Goal: Use online tool/utility: Utilize a website feature to perform a specific function

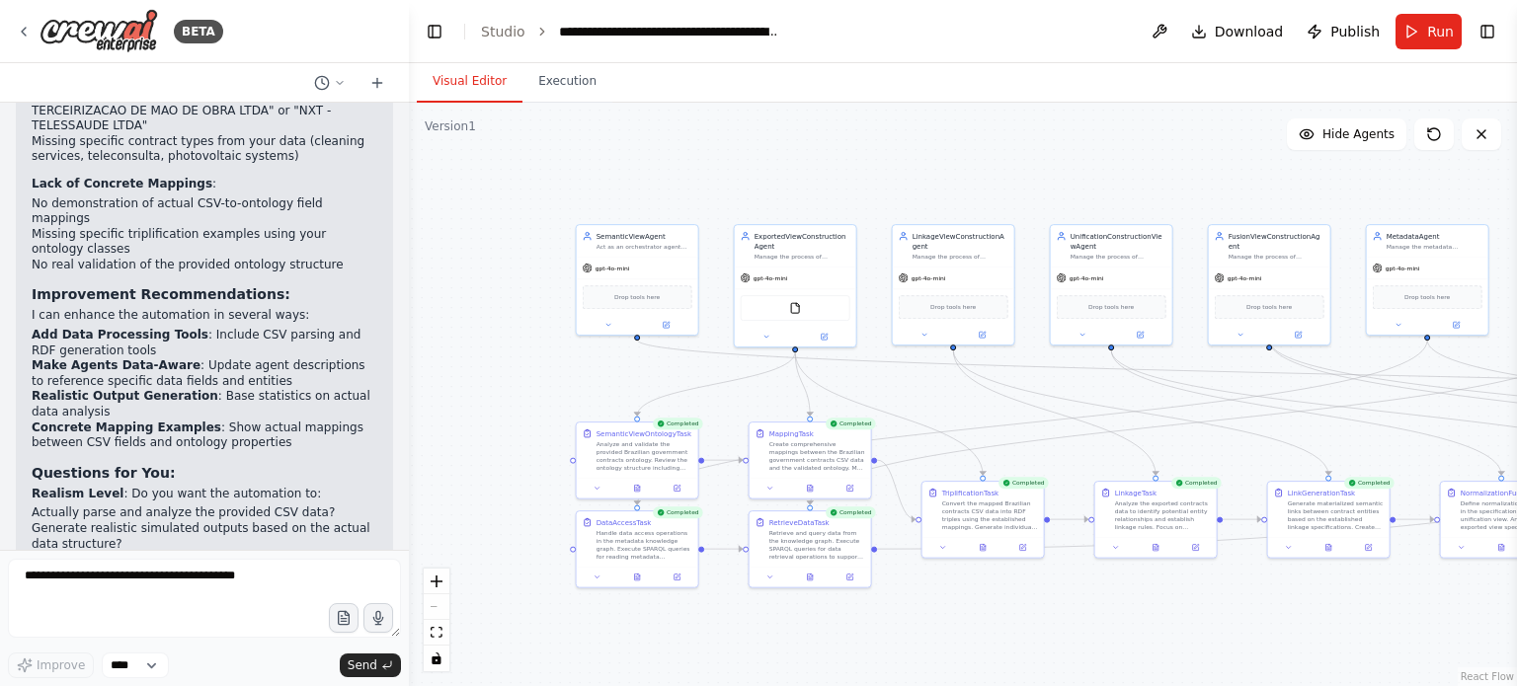
drag, startPoint x: 1103, startPoint y: 220, endPoint x: 1080, endPoint y: 149, distance: 74.6
click at [1080, 149] on div ".deletable-edge-delete-btn { width: 20px; height: 20px; border: 0px solid #ffff…" at bounding box center [963, 395] width 1108 height 584
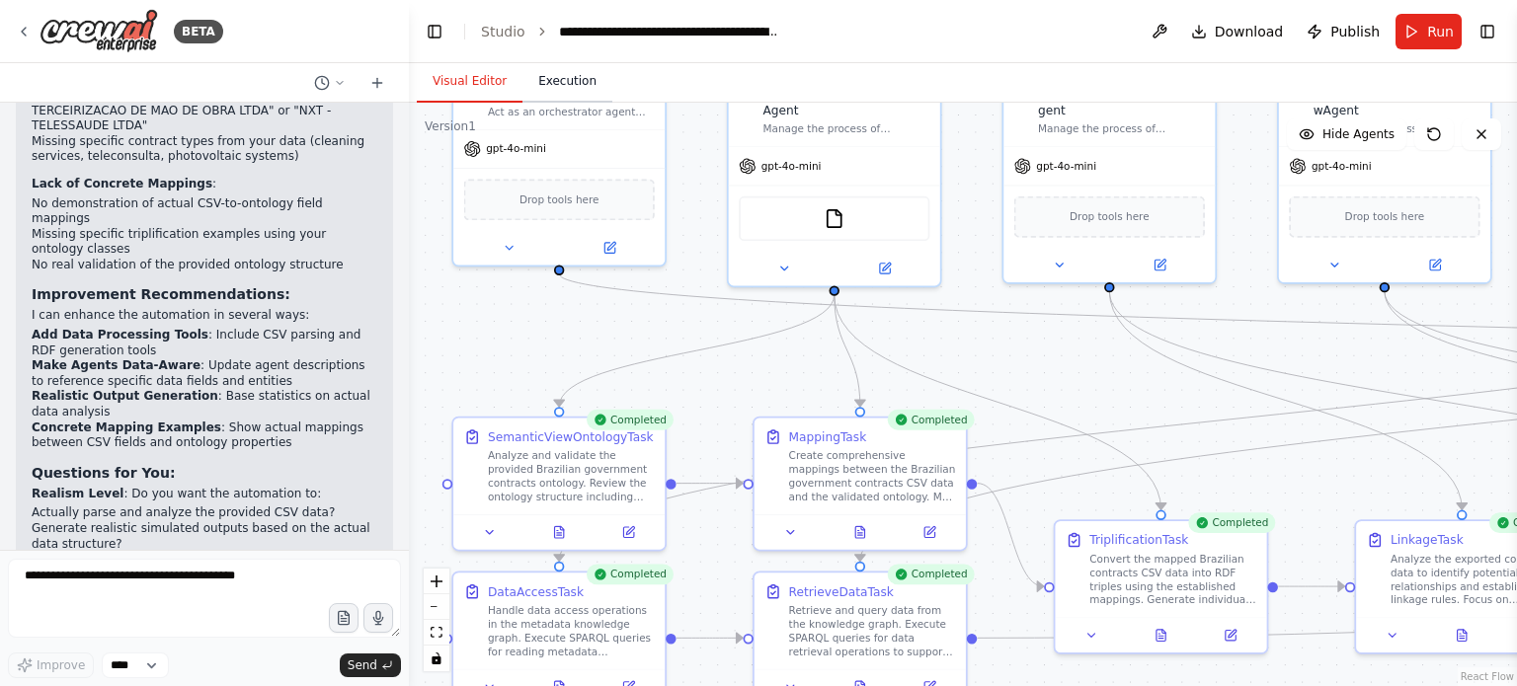
click at [553, 92] on button "Execution" at bounding box center [567, 81] width 90 height 41
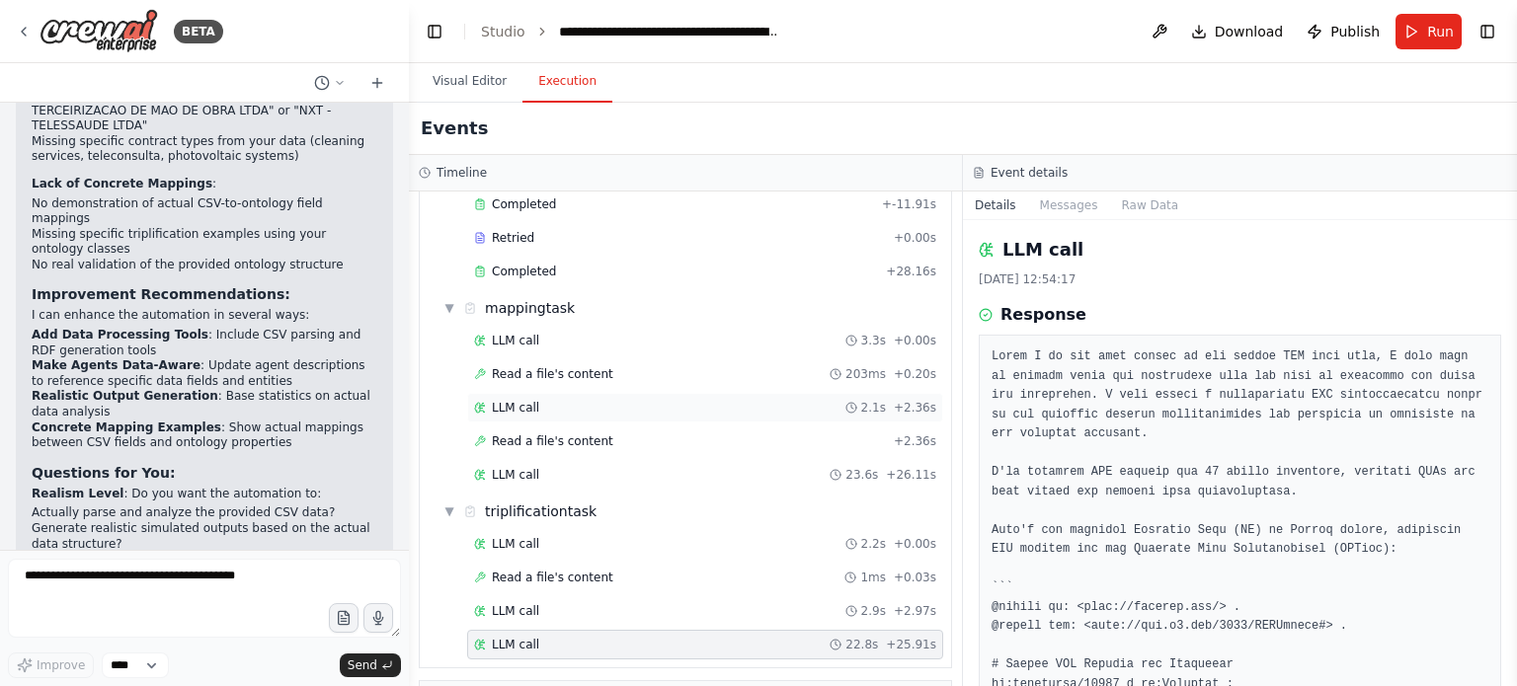
scroll to position [743, 0]
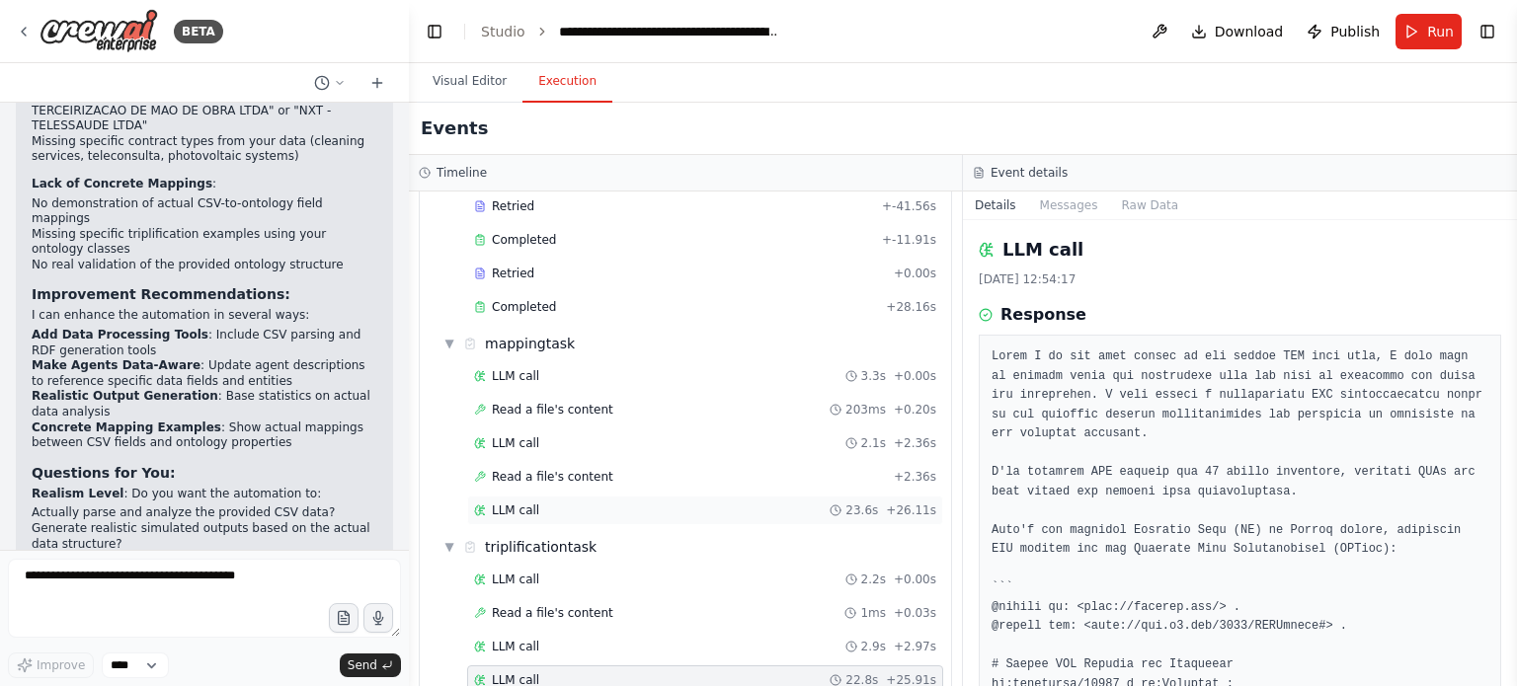
click at [524, 503] on span "LLM call" at bounding box center [515, 511] width 47 height 16
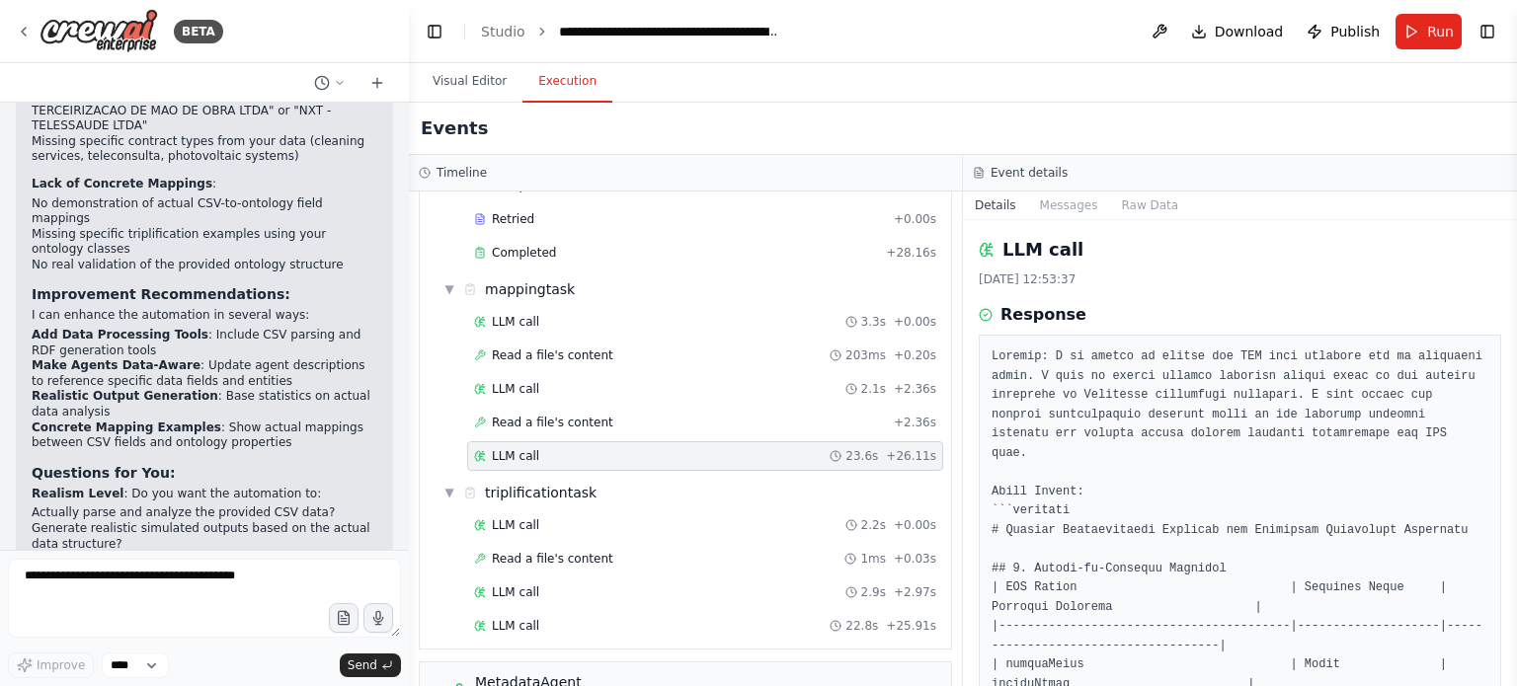
scroll to position [941, 0]
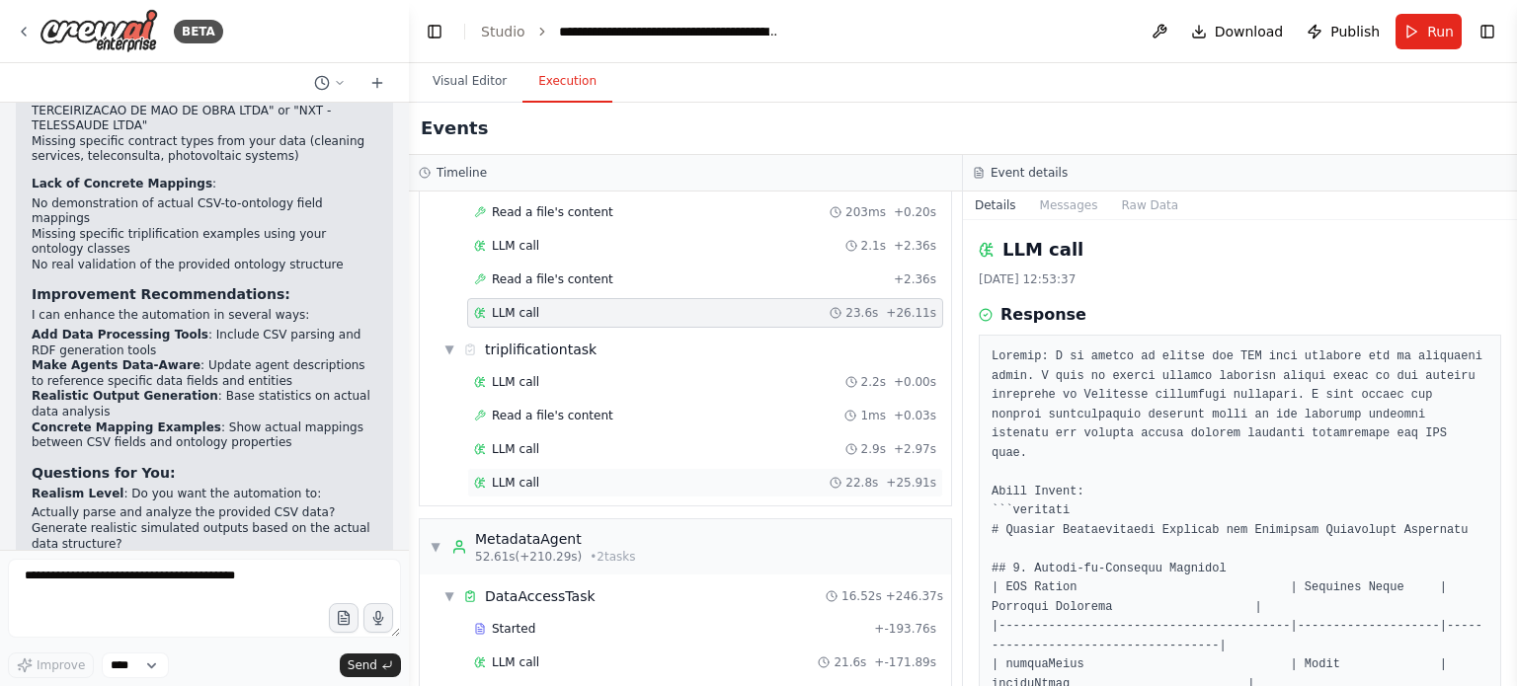
click at [545, 475] on div "LLM call 22.8s + 25.91s" at bounding box center [705, 483] width 462 height 16
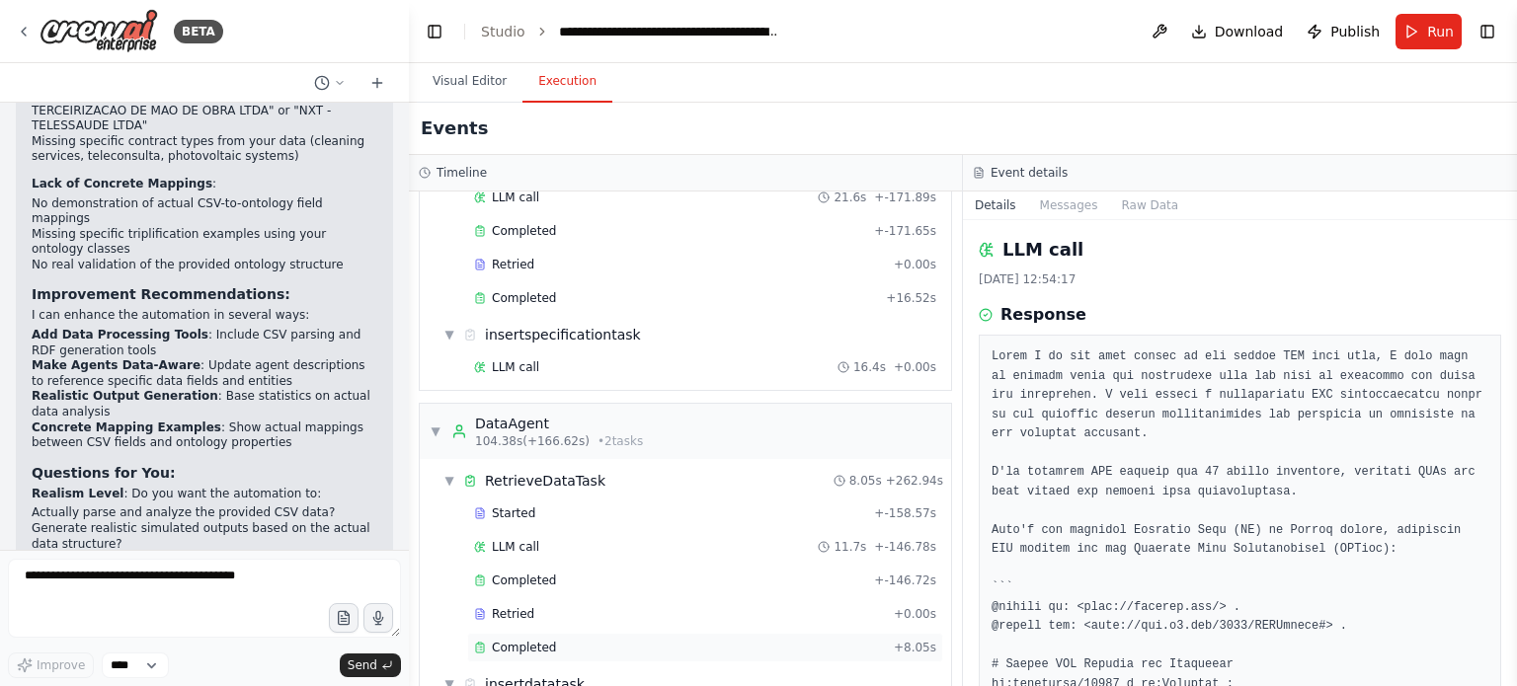
scroll to position [1435, 0]
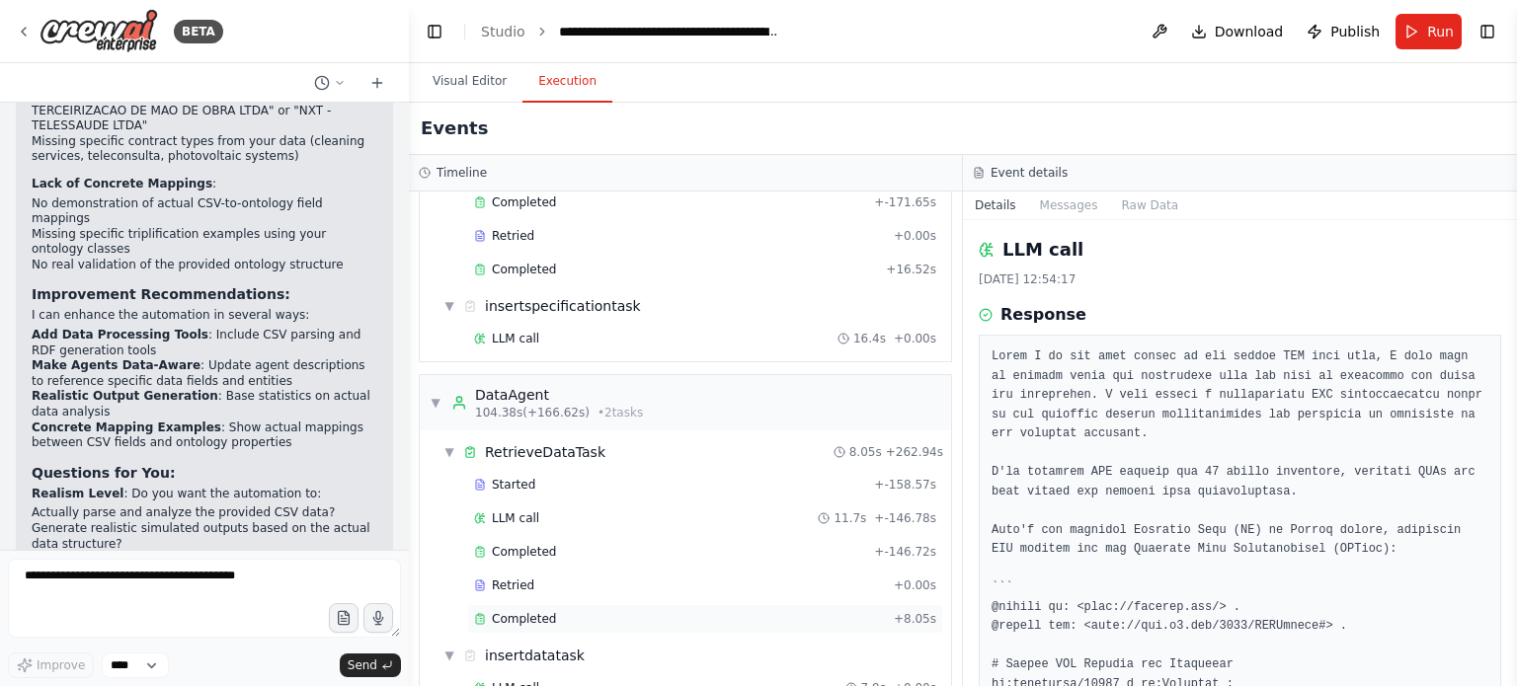
click at [564, 611] on div "Completed" at bounding box center [680, 619] width 412 height 16
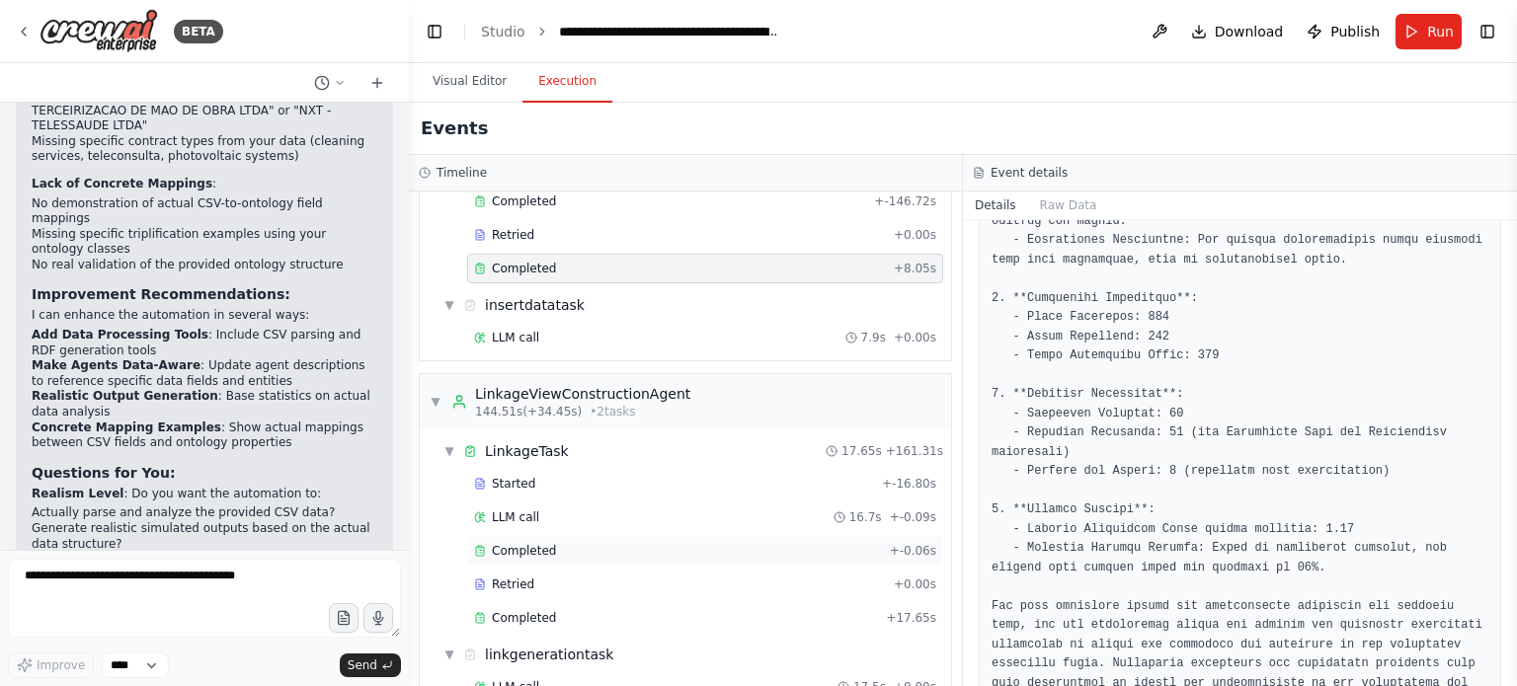
scroll to position [1830, 0]
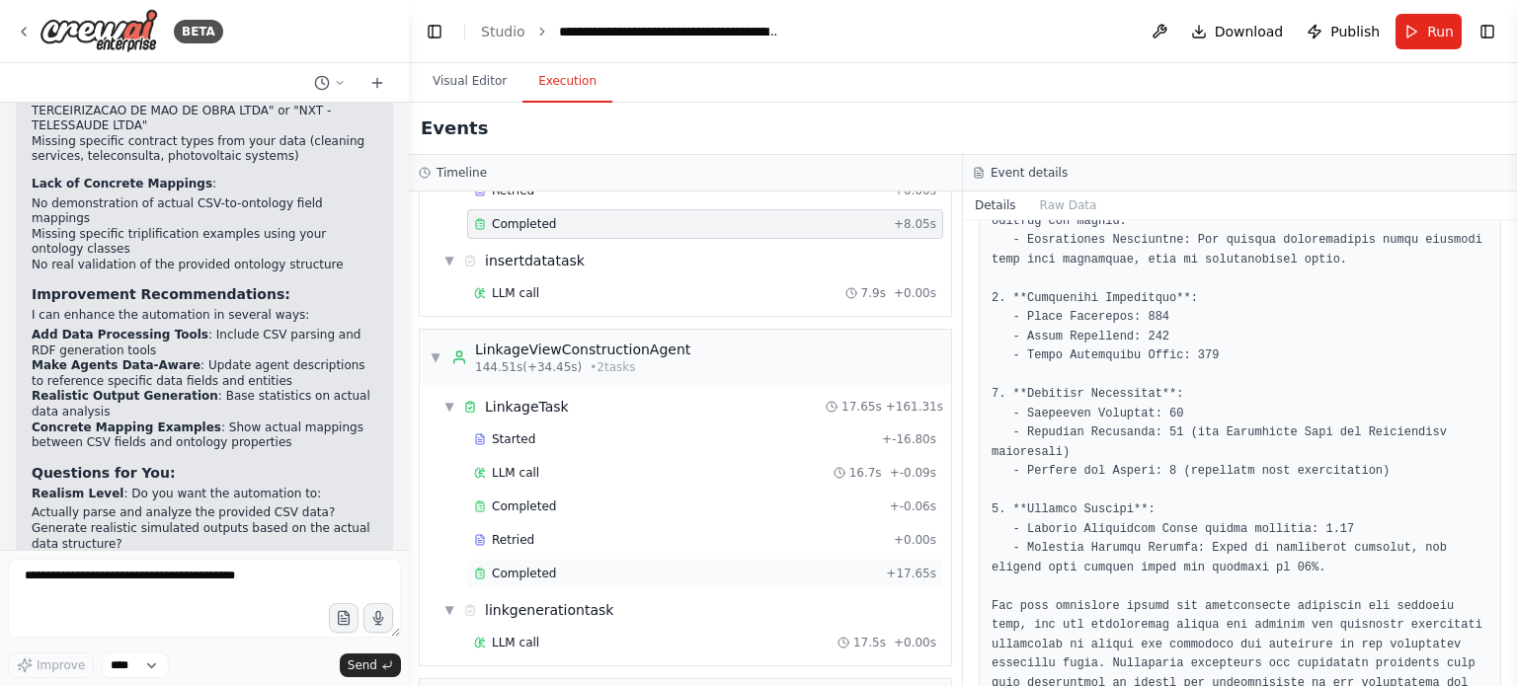
click at [549, 566] on span "Completed" at bounding box center [524, 574] width 64 height 16
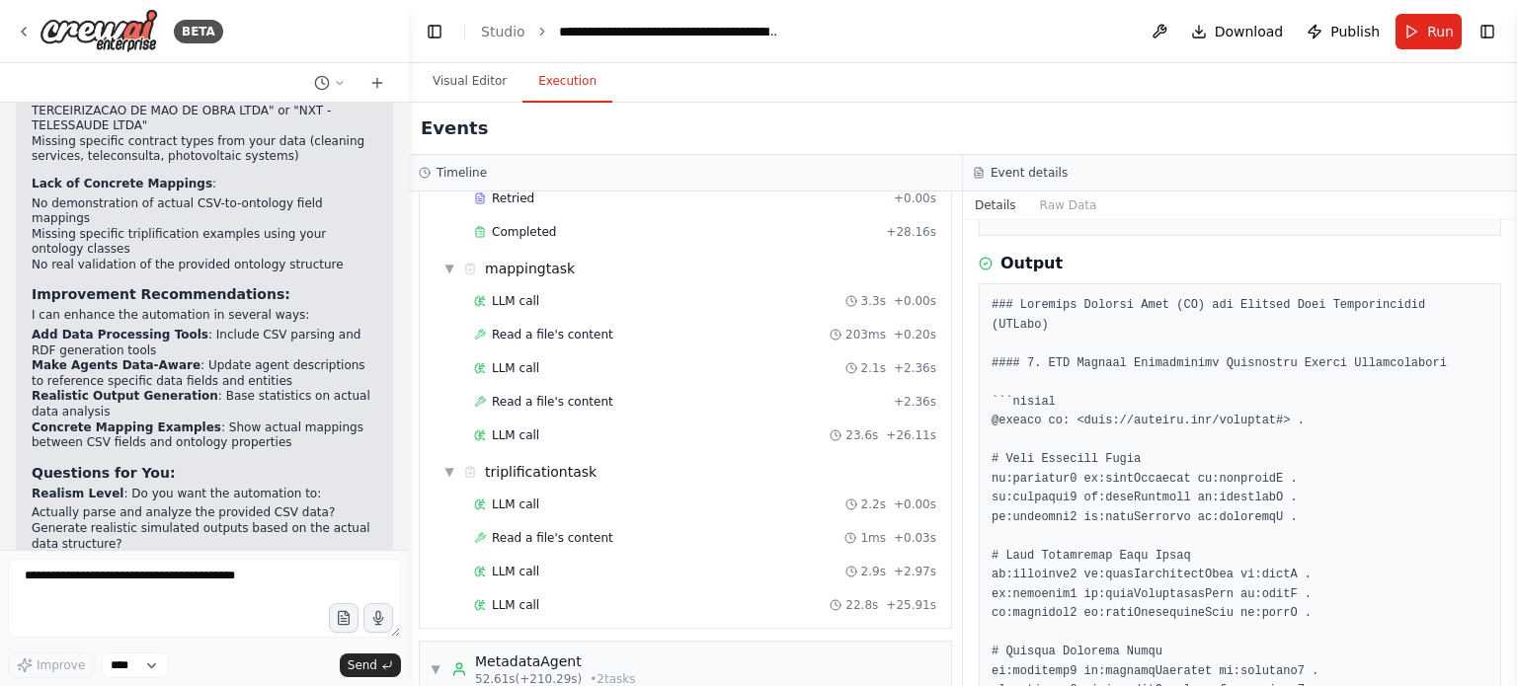
scroll to position [743, 0]
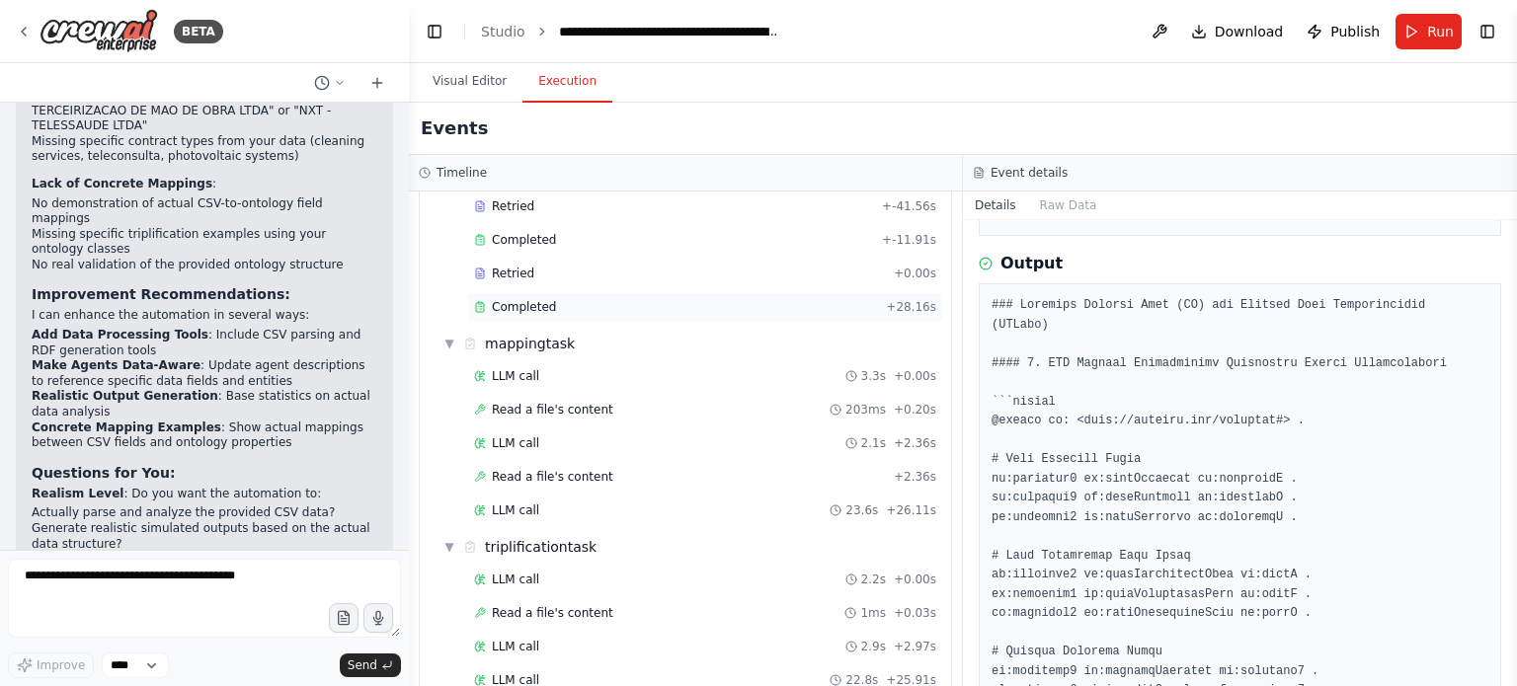
click at [597, 299] on div "Completed" at bounding box center [676, 307] width 404 height 16
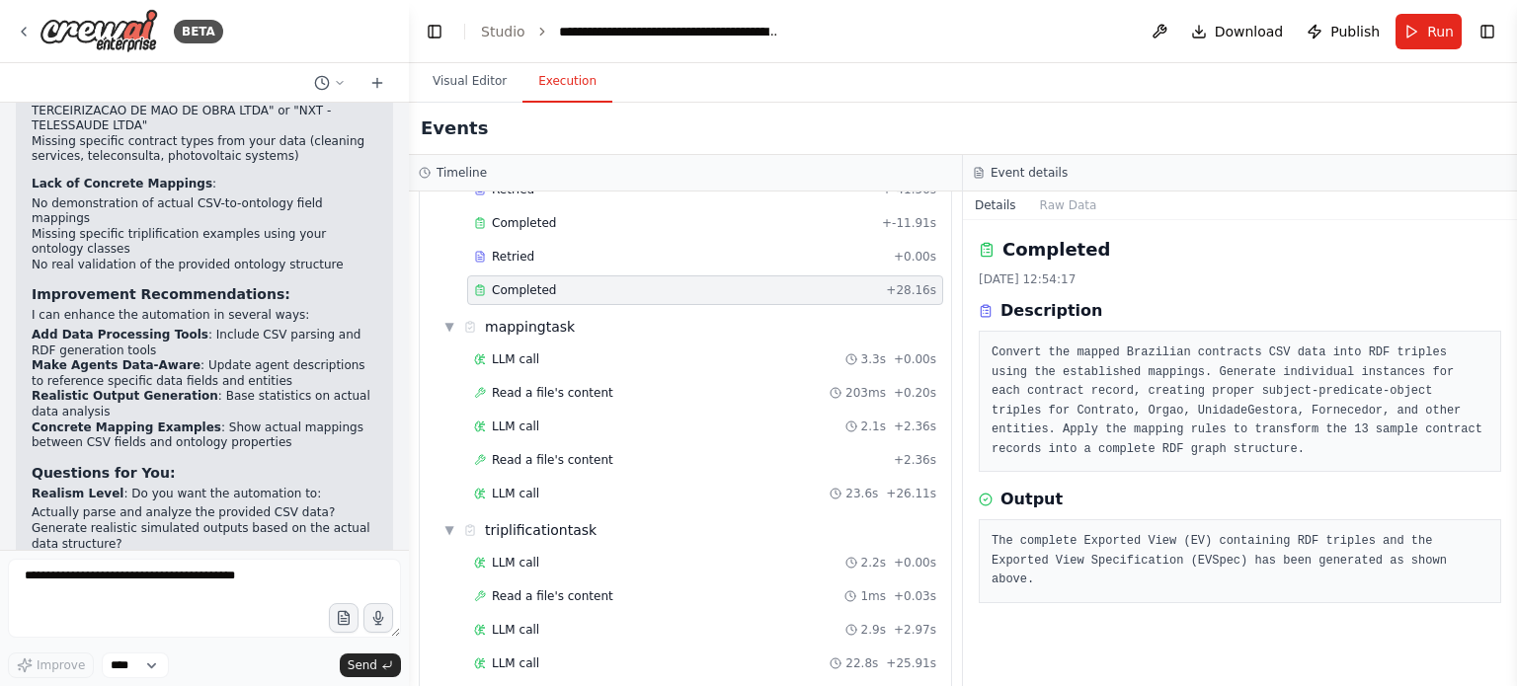
scroll to position [790, 0]
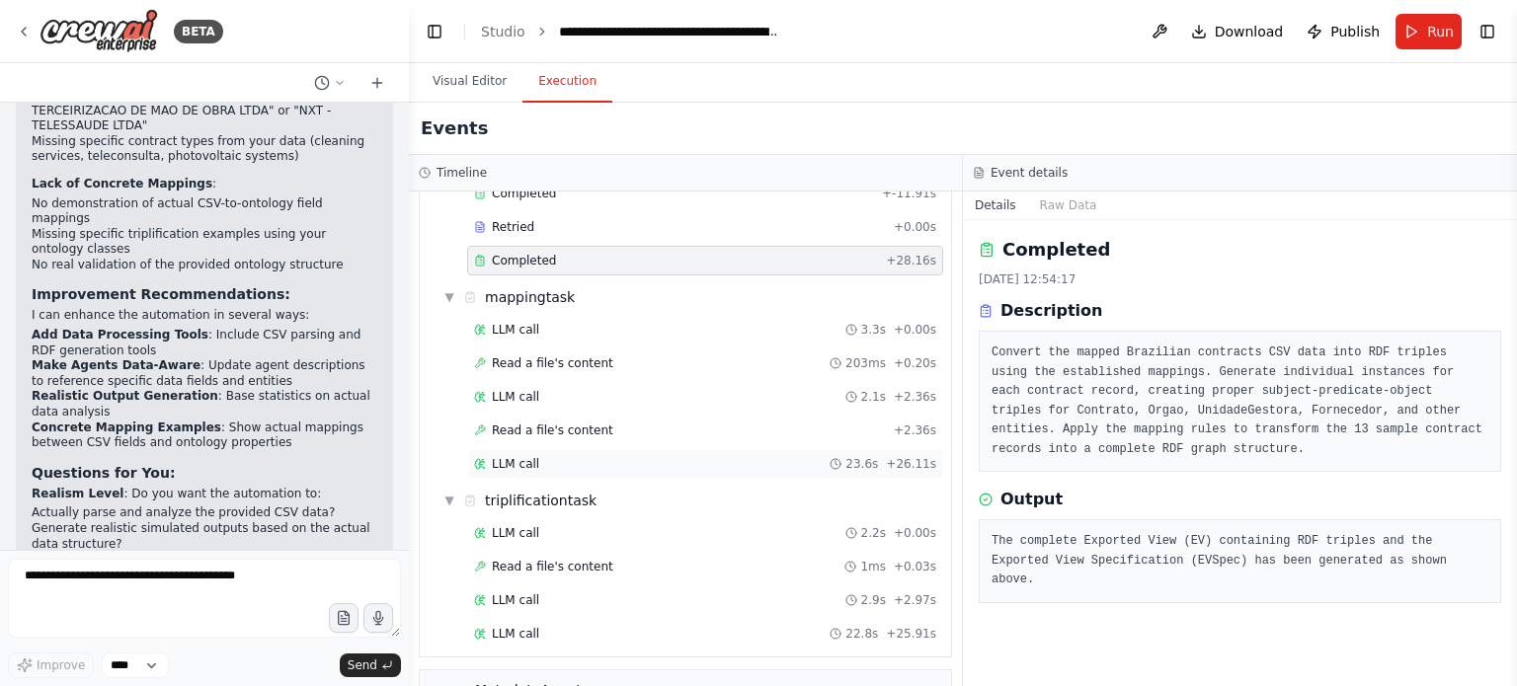
click at [531, 456] on span "LLM call" at bounding box center [515, 464] width 47 height 16
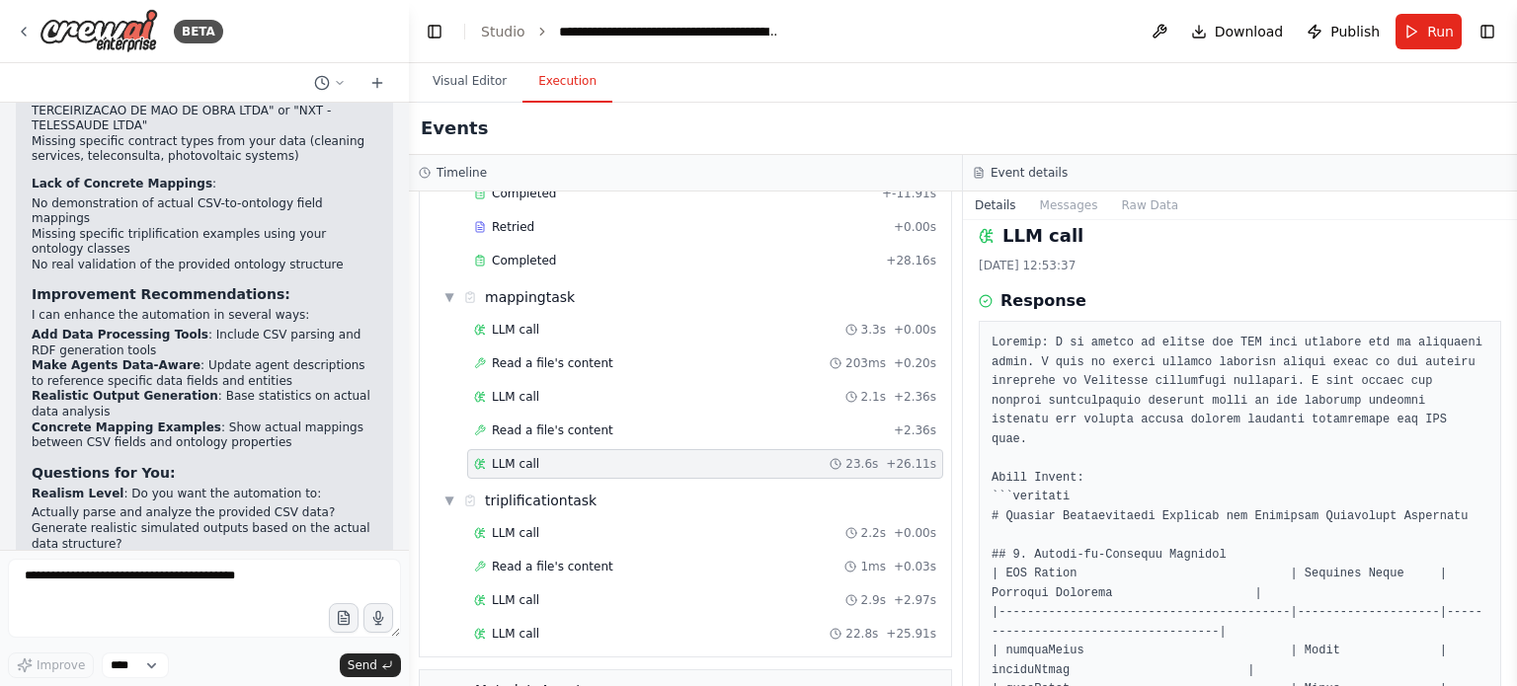
scroll to position [0, 0]
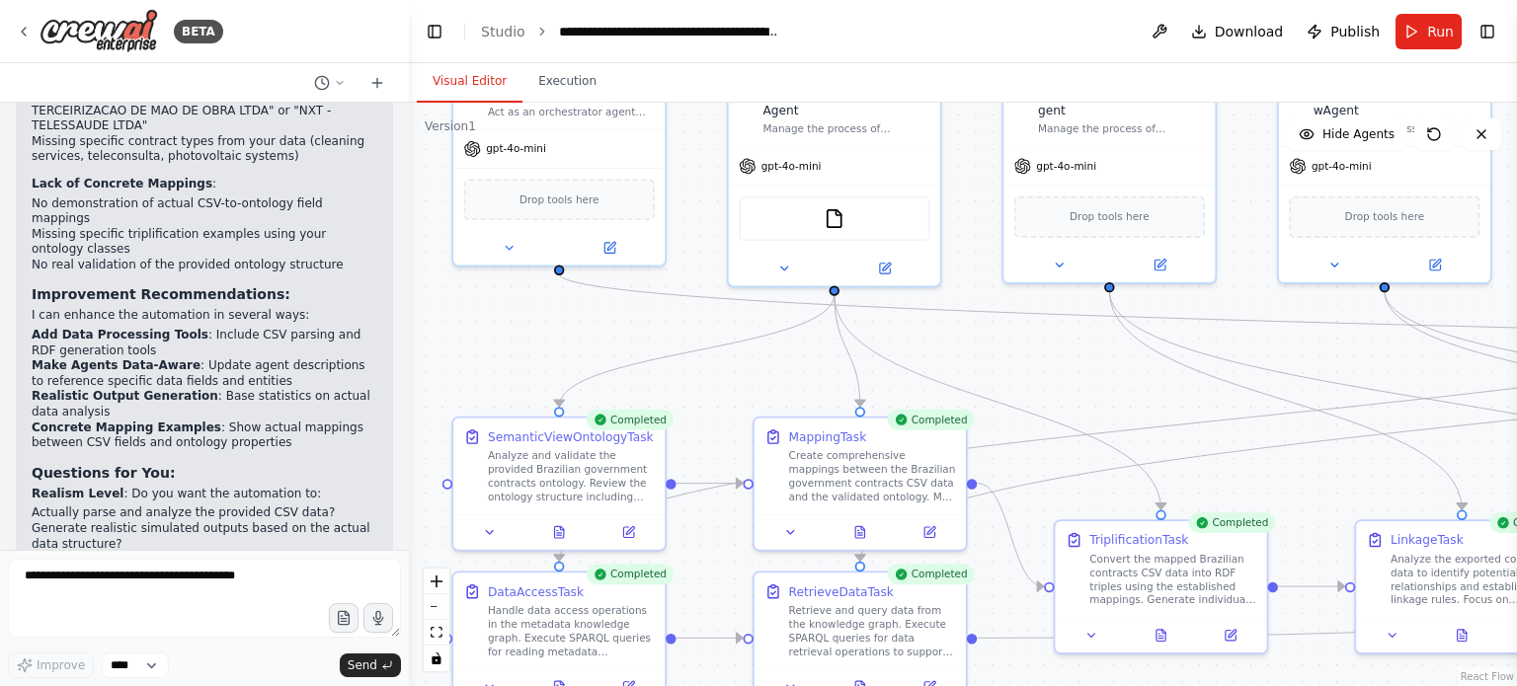
click at [476, 86] on button "Visual Editor" at bounding box center [470, 81] width 106 height 41
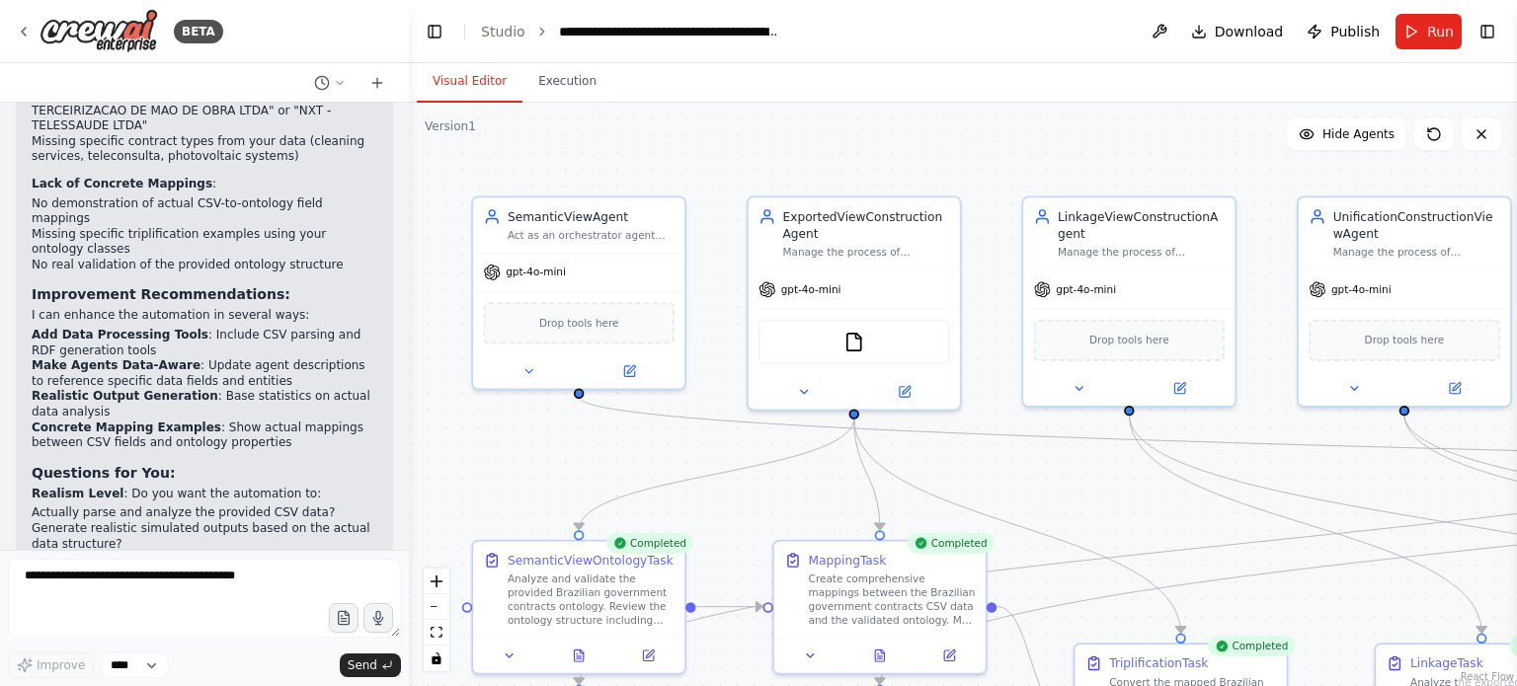
drag, startPoint x: 421, startPoint y: 172, endPoint x: 440, endPoint y: 295, distance: 125.0
click at [440, 295] on div ".deletable-edge-delete-btn { width: 20px; height: 20px; border: 0px solid #ffff…" at bounding box center [963, 395] width 1108 height 584
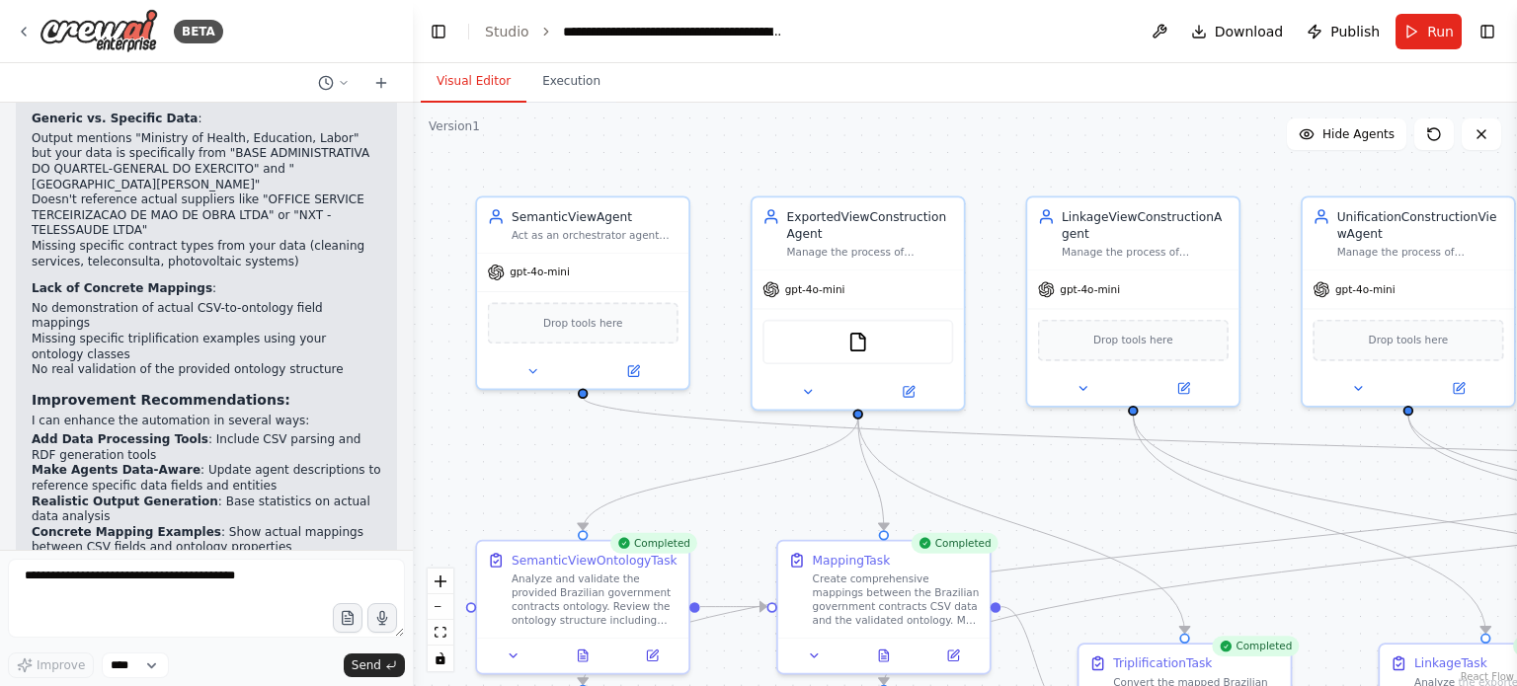
scroll to position [6546, 0]
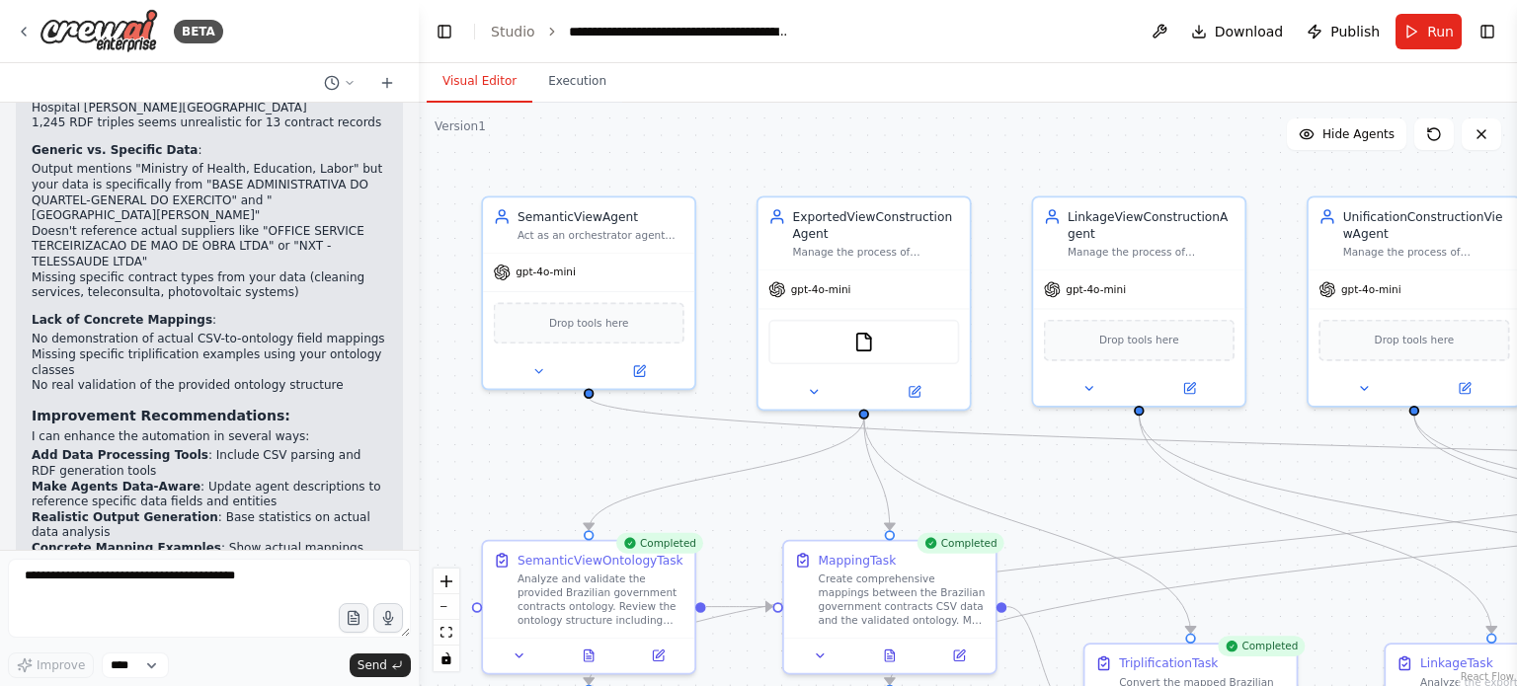
drag, startPoint x: 407, startPoint y: 489, endPoint x: 419, endPoint y: 268, distance: 221.5
click at [419, 268] on div "BETA The semantic_view_agent acts as an orchestrator agent, acting as an expert…" at bounding box center [758, 343] width 1517 height 686
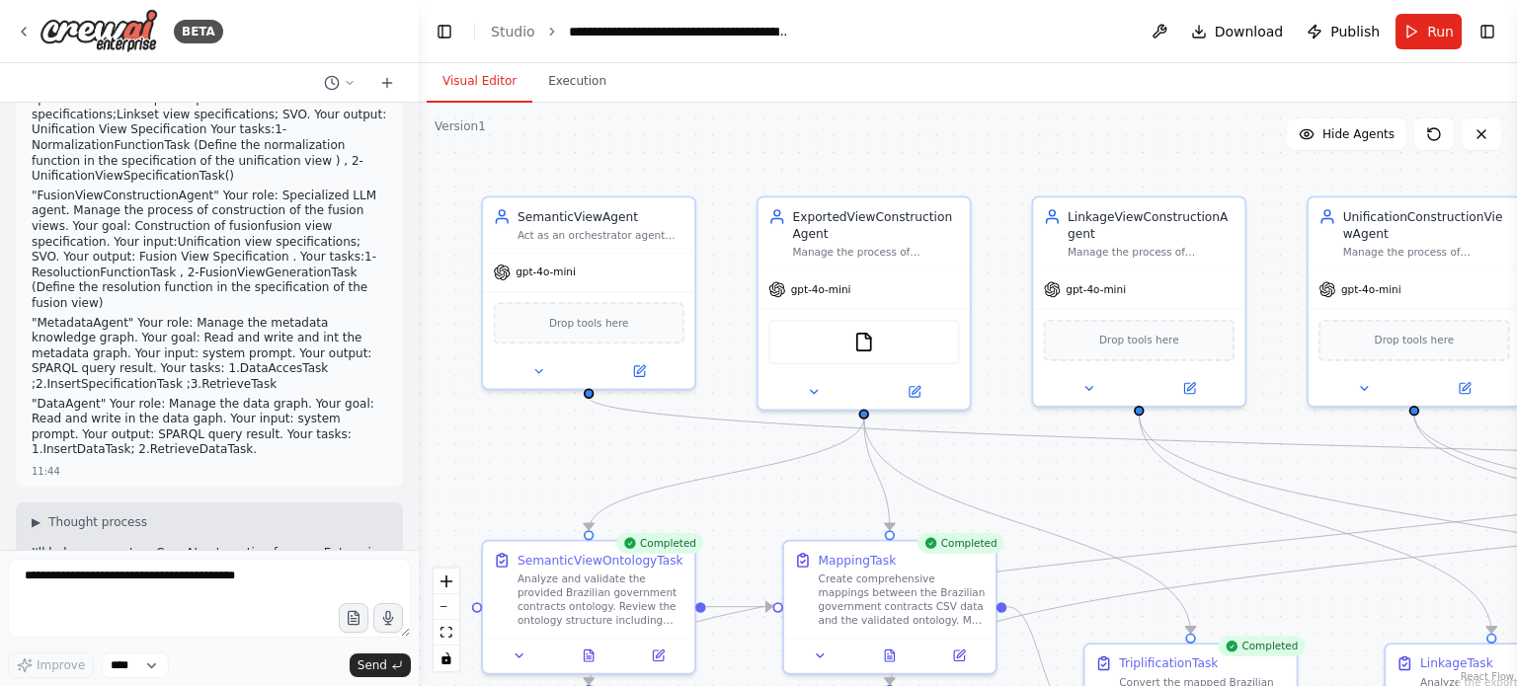
scroll to position [0, 0]
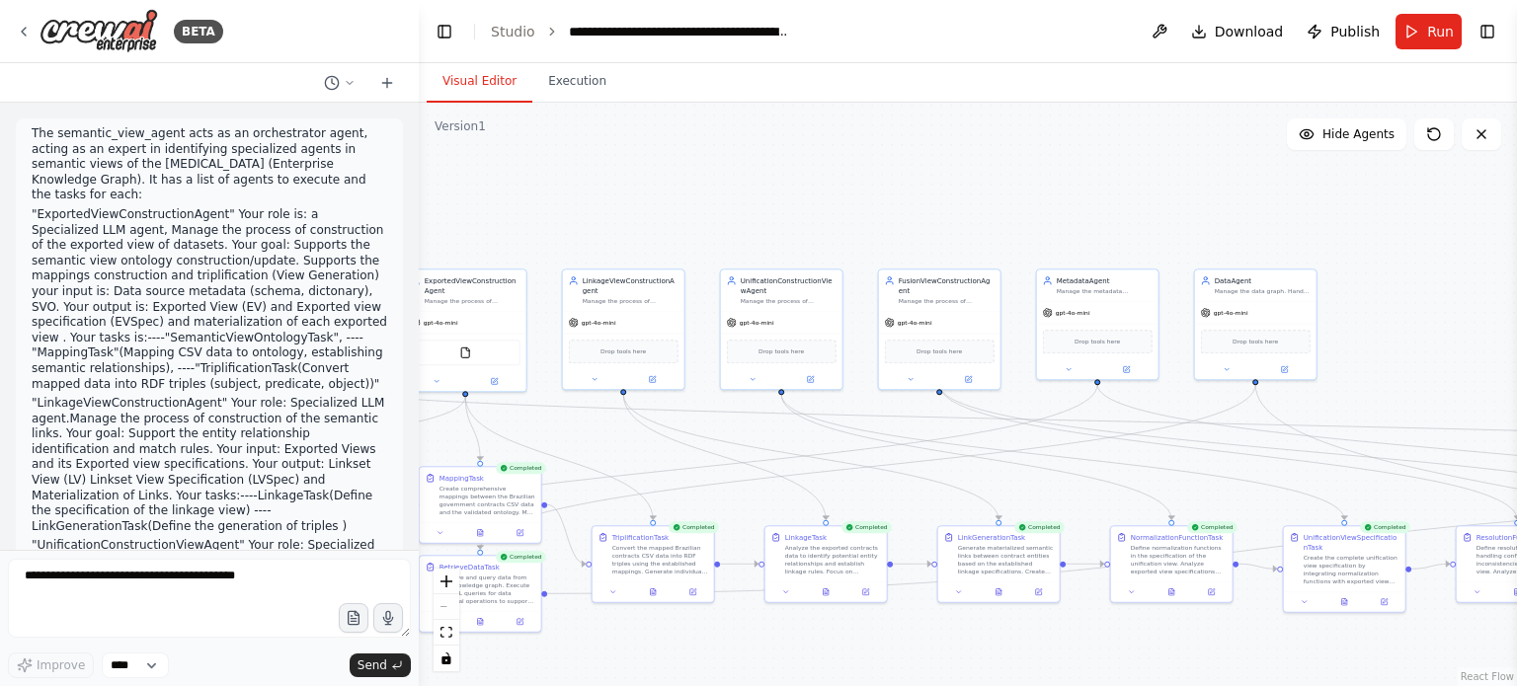
drag, startPoint x: 1211, startPoint y: 192, endPoint x: 660, endPoint y: 193, distance: 551.0
click at [660, 193] on div ".deletable-edge-delete-btn { width: 20px; height: 20px; border: 0px solid #ffff…" at bounding box center [968, 395] width 1098 height 584
drag, startPoint x: 699, startPoint y: 175, endPoint x: 1180, endPoint y: 181, distance: 480.9
click at [1145, 181] on div ".deletable-edge-delete-btn { width: 20px; height: 20px; border: 0px solid #ffff…" at bounding box center [968, 395] width 1098 height 584
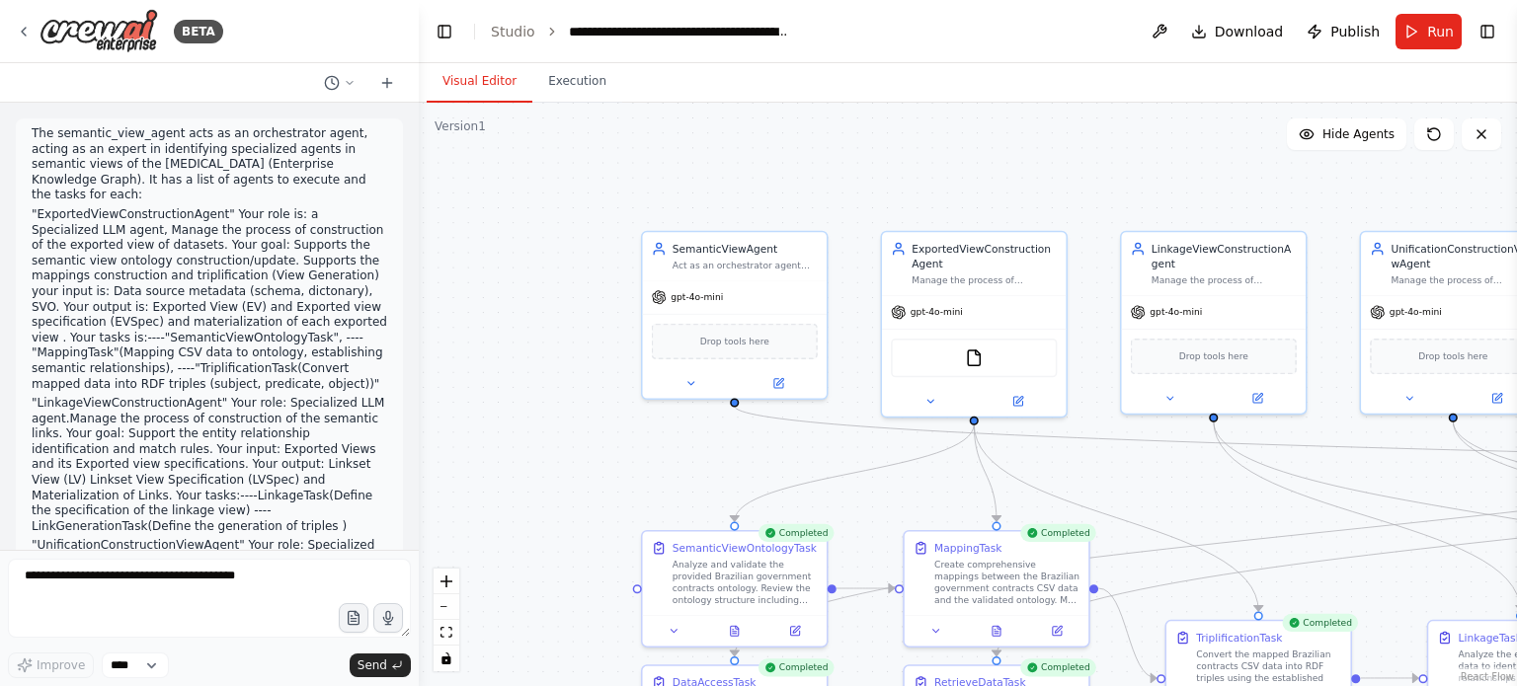
drag, startPoint x: 1064, startPoint y: 178, endPoint x: 856, endPoint y: 121, distance: 215.8
click at [856, 121] on div ".deletable-edge-delete-btn { width: 20px; height: 20px; border: 0px solid #ffff…" at bounding box center [968, 395] width 1098 height 584
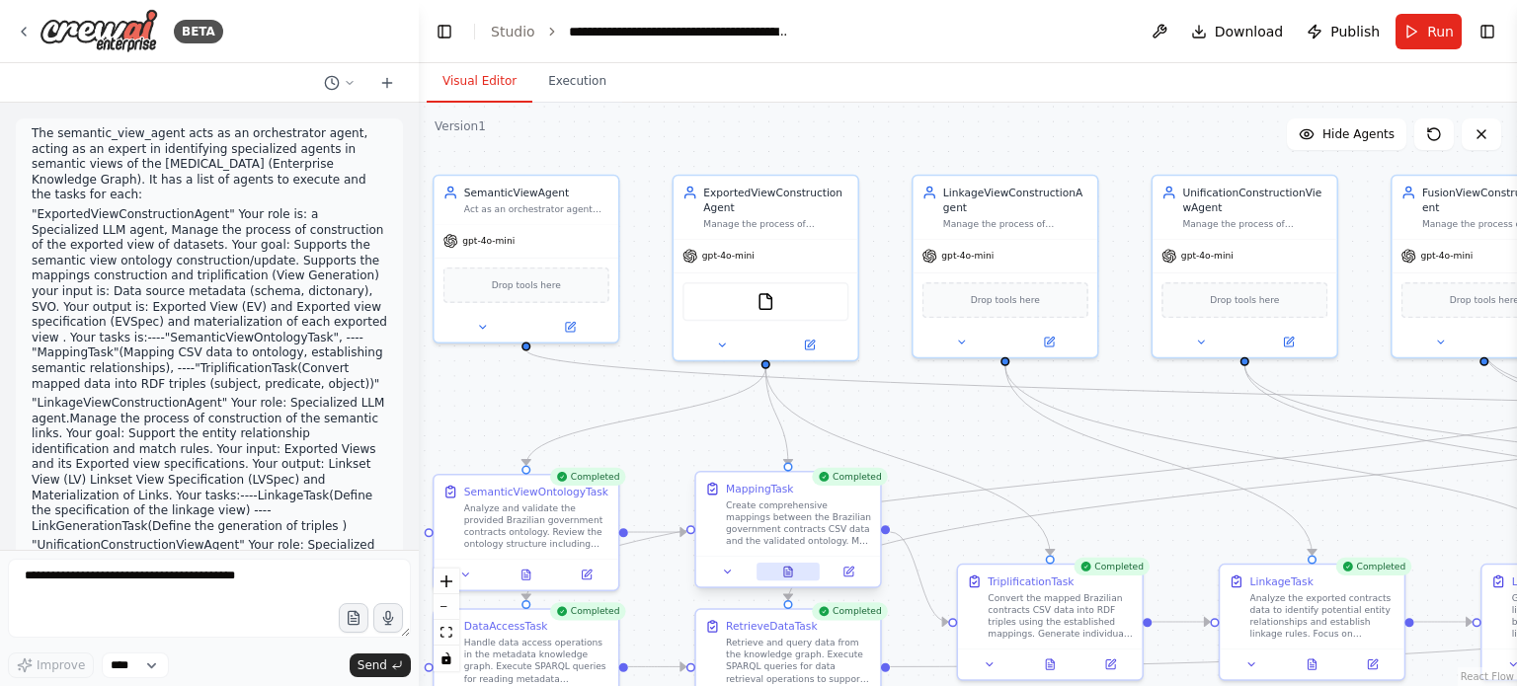
click at [772, 568] on button at bounding box center [787, 572] width 63 height 18
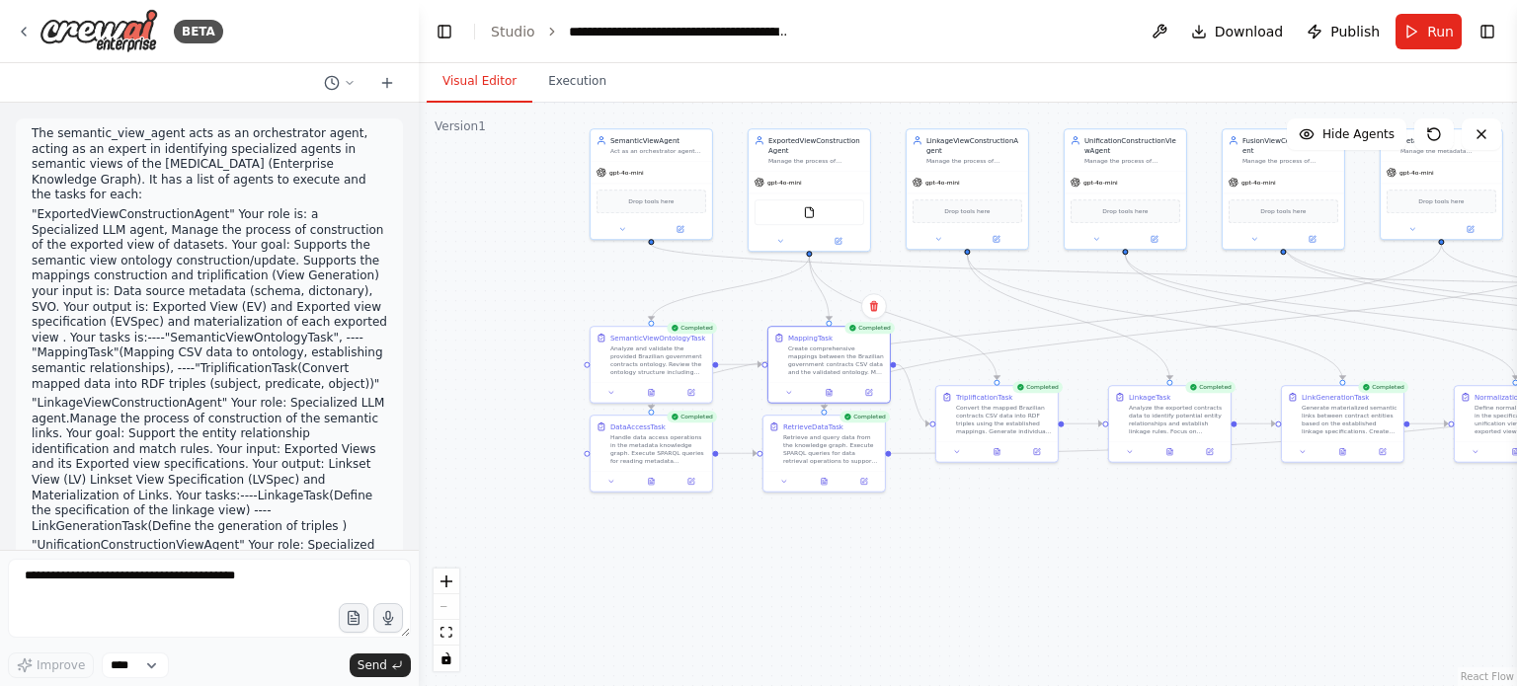
drag, startPoint x: 1137, startPoint y: 634, endPoint x: 1161, endPoint y: 548, distance: 89.1
click at [1161, 548] on div ".deletable-edge-delete-btn { width: 20px; height: 20px; border: 0px solid #ffff…" at bounding box center [968, 395] width 1098 height 584
click at [826, 388] on icon at bounding box center [828, 390] width 5 height 7
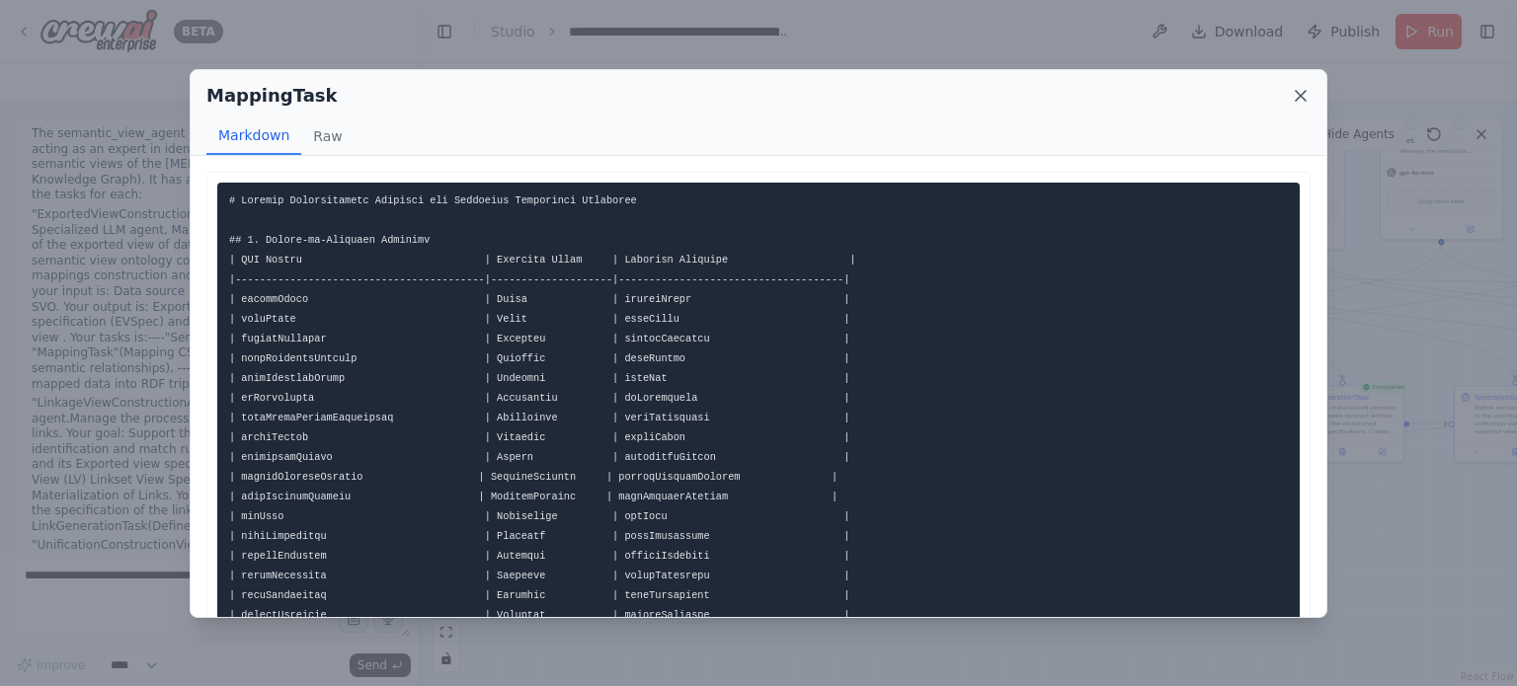
click at [1295, 91] on icon at bounding box center [1300, 96] width 10 height 10
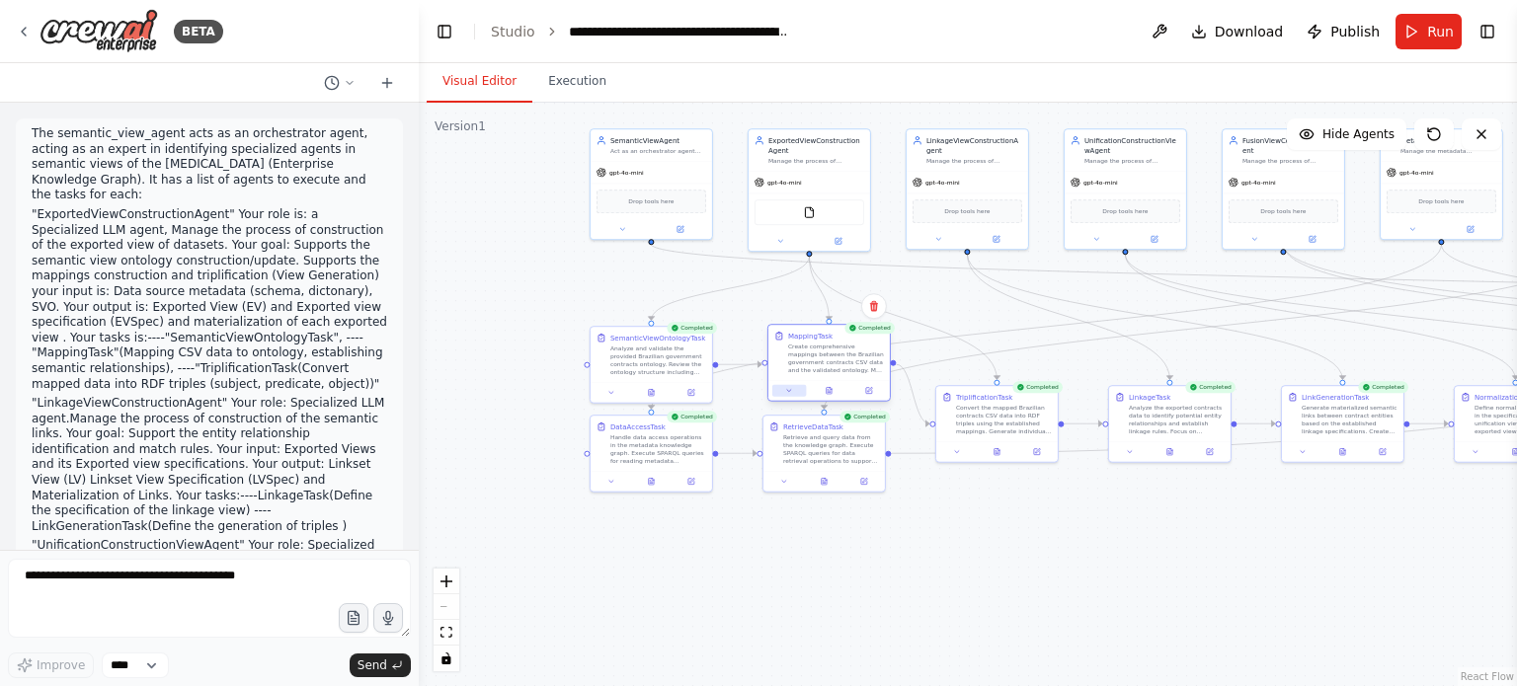
click at [791, 388] on icon at bounding box center [789, 391] width 8 height 8
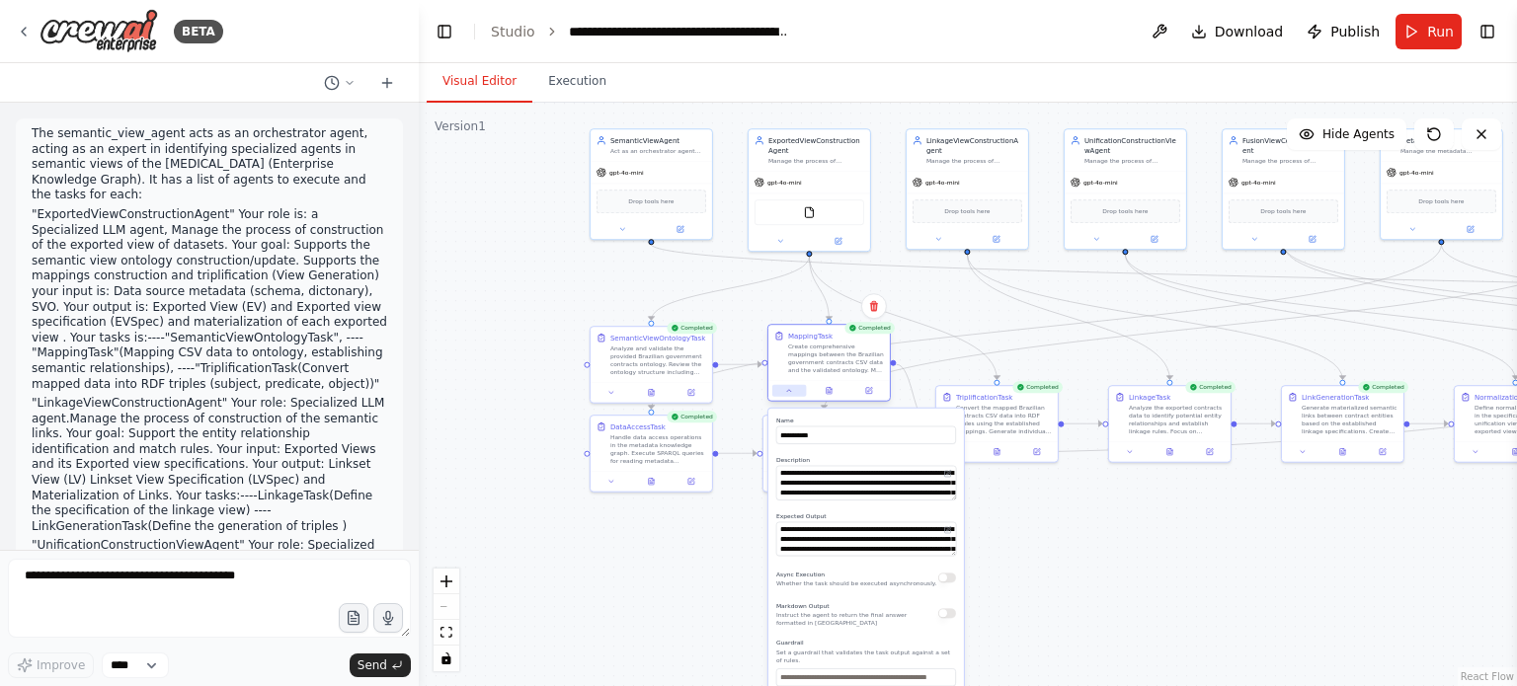
click at [786, 388] on icon at bounding box center [789, 391] width 8 height 8
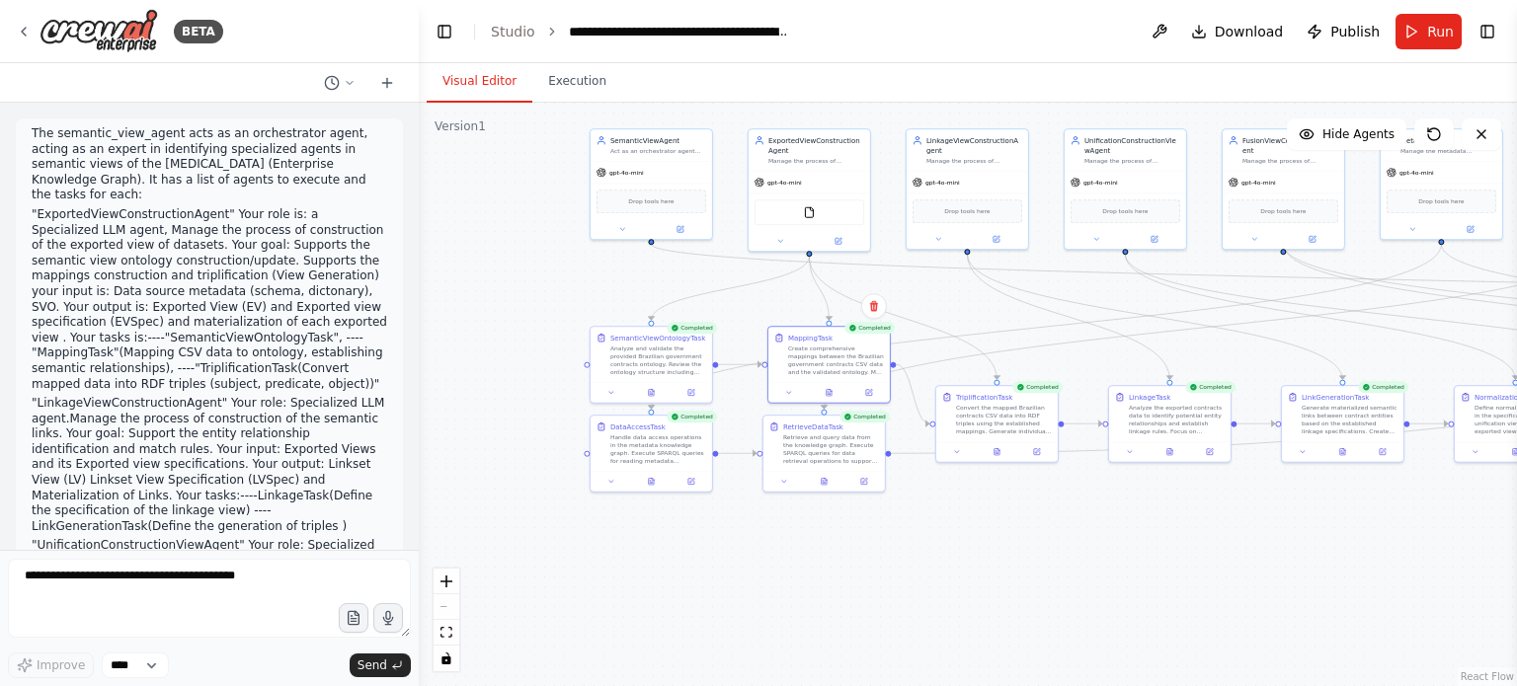
click at [687, 591] on div ".deletable-edge-delete-btn { width: 20px; height: 20px; border: 0px solid #ffff…" at bounding box center [968, 395] width 1098 height 584
click at [726, 558] on div ".deletable-edge-delete-btn { width: 20px; height: 20px; border: 0px solid #ffff…" at bounding box center [968, 395] width 1098 height 584
click at [652, 391] on icon at bounding box center [651, 392] width 5 height 7
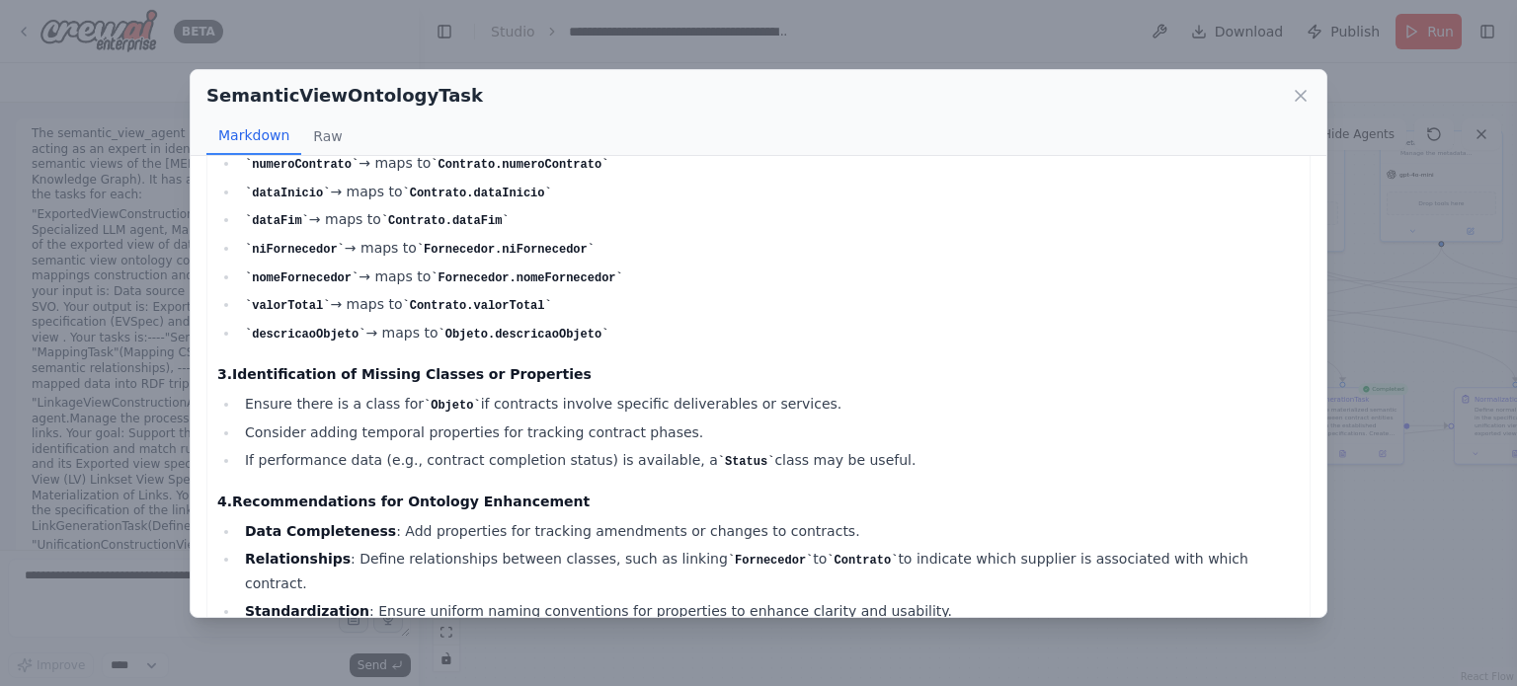
scroll to position [718, 0]
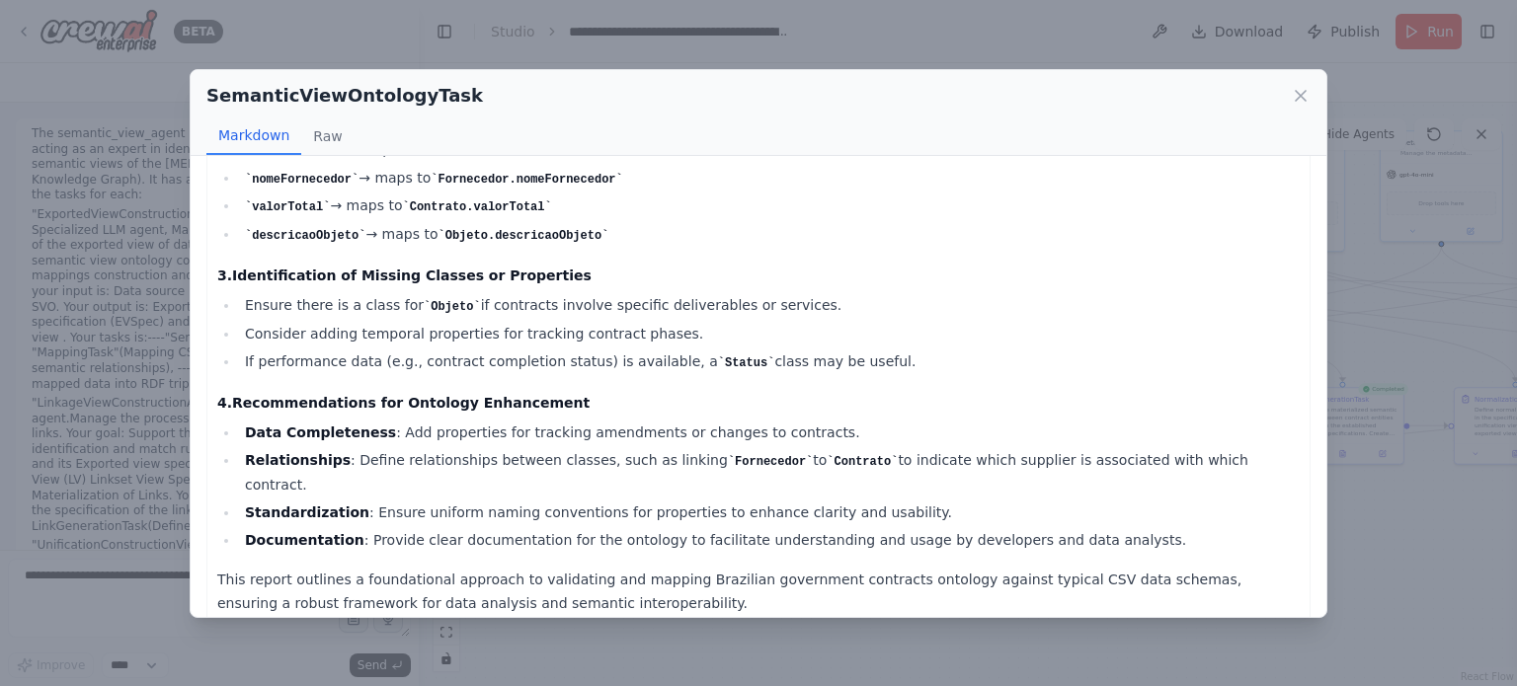
click at [1297, 94] on icon at bounding box center [1301, 96] width 20 height 20
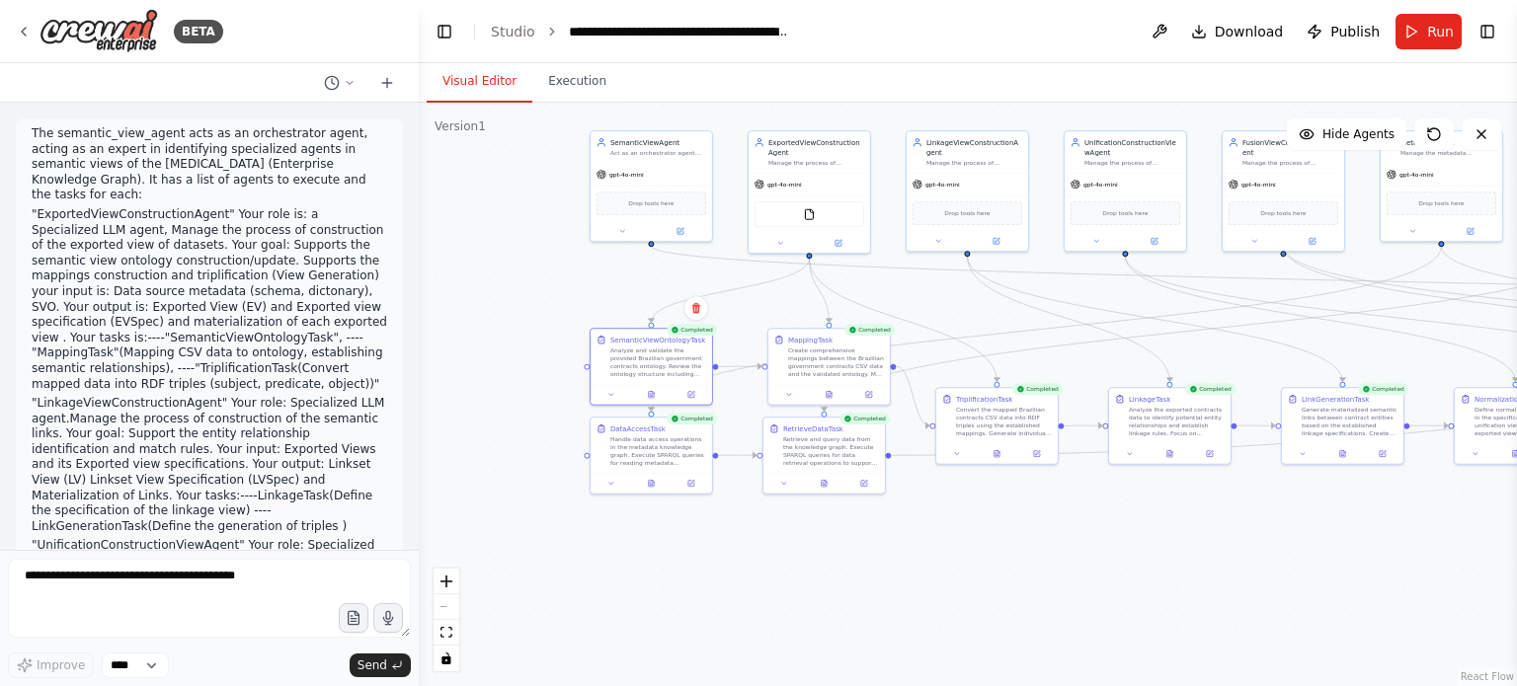
click at [773, 591] on div ".deletable-edge-delete-btn { width: 20px; height: 20px; border: 0px solid #ffff…" at bounding box center [968, 395] width 1098 height 584
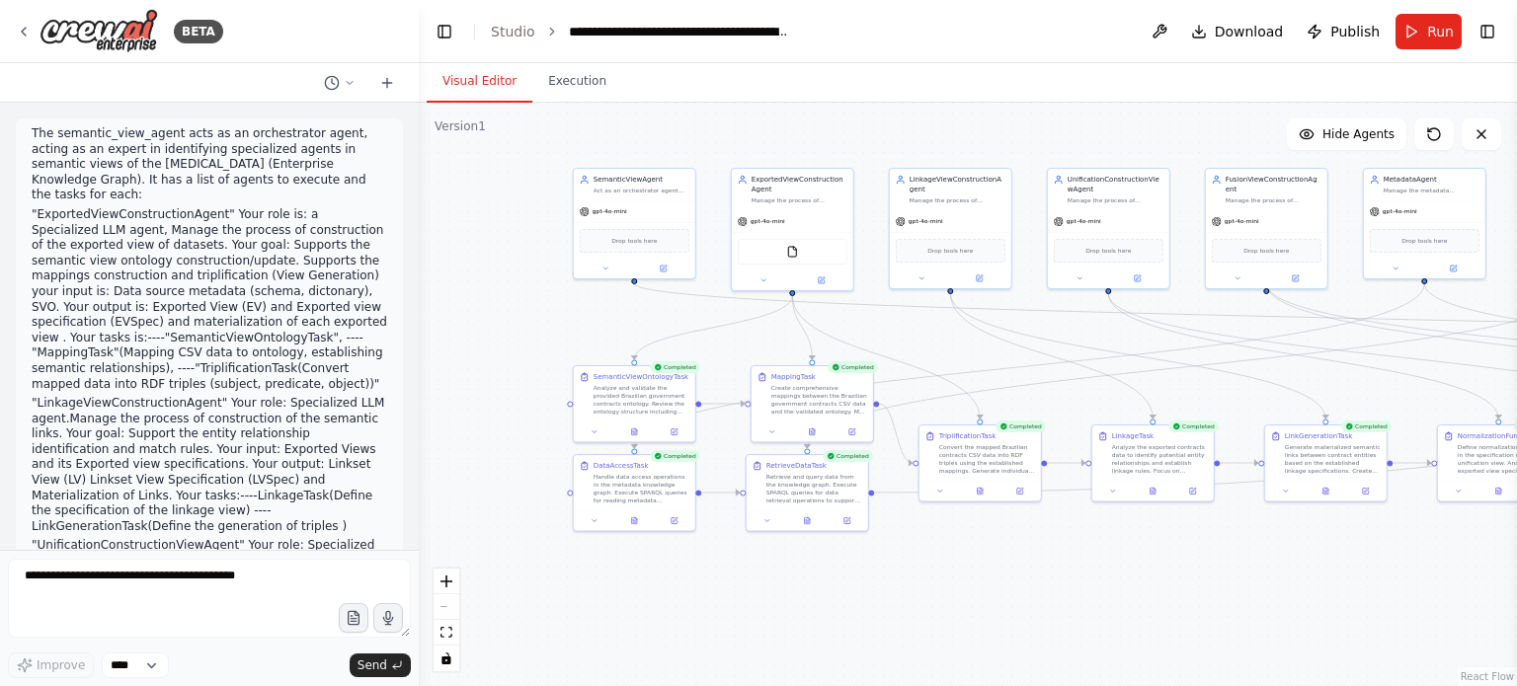
drag, startPoint x: 548, startPoint y: 288, endPoint x: 490, endPoint y: 381, distance: 109.6
click at [490, 381] on div ".deletable-edge-delete-btn { width: 20px; height: 20px; border: 0px solid #ffff…" at bounding box center [968, 395] width 1098 height 584
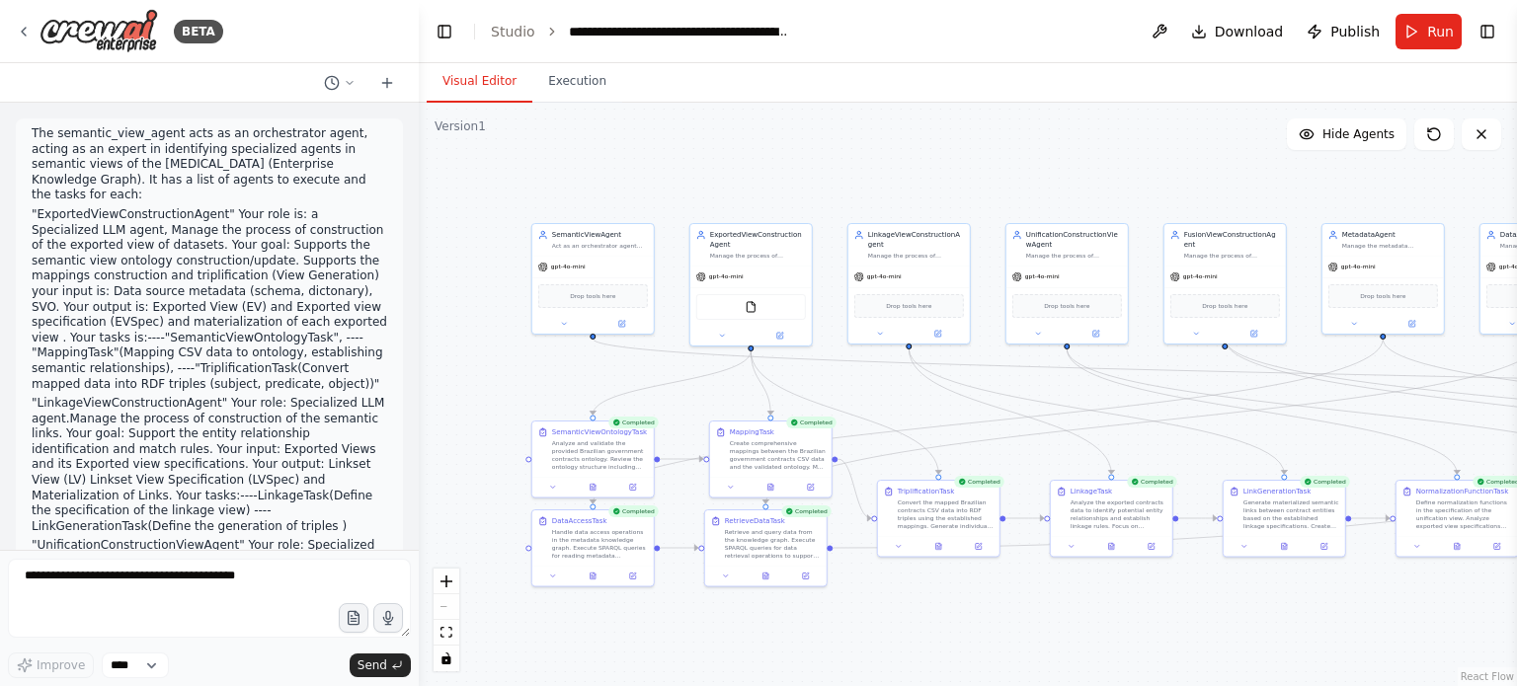
click at [489, 381] on div ".deletable-edge-delete-btn { width: 20px; height: 20px; border: 0px solid #ffff…" at bounding box center [968, 395] width 1098 height 584
click at [551, 489] on button at bounding box center [553, 485] width 34 height 12
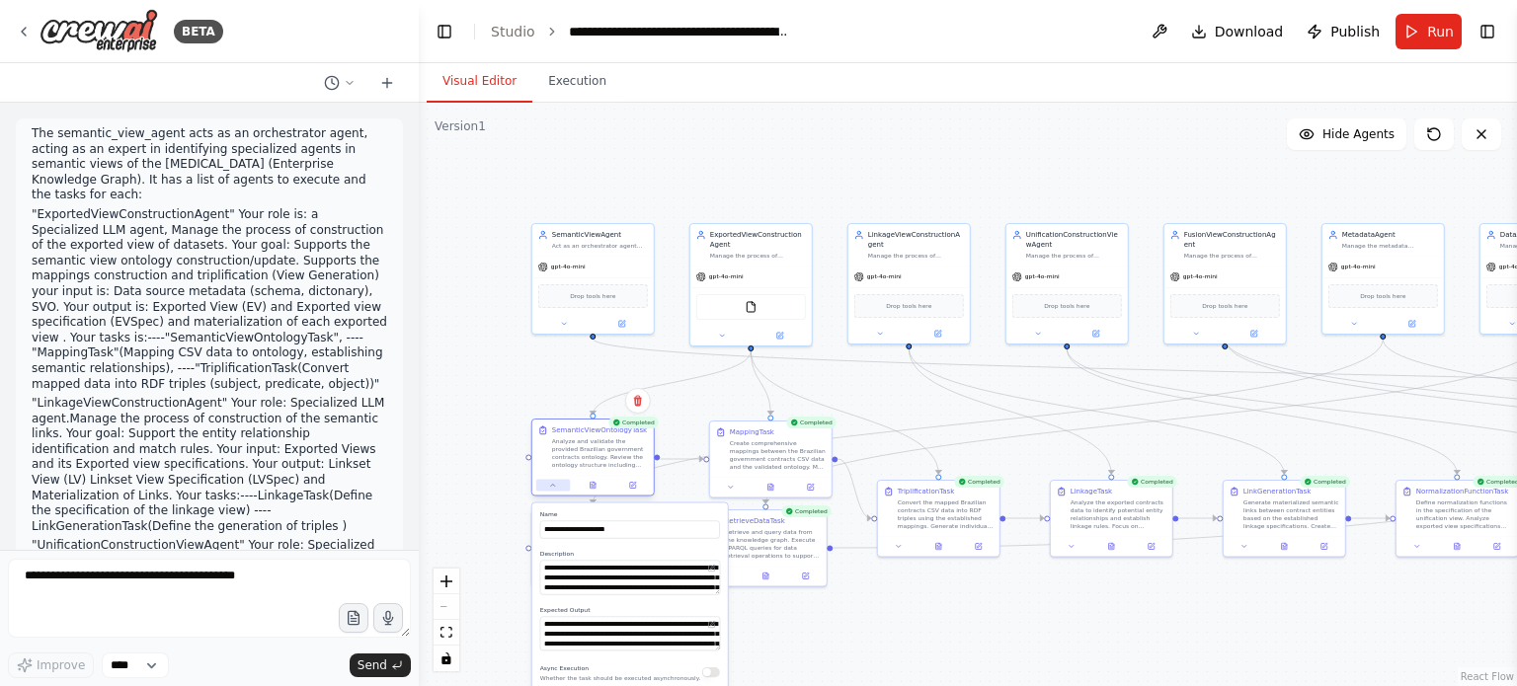
click at [551, 489] on icon at bounding box center [553, 485] width 8 height 8
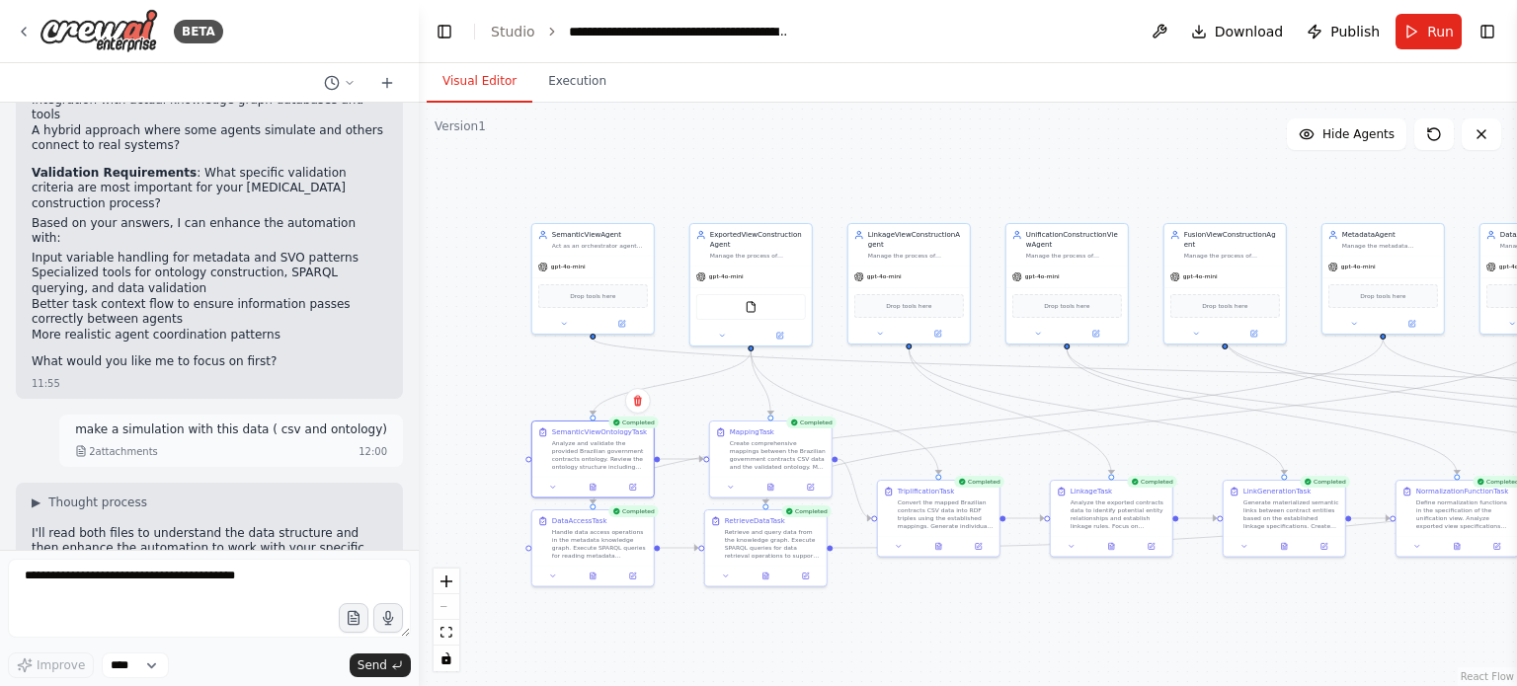
scroll to position [4022, 0]
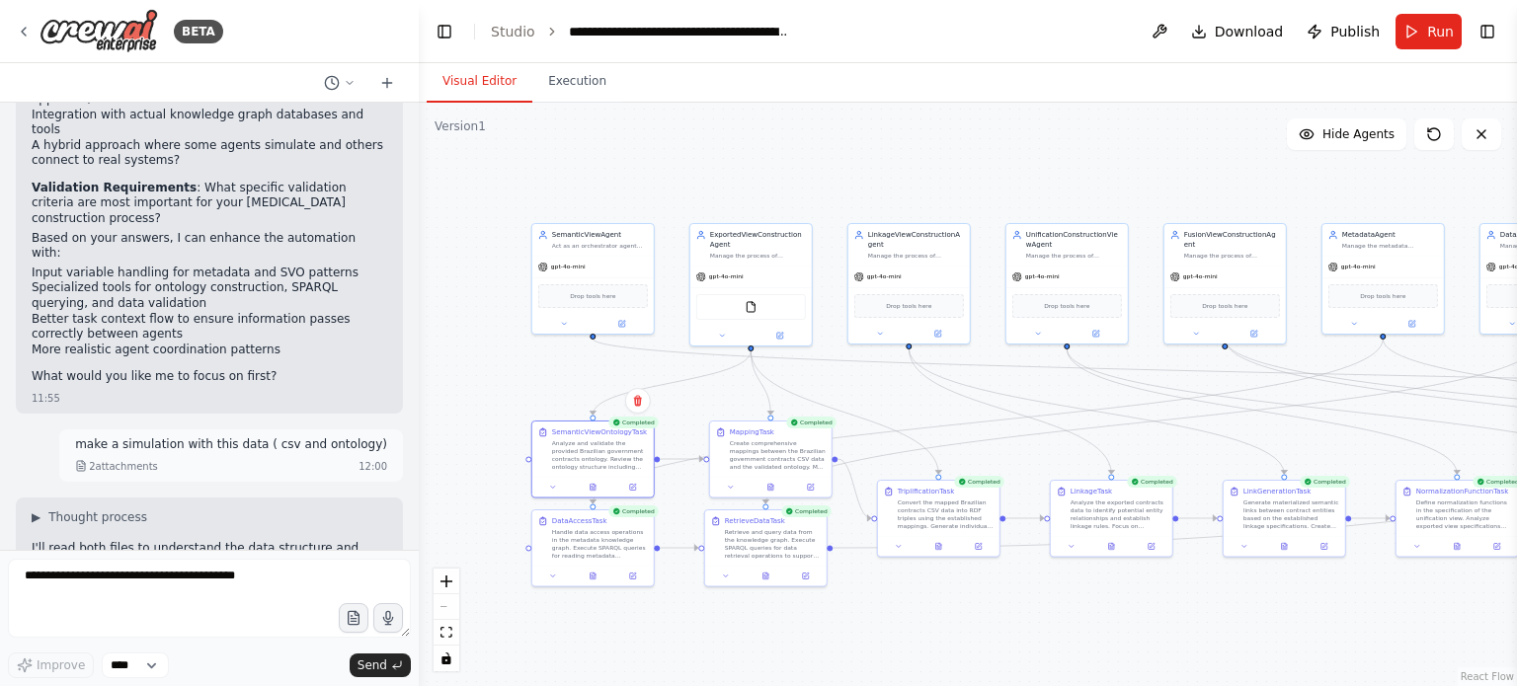
click at [454, 278] on div ".deletable-edge-delete-btn { width: 20px; height: 20px; border: 0px solid #ffff…" at bounding box center [968, 395] width 1098 height 584
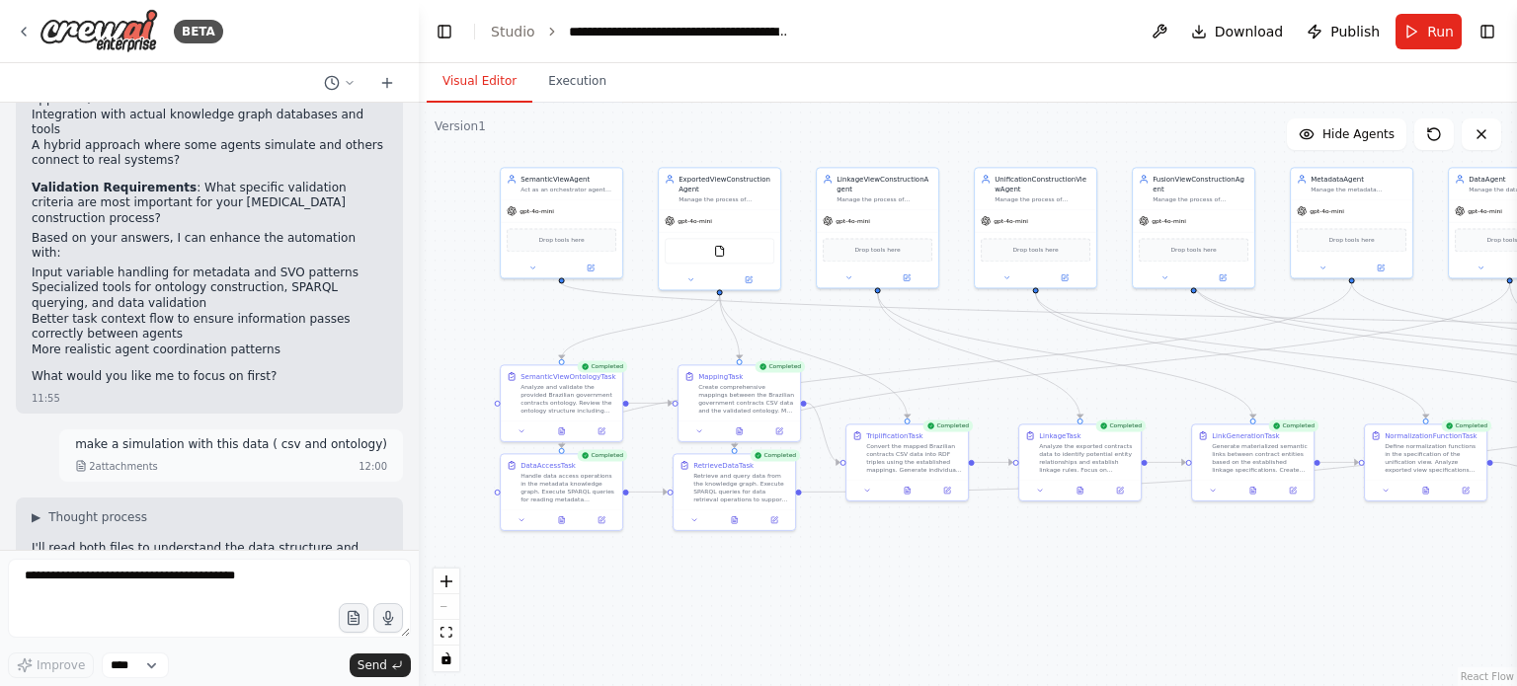
drag, startPoint x: 581, startPoint y: 173, endPoint x: 632, endPoint y: 126, distance: 69.2
click at [632, 126] on div ".deletable-edge-delete-btn { width: 20px; height: 20px; border: 0px solid #ffff…" at bounding box center [968, 395] width 1098 height 584
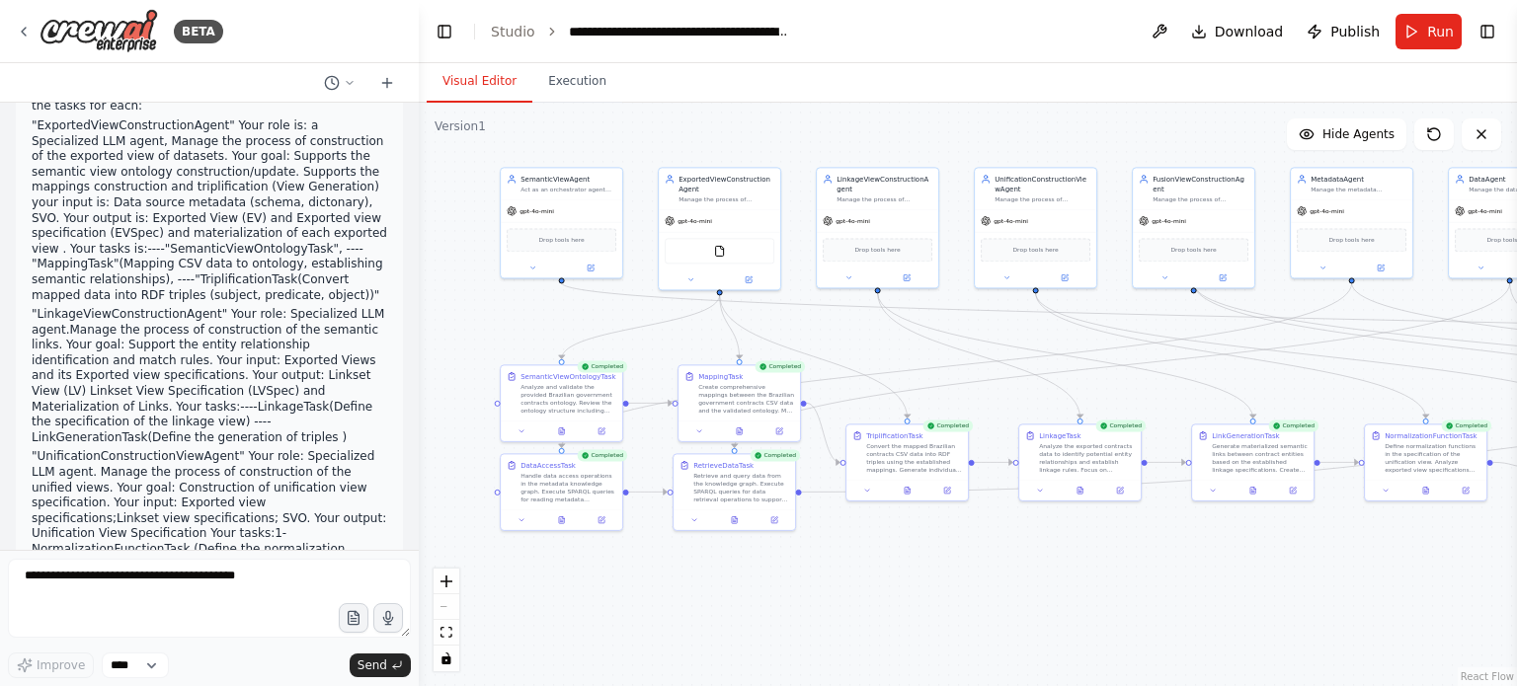
scroll to position [0, 0]
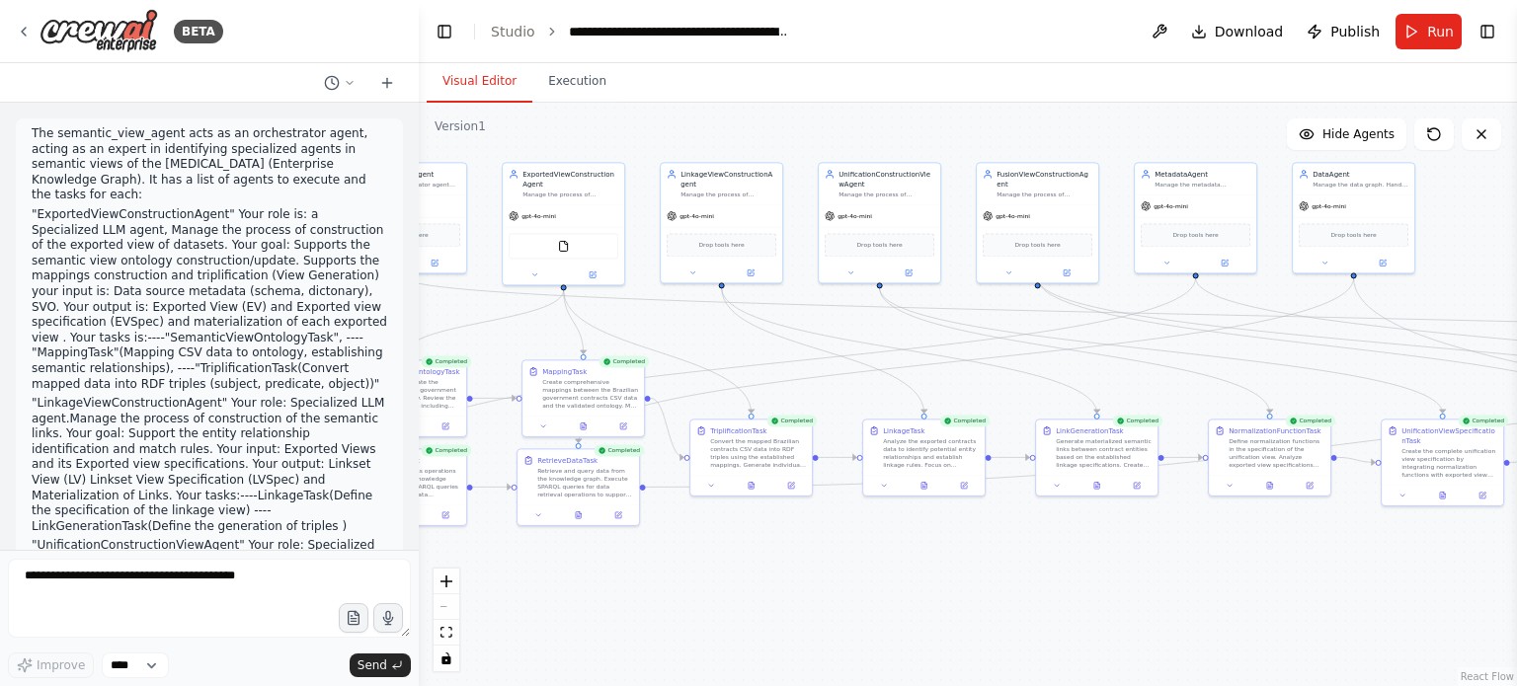
drag, startPoint x: 1264, startPoint y: 581, endPoint x: 765, endPoint y: 577, distance: 498.6
click at [784, 576] on div ".deletable-edge-delete-btn { width: 20px; height: 20px; border: 0px solid #ffff…" at bounding box center [968, 395] width 1098 height 584
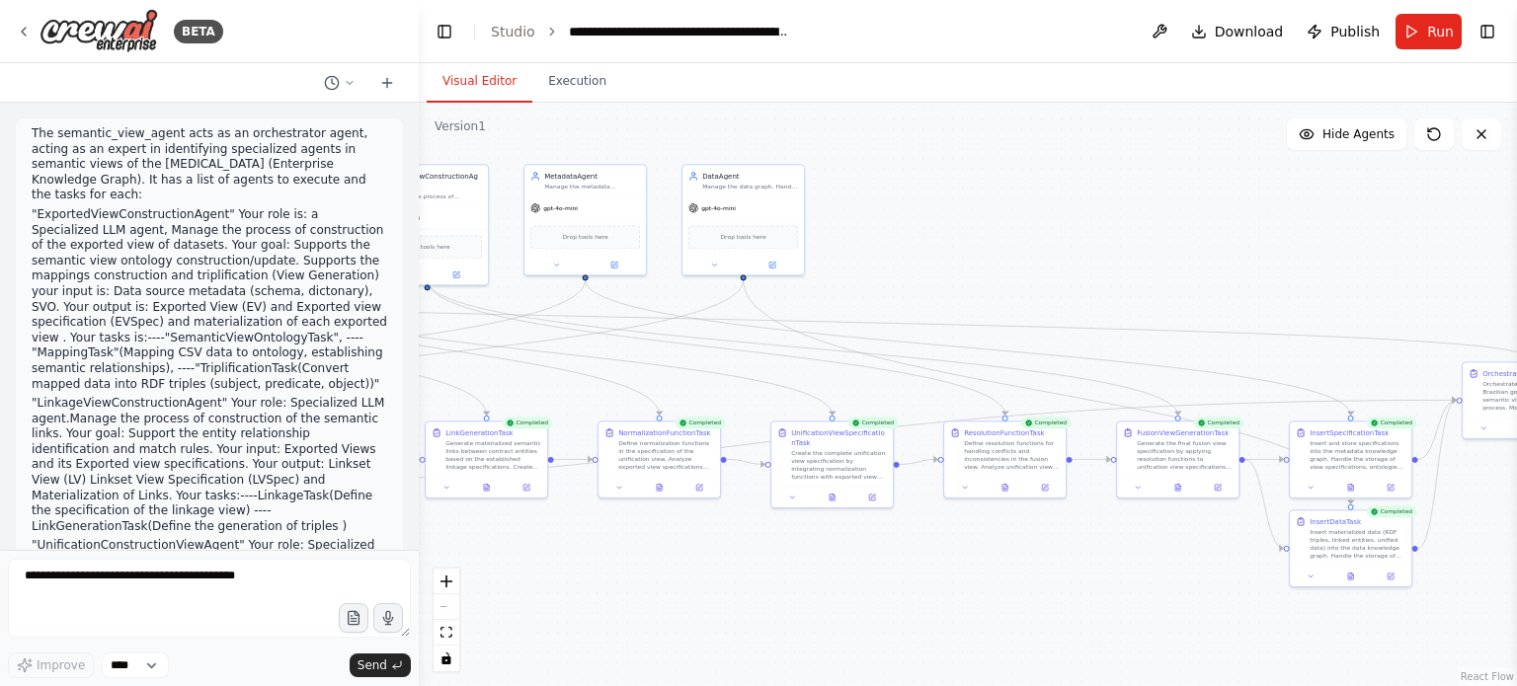
drag, startPoint x: 934, startPoint y: 568, endPoint x: 833, endPoint y: 569, distance: 100.7
click at [862, 569] on div ".deletable-edge-delete-btn { width: 20px; height: 20px; border: 0px solid #ffff…" at bounding box center [968, 395] width 1098 height 584
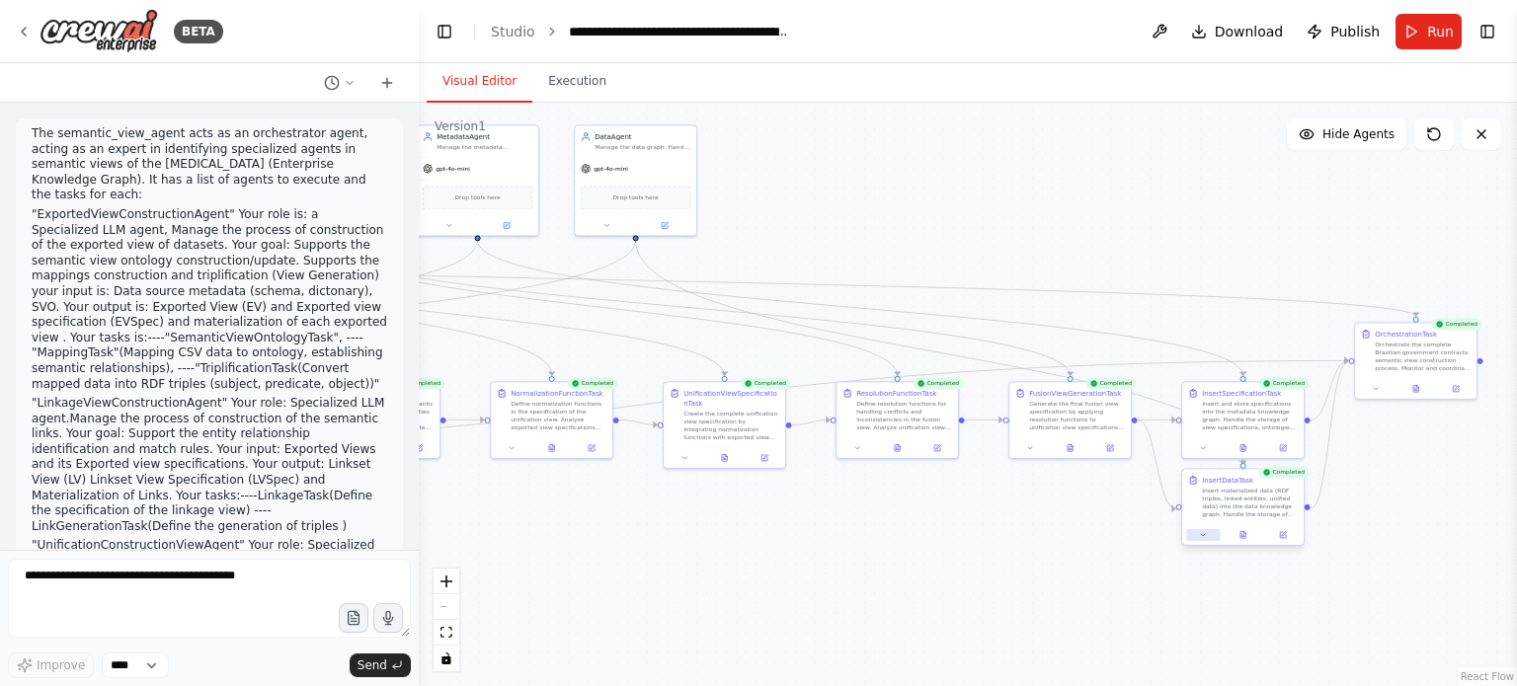
drag, startPoint x: 1204, startPoint y: 588, endPoint x: 1372, endPoint y: 522, distance: 181.3
click at [1351, 537] on div ".deletable-edge-delete-btn { width: 20px; height: 20px; border: 0px solid #ffff…" at bounding box center [968, 395] width 1098 height 584
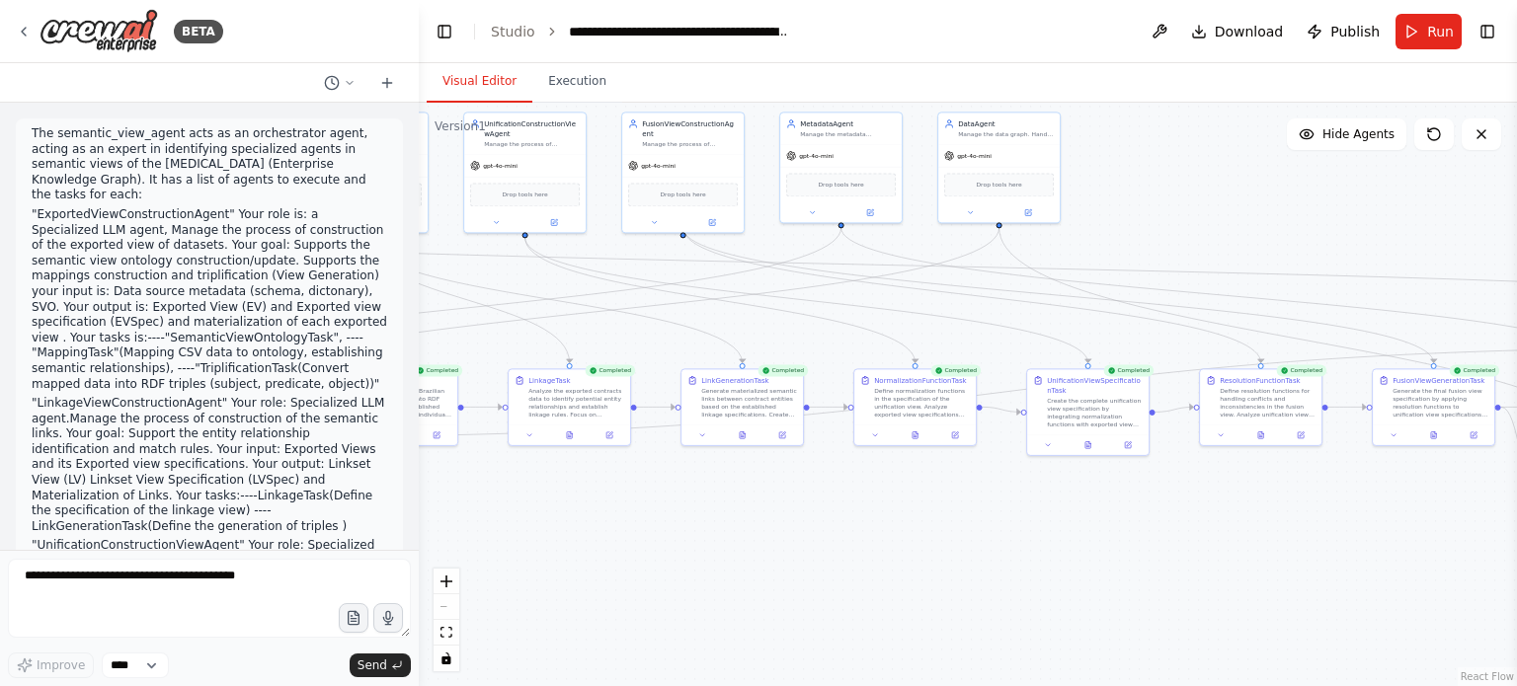
drag, startPoint x: 1045, startPoint y: 580, endPoint x: 1276, endPoint y: 576, distance: 231.1
click at [1266, 579] on div ".deletable-edge-delete-btn { width: 20px; height: 20px; border: 0px solid #ffff…" at bounding box center [968, 395] width 1098 height 584
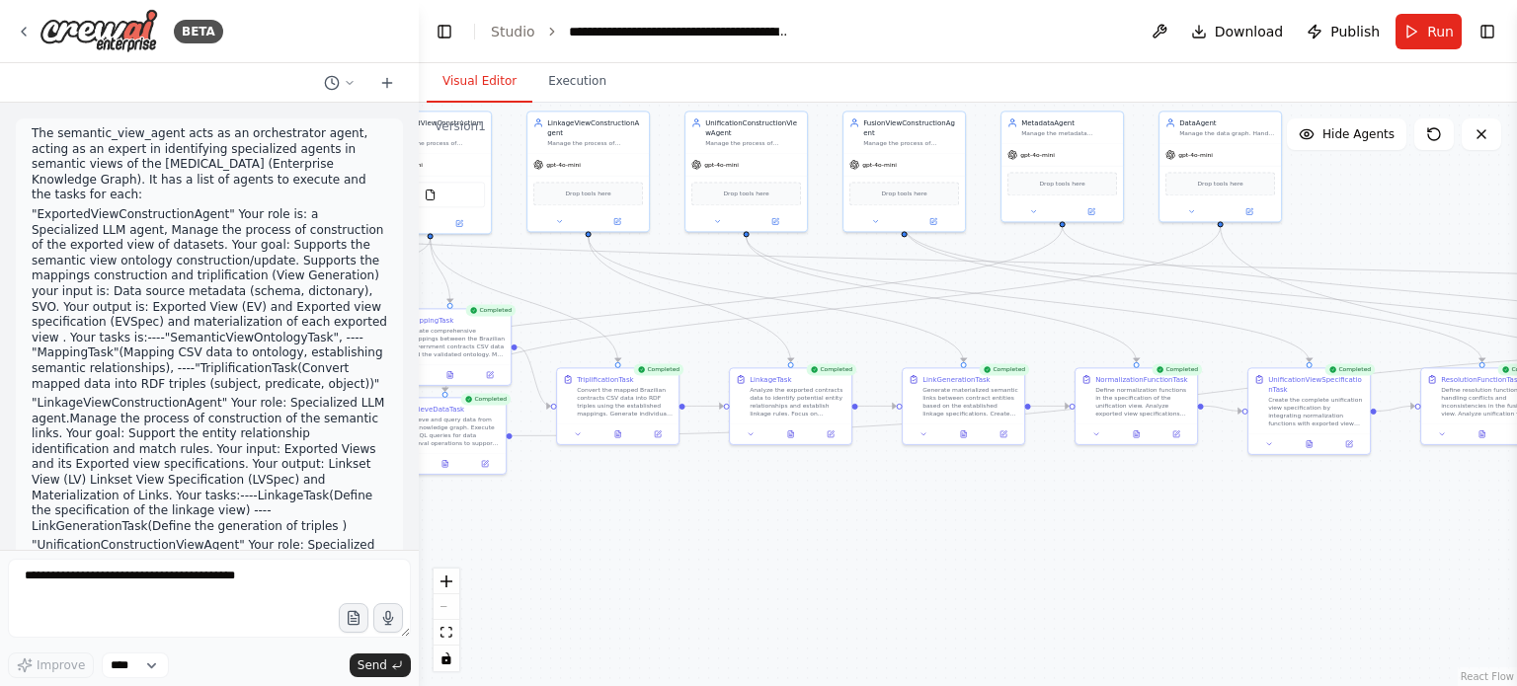
drag, startPoint x: 1333, startPoint y: 579, endPoint x: 429, endPoint y: 564, distance: 904.6
click at [829, 567] on div ".deletable-edge-delete-btn { width: 20px; height: 20px; border: 0px solid #ffff…" at bounding box center [968, 395] width 1098 height 584
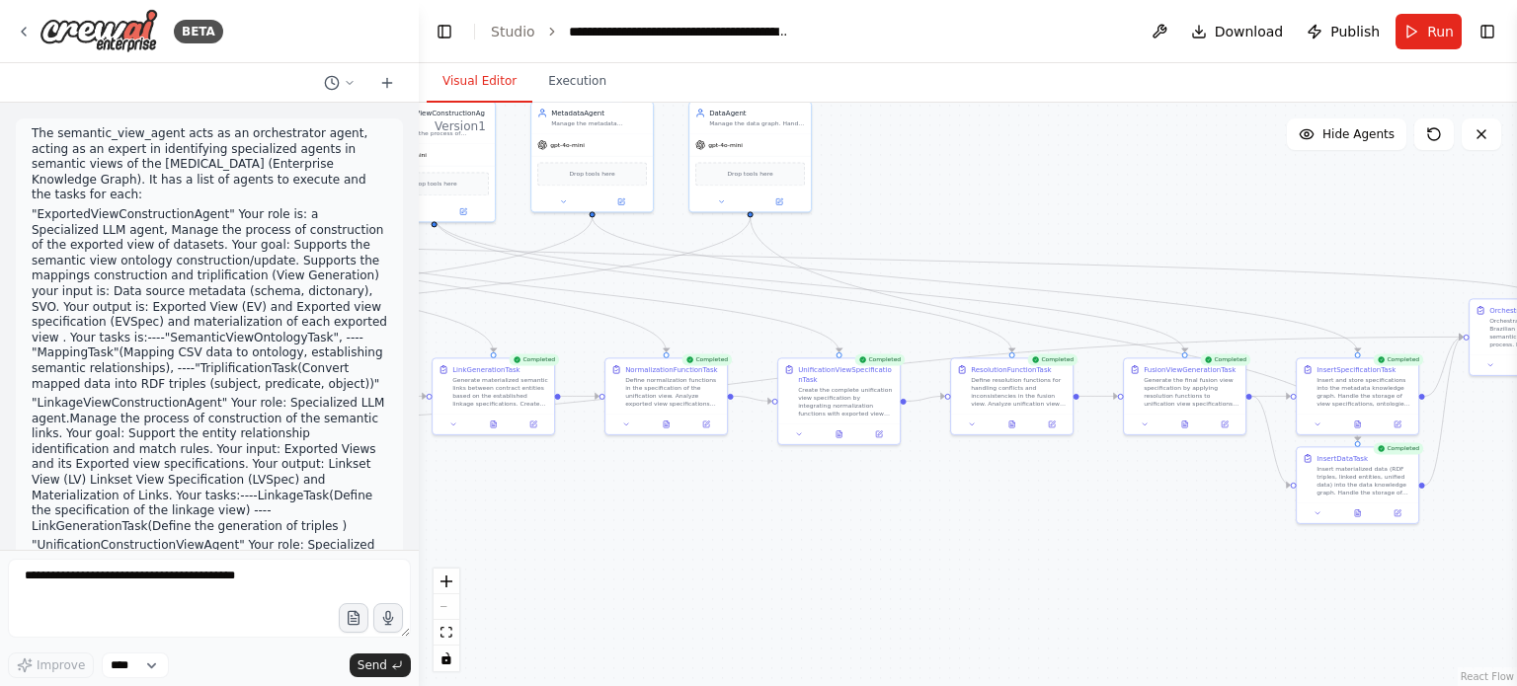
drag, startPoint x: 980, startPoint y: 611, endPoint x: 478, endPoint y: 587, distance: 503.2
click at [580, 590] on div ".deletable-edge-delete-btn { width: 20px; height: 20px; border: 0px solid #ffff…" at bounding box center [968, 395] width 1098 height 584
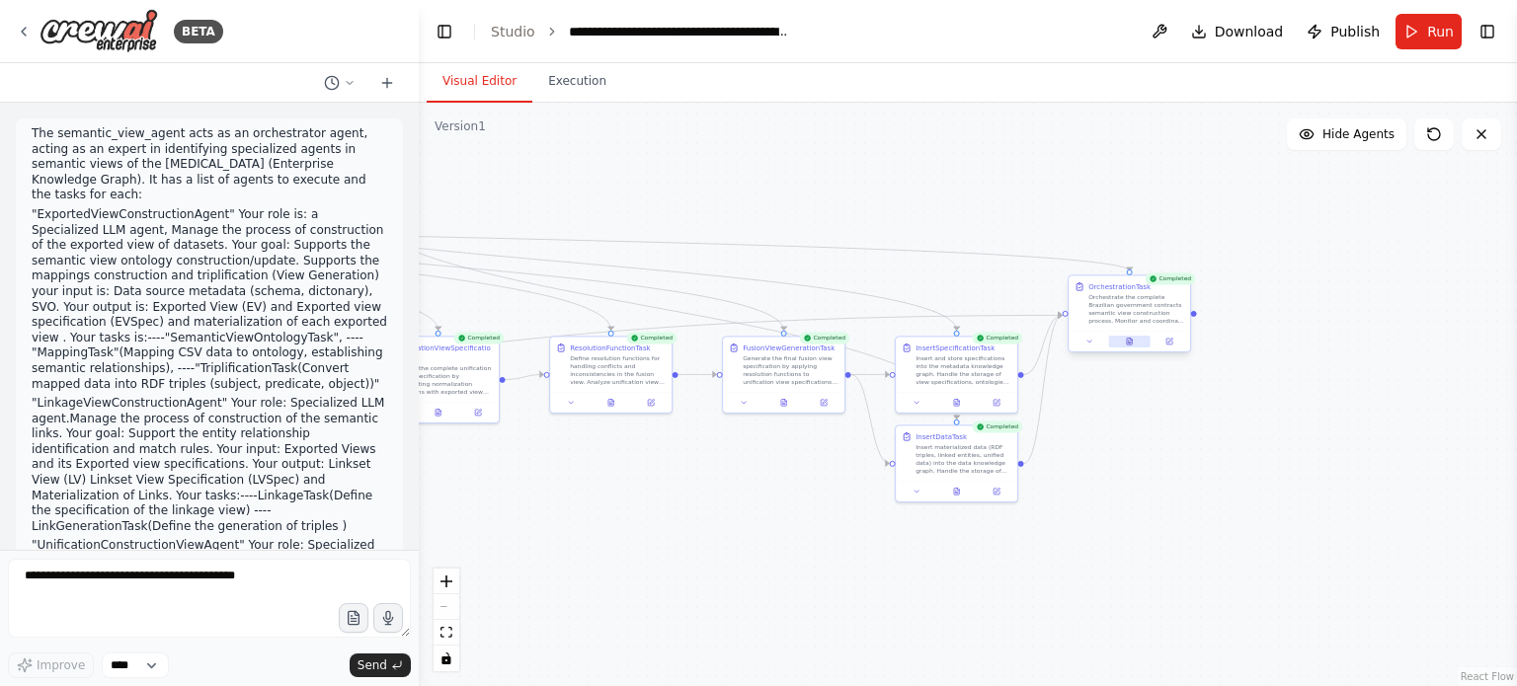
click at [1127, 343] on icon at bounding box center [1129, 342] width 5 height 7
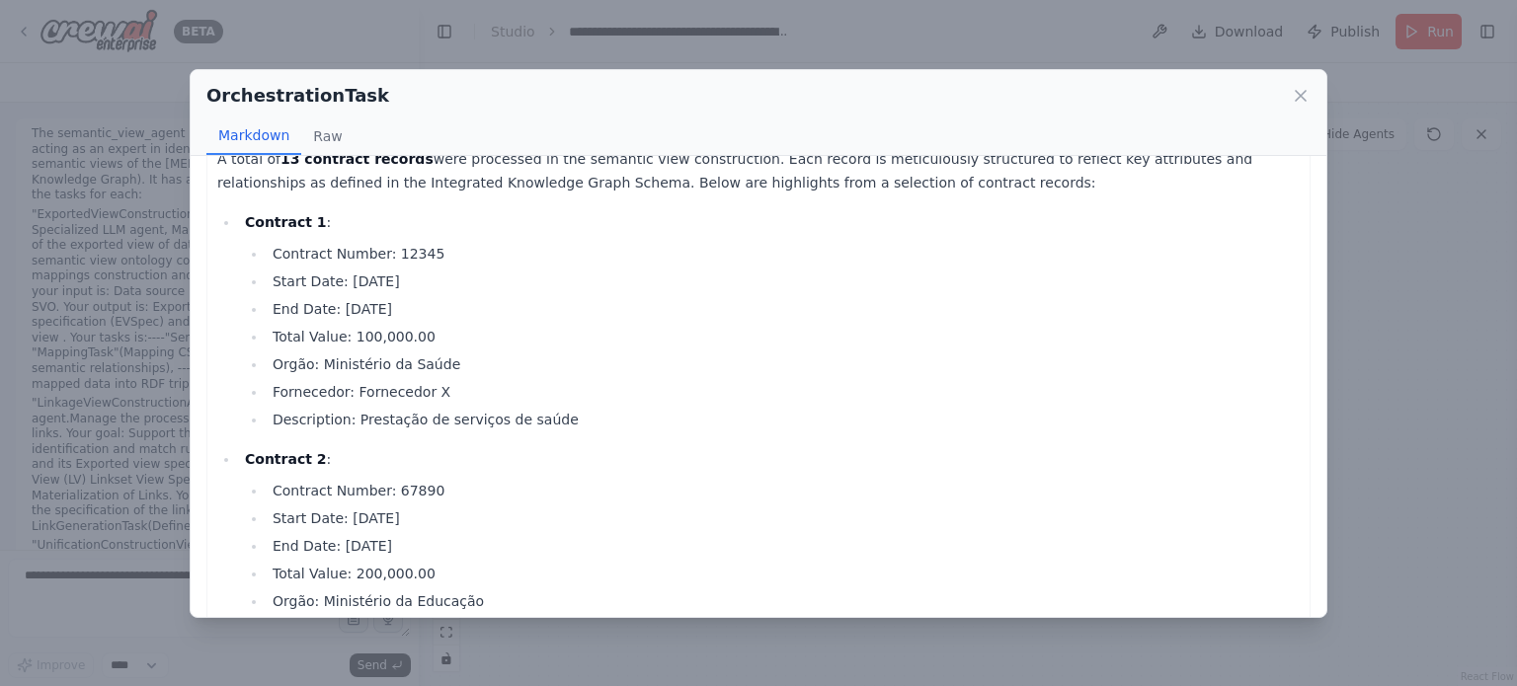
scroll to position [99, 0]
drag, startPoint x: 340, startPoint y: 278, endPoint x: 454, endPoint y: 283, distance: 114.6
click at [454, 283] on li "Start Date: [DATE]" at bounding box center [783, 281] width 1033 height 24
drag, startPoint x: 1310, startPoint y: 222, endPoint x: 1312, endPoint y: 253, distance: 30.7
click at [1312, 253] on div "Comprehensive Orchestration Report for Brazilian Government Contracts Semantic …" at bounding box center [758, 386] width 1135 height 461
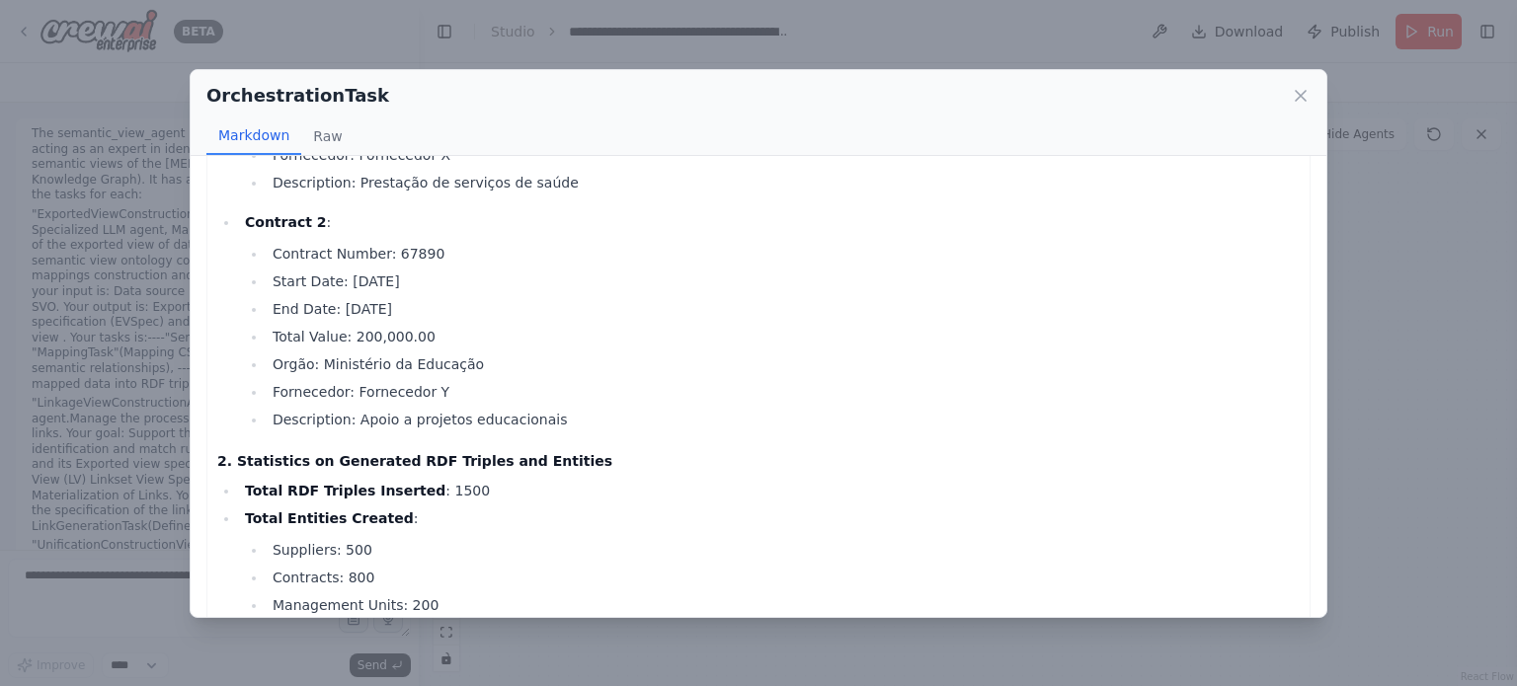
scroll to position [0, 0]
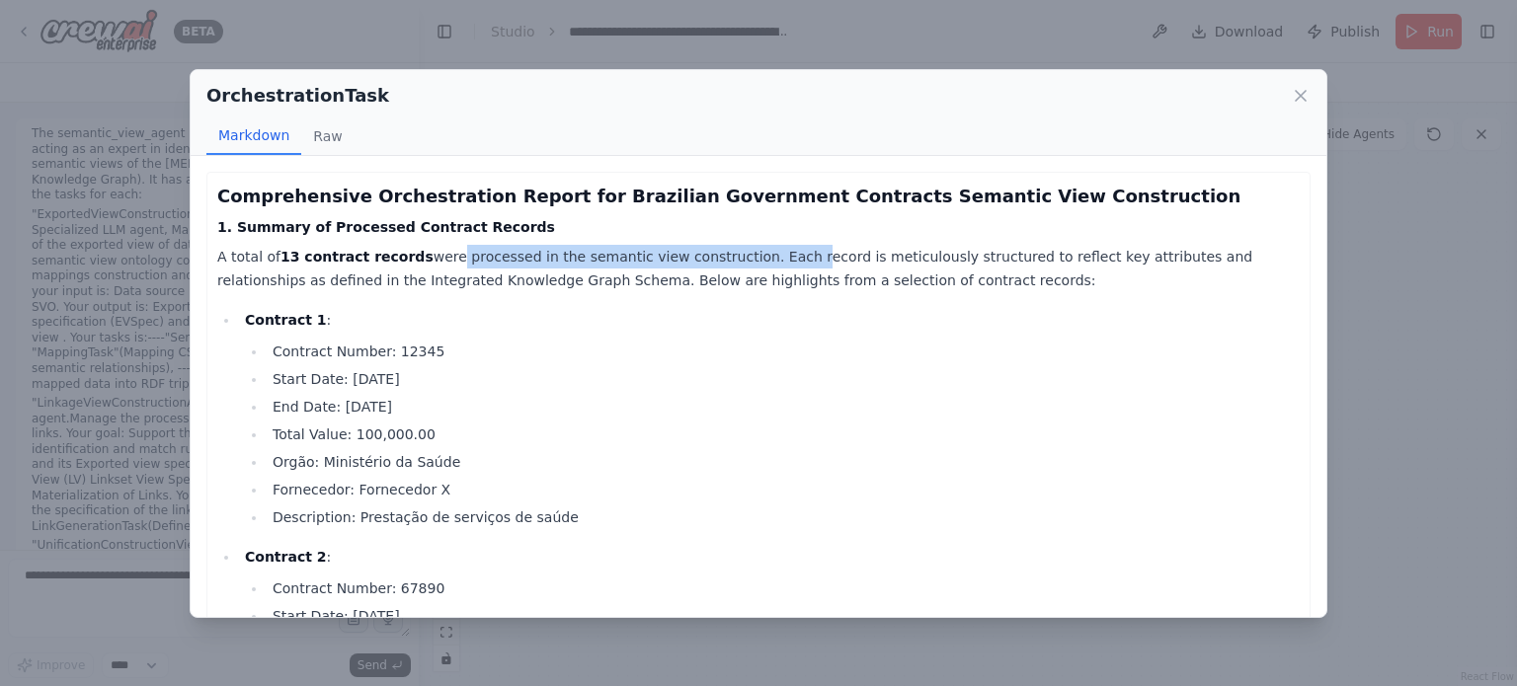
drag, startPoint x: 423, startPoint y: 252, endPoint x: 739, endPoint y: 252, distance: 316.0
click at [739, 252] on p "A total of 13 contract records were processed in the semantic view construction…" at bounding box center [758, 268] width 1082 height 47
drag, startPoint x: 901, startPoint y: 278, endPoint x: 897, endPoint y: 253, distance: 26.1
click at [893, 255] on p "A total of 13 contract records were processed in the semantic view construction…" at bounding box center [758, 268] width 1082 height 47
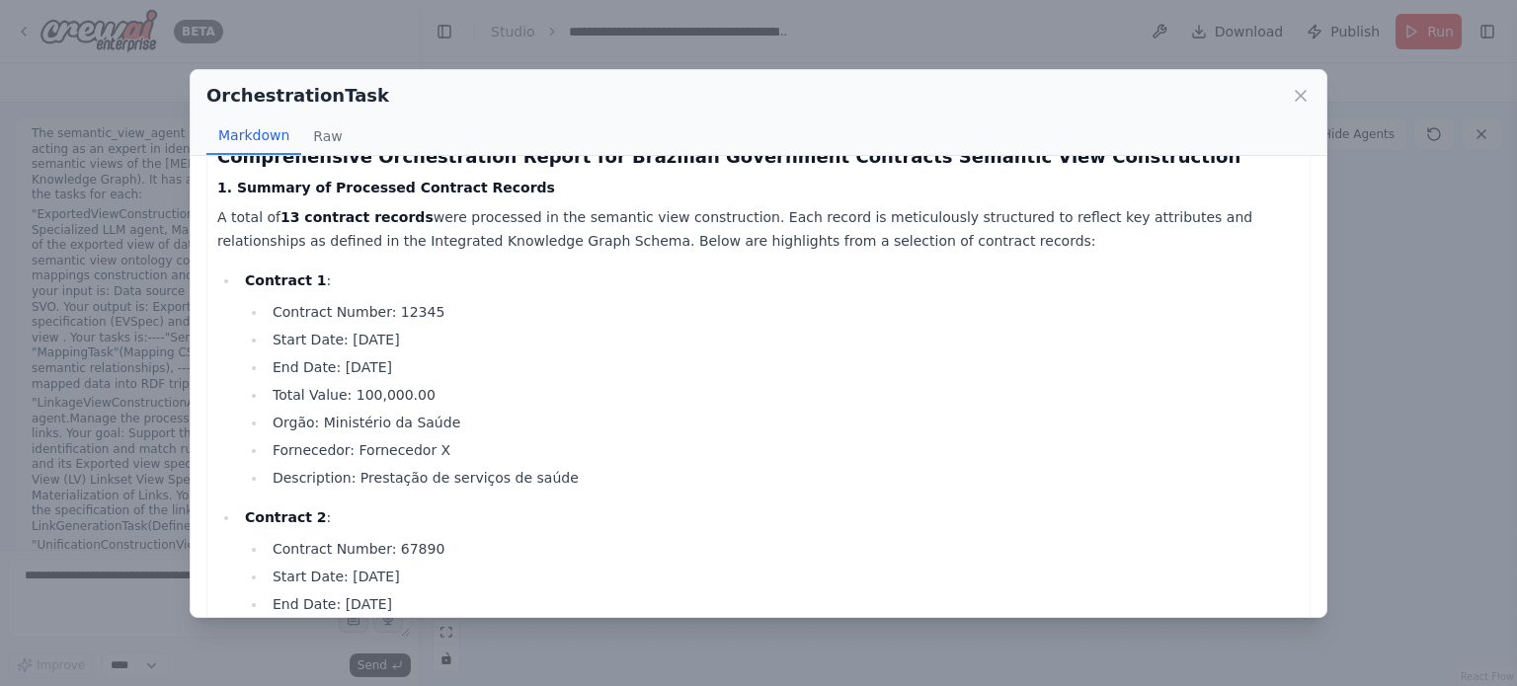
scroll to position [99, 0]
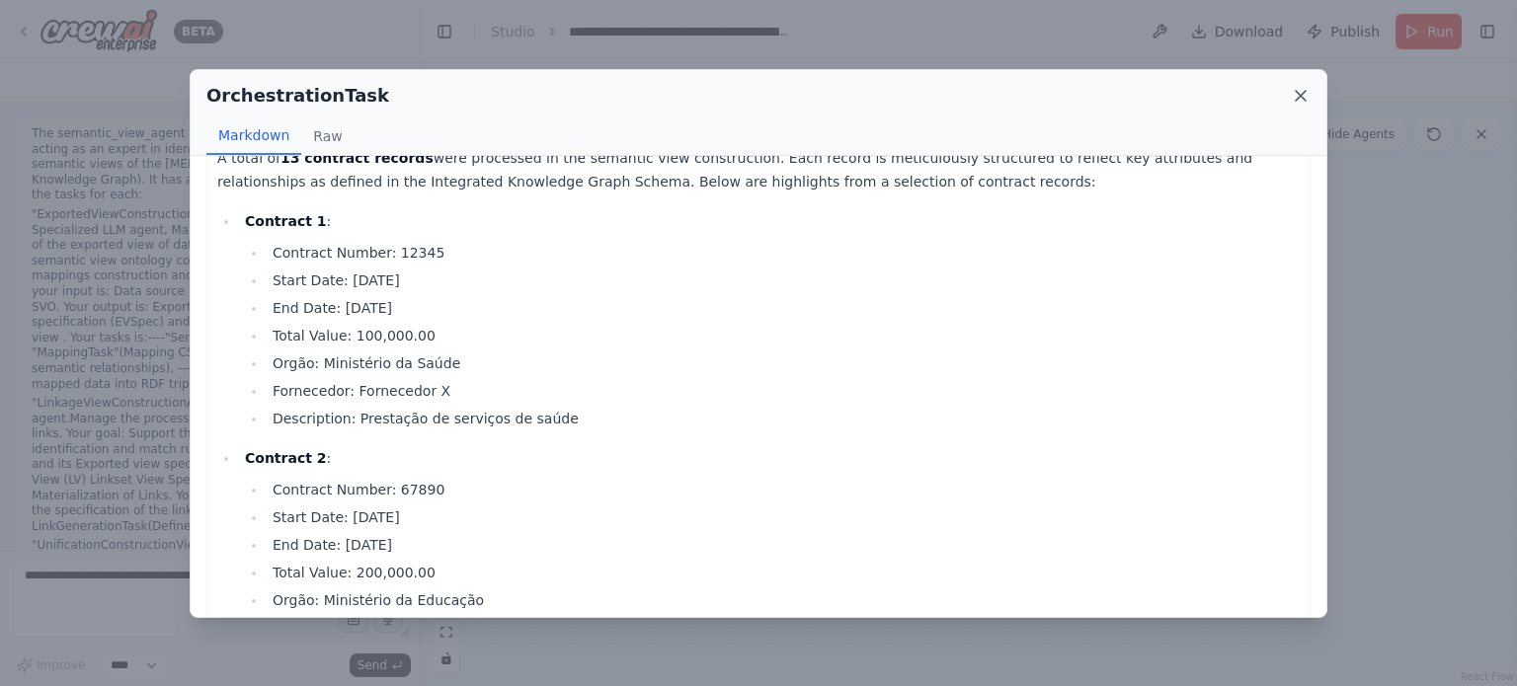
click at [1304, 91] on icon at bounding box center [1300, 96] width 10 height 10
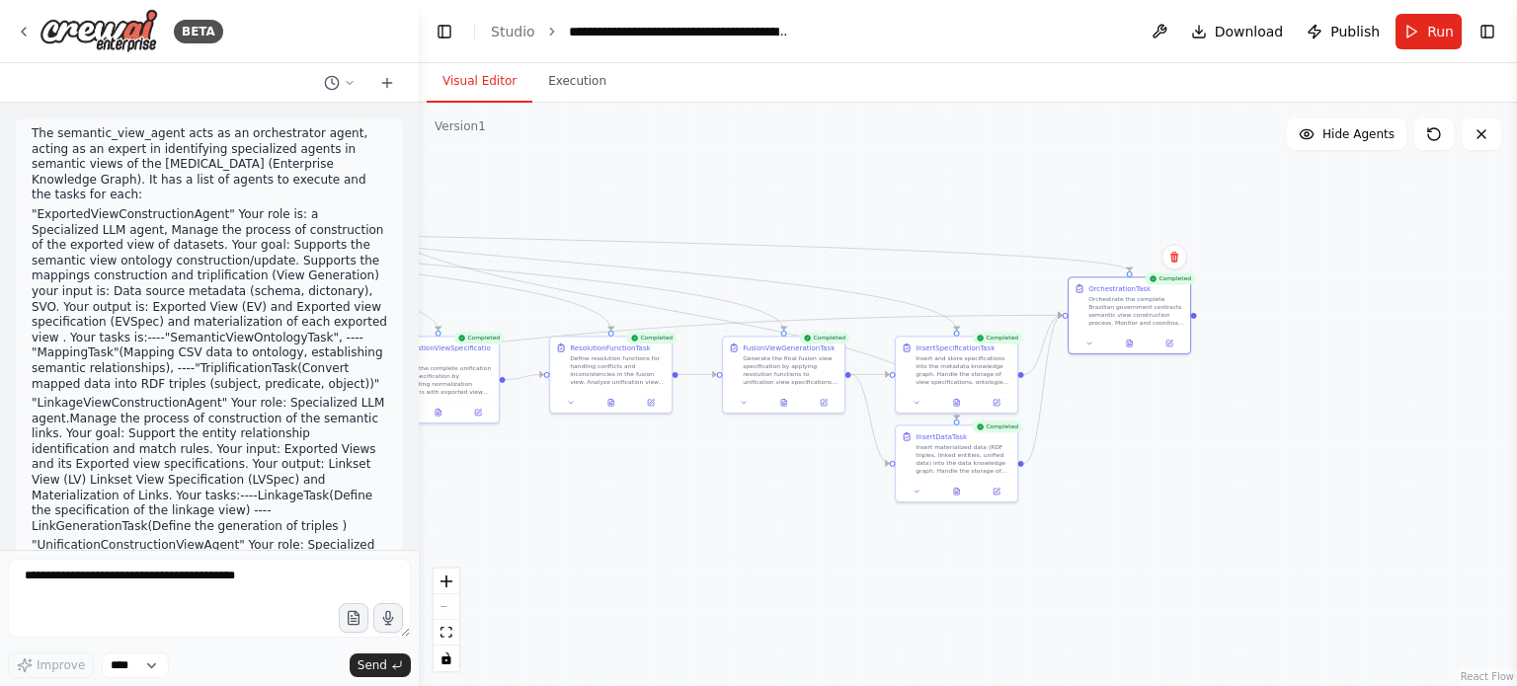
drag, startPoint x: 845, startPoint y: 541, endPoint x: 1147, endPoint y: 538, distance: 302.2
click at [1106, 539] on div ".deletable-edge-delete-btn { width: 20px; height: 20px; border: 0px solid #ffff…" at bounding box center [968, 395] width 1098 height 584
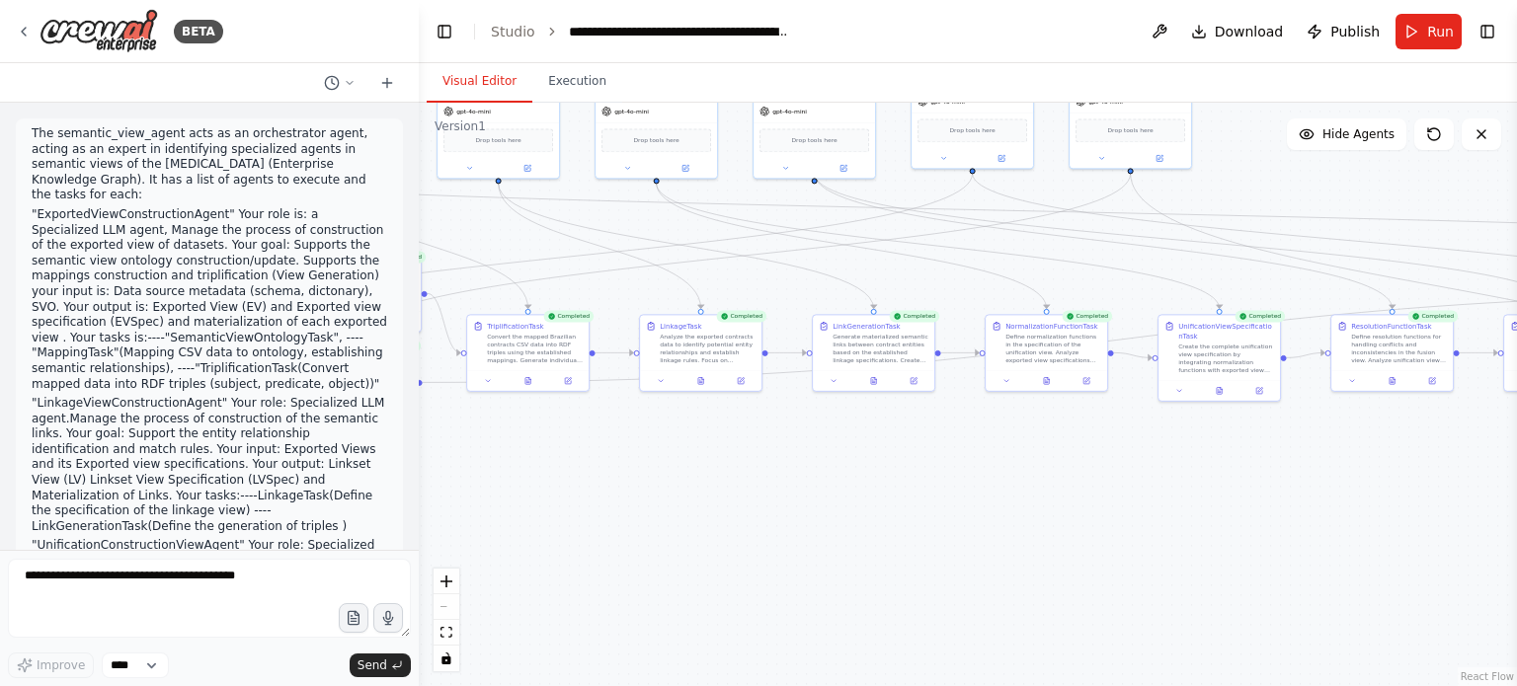
drag, startPoint x: 823, startPoint y: 568, endPoint x: 1170, endPoint y: 541, distance: 347.6
click at [1142, 541] on div ".deletable-edge-delete-btn { width: 20px; height: 20px; border: 0px solid #ffff…" at bounding box center [968, 395] width 1098 height 584
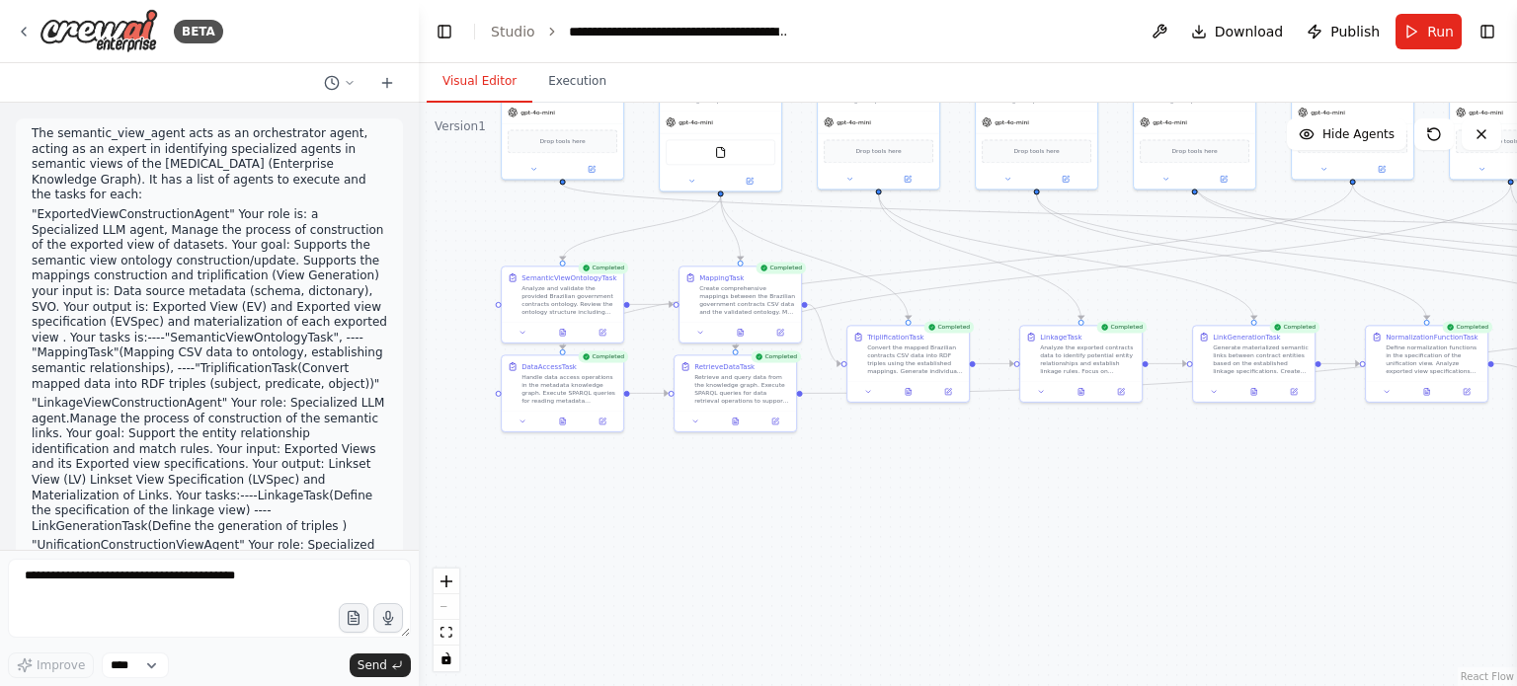
drag, startPoint x: 1062, startPoint y: 575, endPoint x: 1134, endPoint y: 573, distance: 71.1
click at [1128, 573] on div ".deletable-edge-delete-btn { width: 20px; height: 20px; border: 0px solid #ffff…" at bounding box center [968, 395] width 1098 height 584
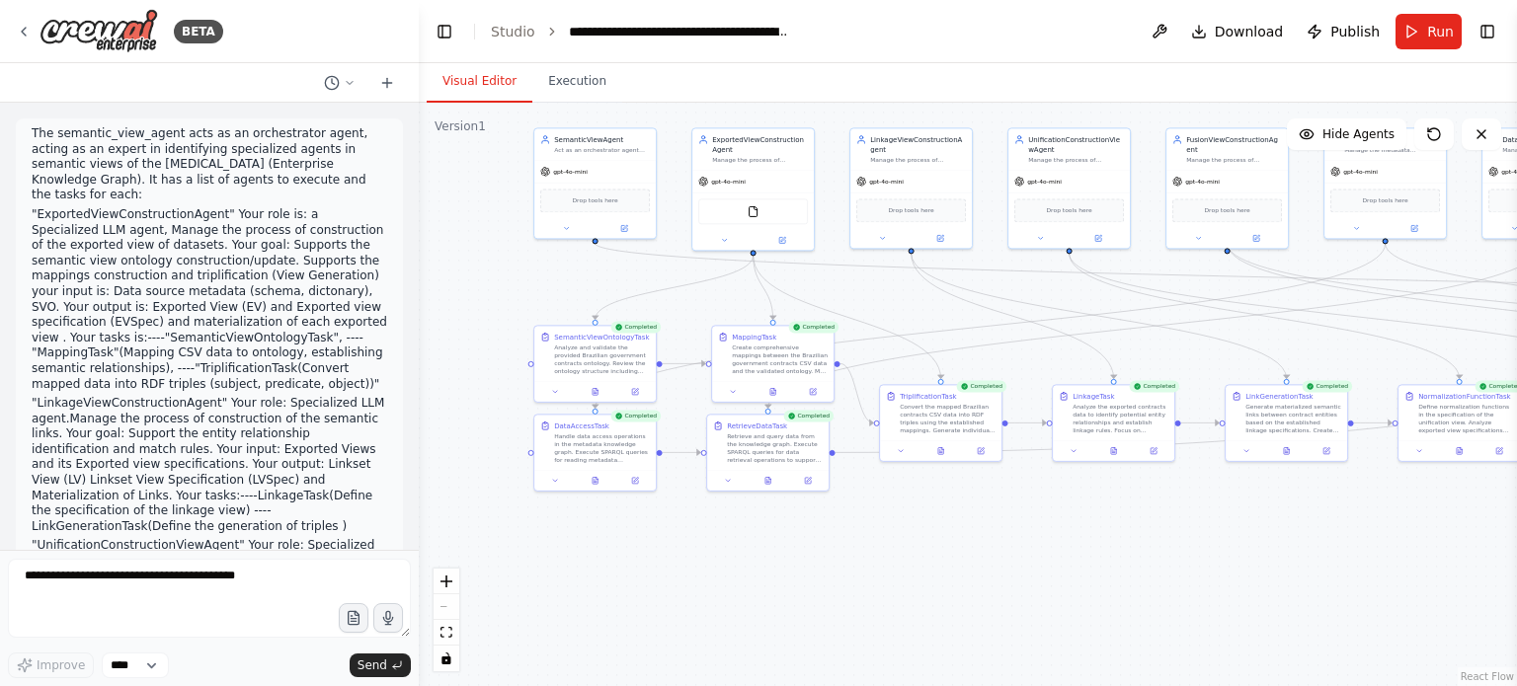
drag, startPoint x: 711, startPoint y: 575, endPoint x: 691, endPoint y: 618, distance: 47.7
click at [691, 618] on div ".deletable-edge-delete-btn { width: 20px; height: 20px; border: 0px solid #ffff…" at bounding box center [968, 395] width 1098 height 584
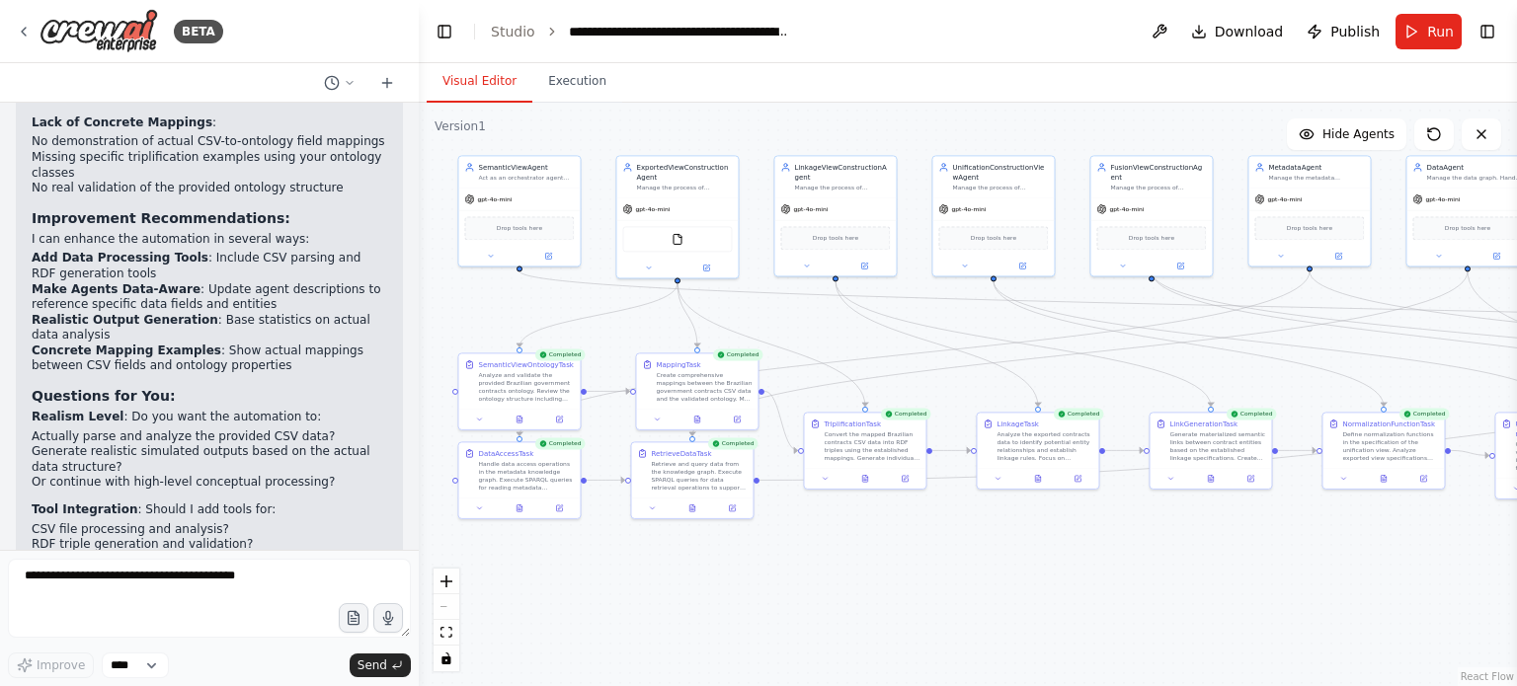
drag, startPoint x: 712, startPoint y: 117, endPoint x: 593, endPoint y: 131, distance: 119.3
click at [593, 131] on div ".deletable-edge-delete-btn { width: 20px; height: 20px; border: 0px solid #ffff…" at bounding box center [968, 395] width 1098 height 584
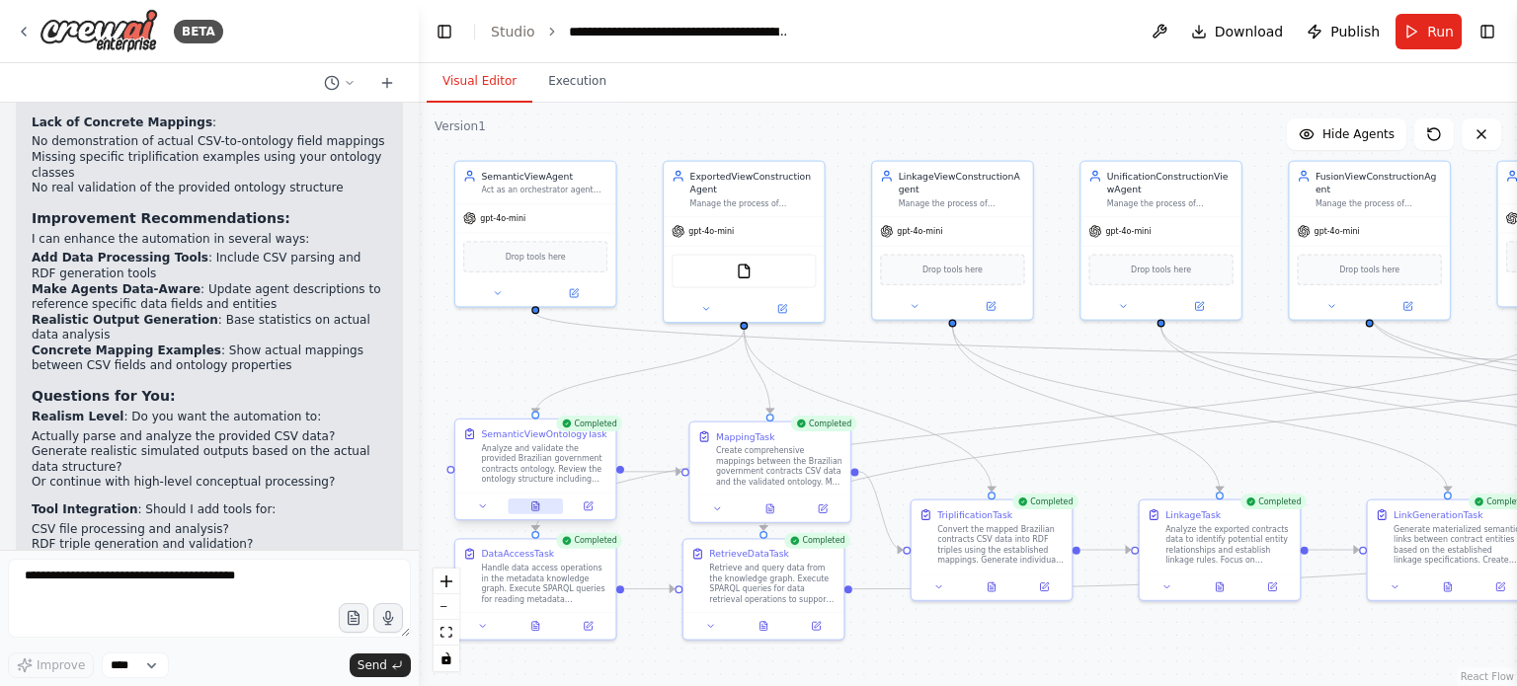
click at [544, 508] on button at bounding box center [535, 507] width 55 height 16
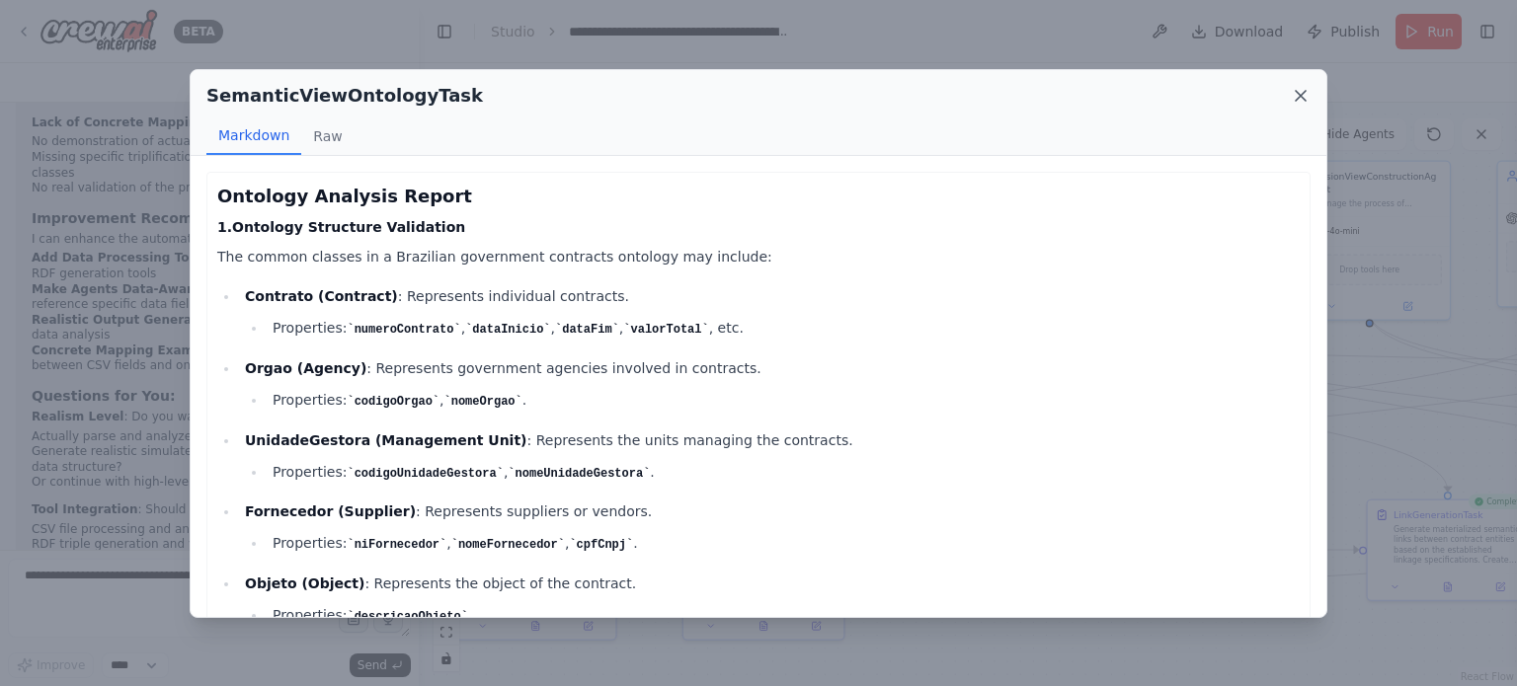
click at [1301, 98] on icon at bounding box center [1301, 96] width 20 height 20
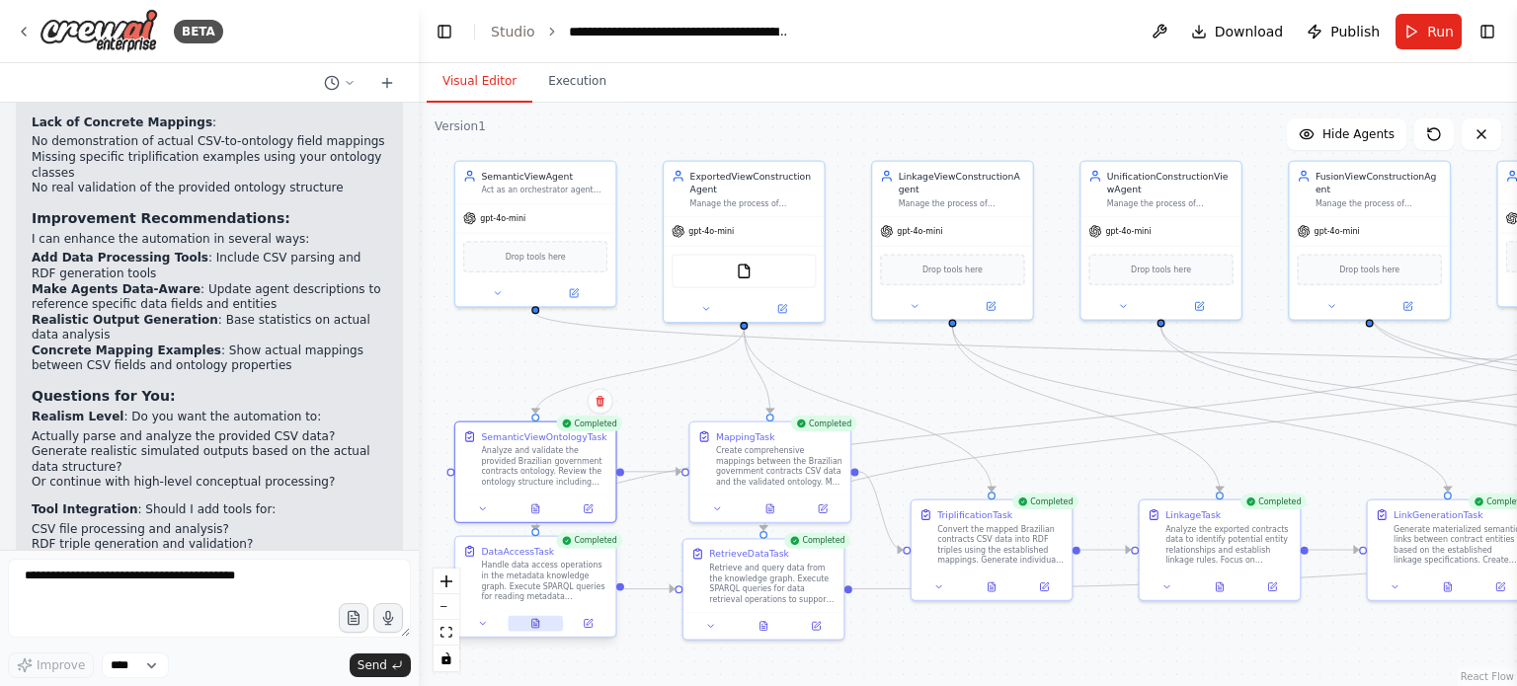
click at [527, 628] on button at bounding box center [535, 624] width 55 height 16
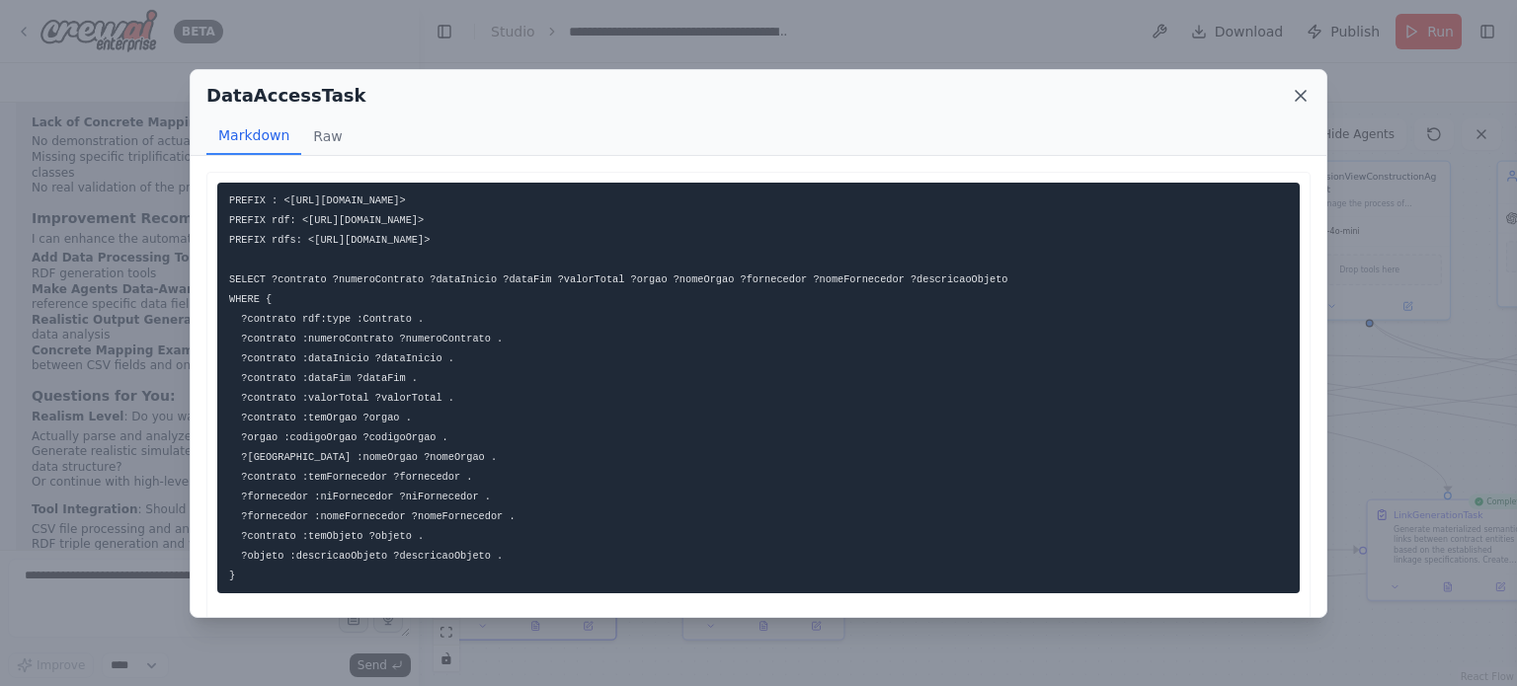
click at [1303, 94] on icon at bounding box center [1301, 96] width 20 height 20
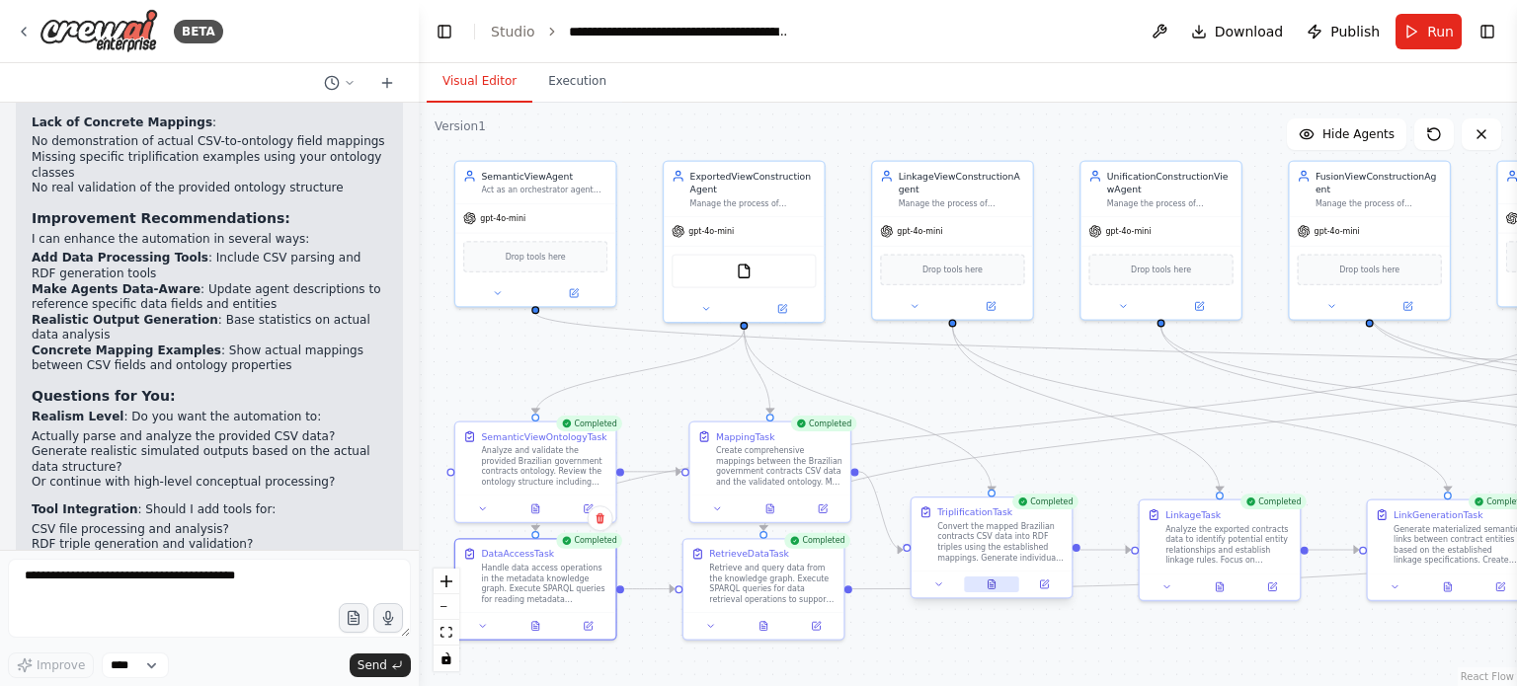
click at [991, 582] on icon at bounding box center [991, 585] width 7 height 9
click at [991, 587] on icon at bounding box center [991, 585] width 7 height 9
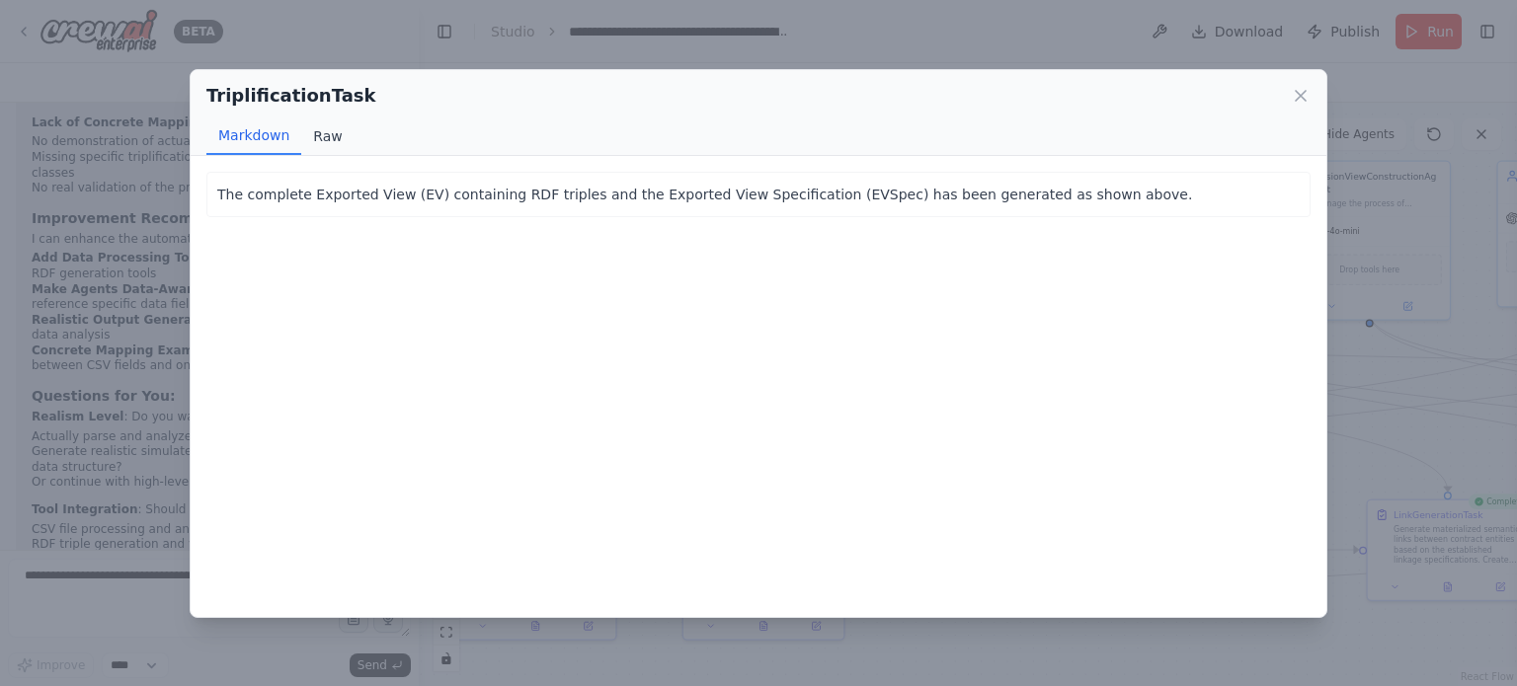
click at [323, 136] on button "Raw" at bounding box center [327, 136] width 52 height 38
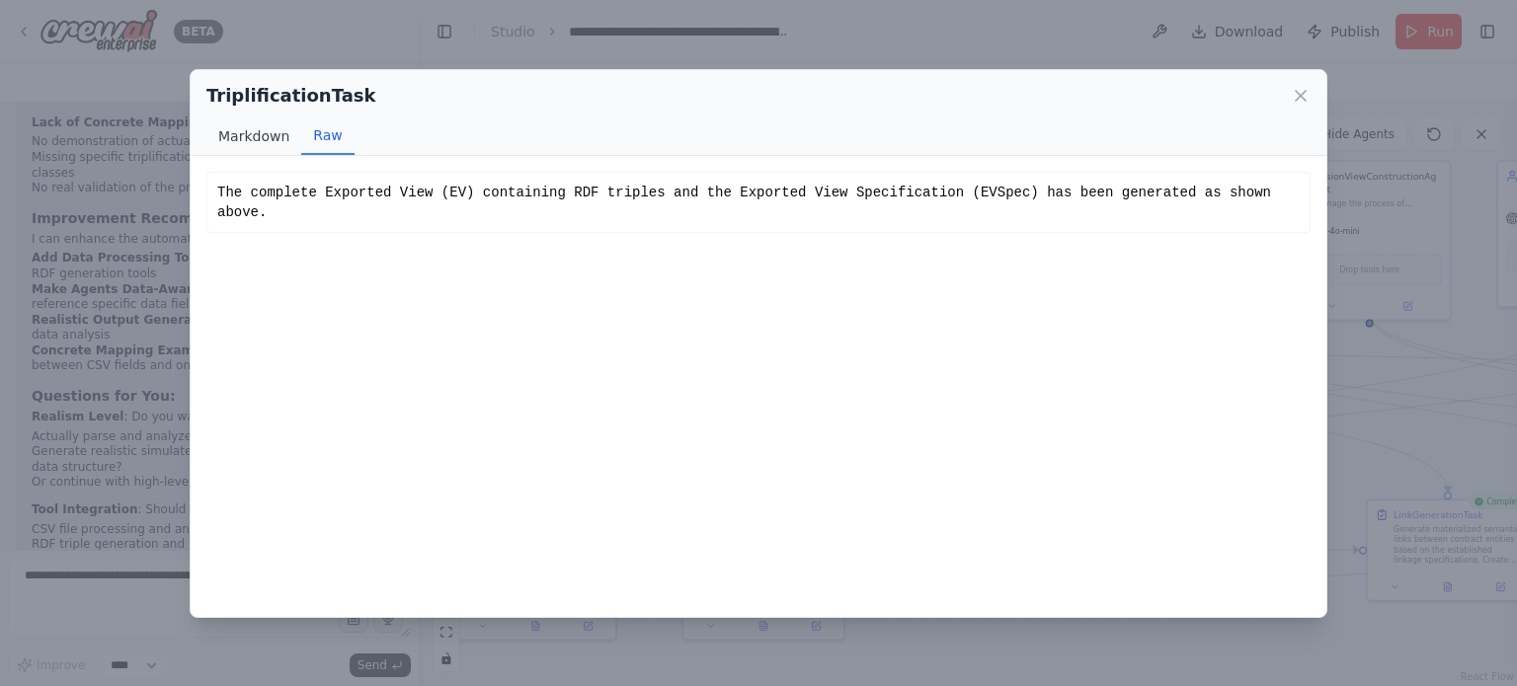
click at [272, 134] on button "Markdown" at bounding box center [253, 136] width 95 height 38
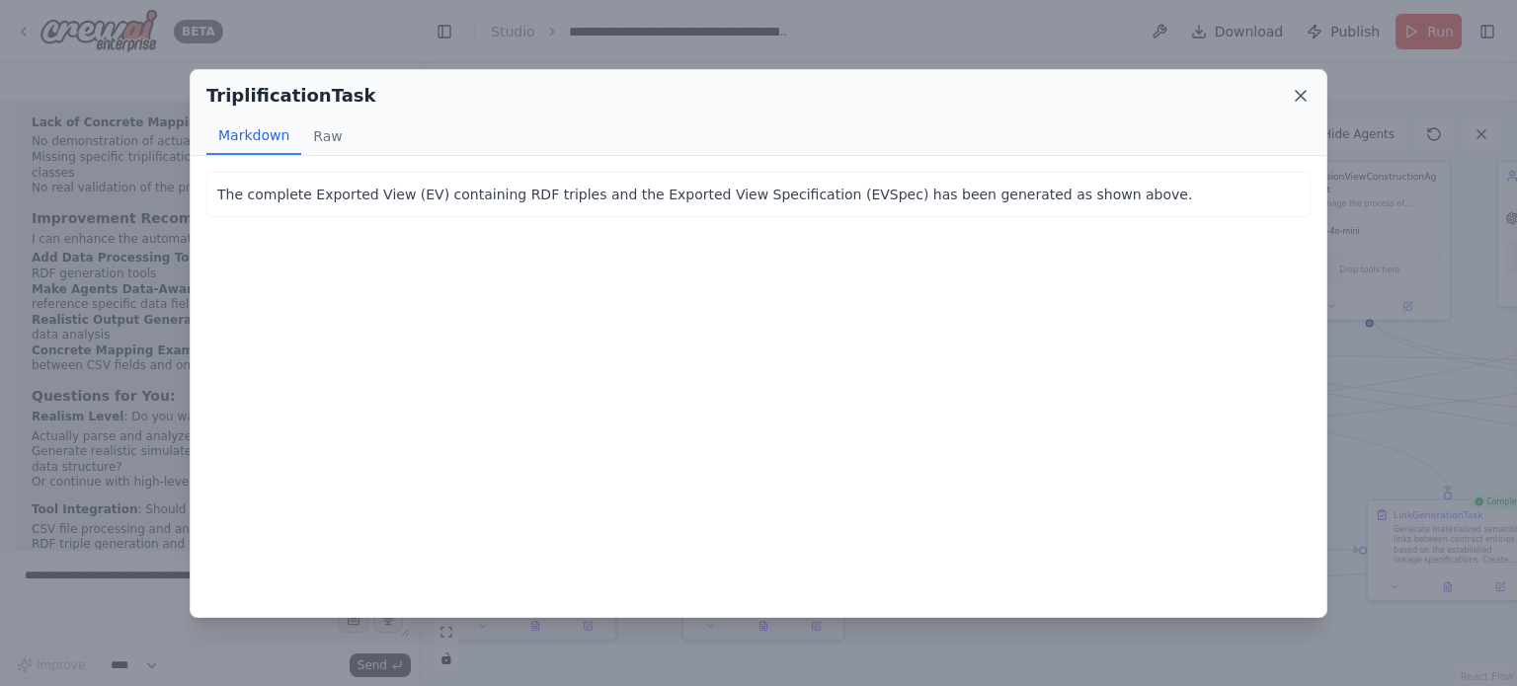
click at [1294, 94] on icon at bounding box center [1301, 96] width 20 height 20
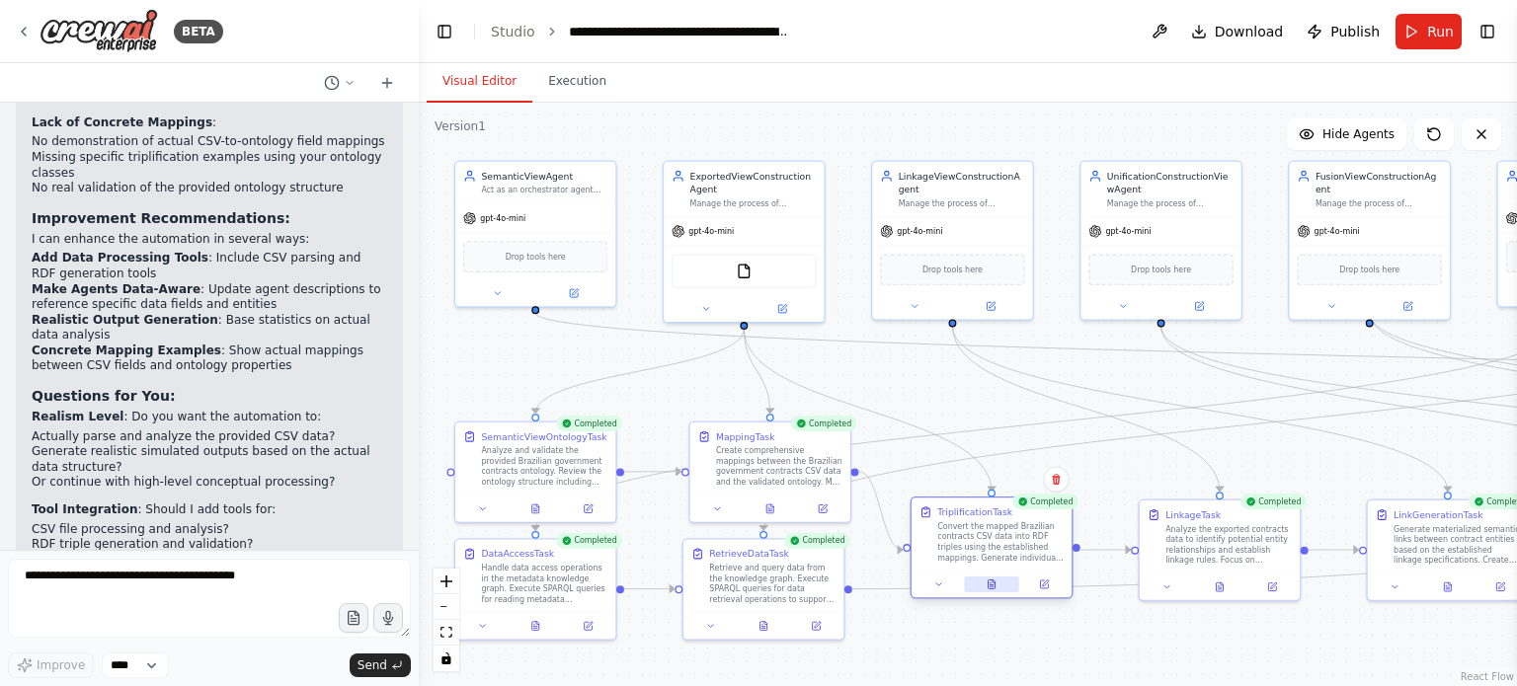
click at [988, 586] on icon at bounding box center [991, 585] width 7 height 9
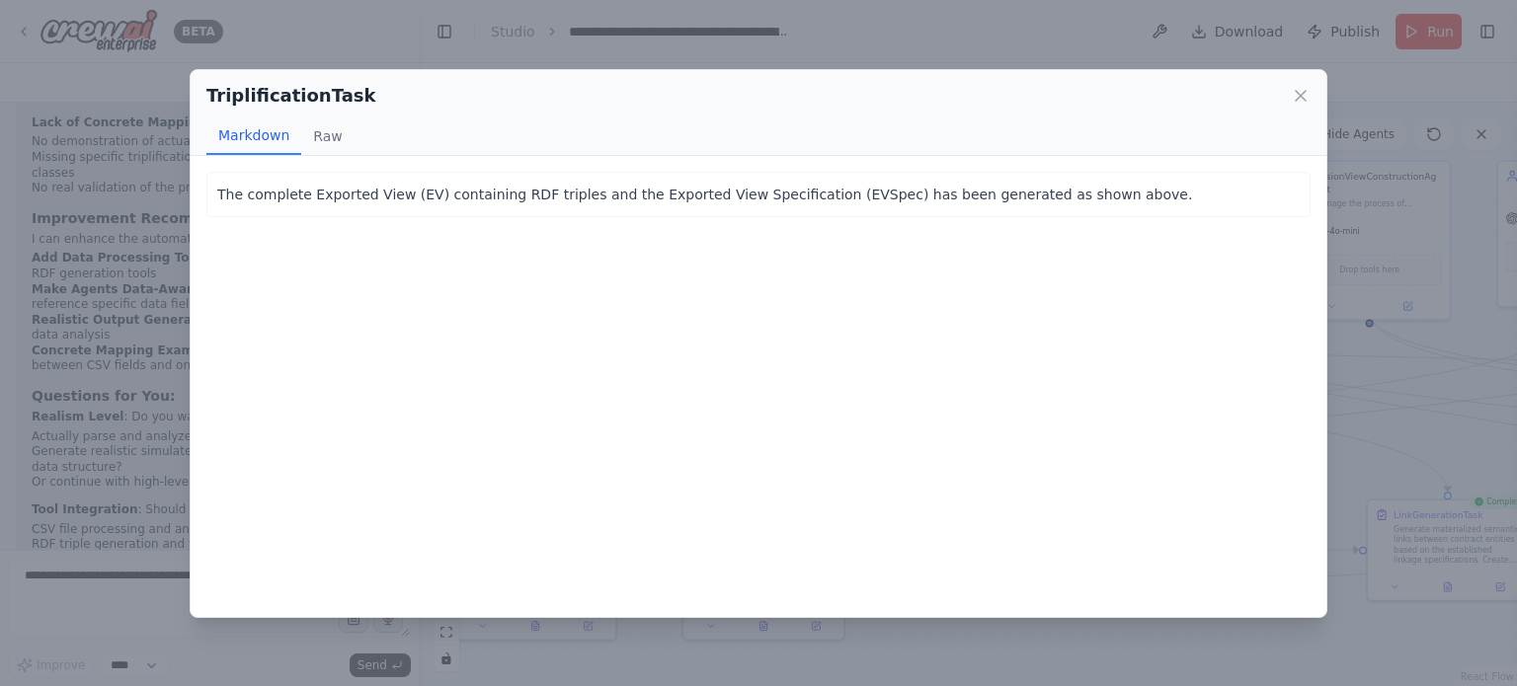
click at [1286, 142] on div "Markdown Raw" at bounding box center [758, 136] width 1104 height 38
click at [1298, 102] on icon at bounding box center [1301, 96] width 20 height 20
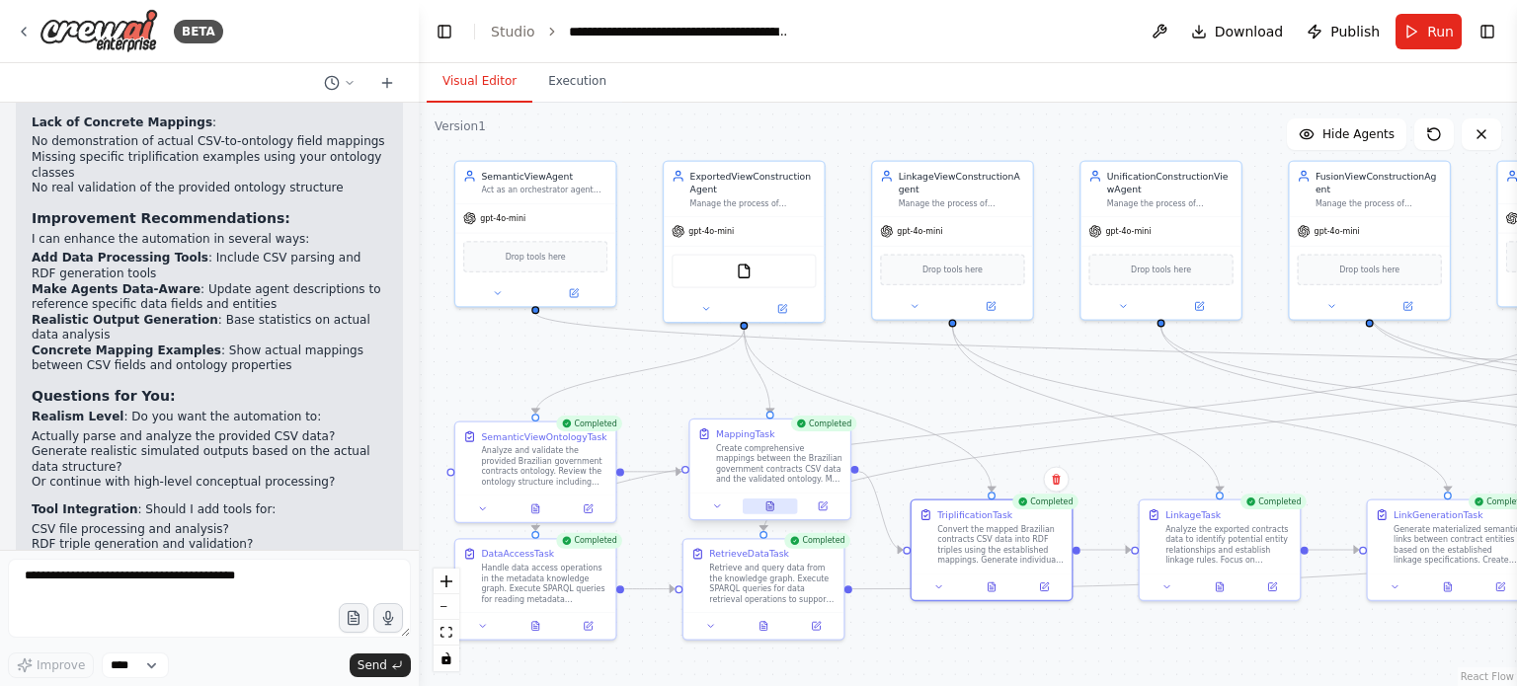
click at [768, 505] on icon at bounding box center [768, 505] width 1 height 0
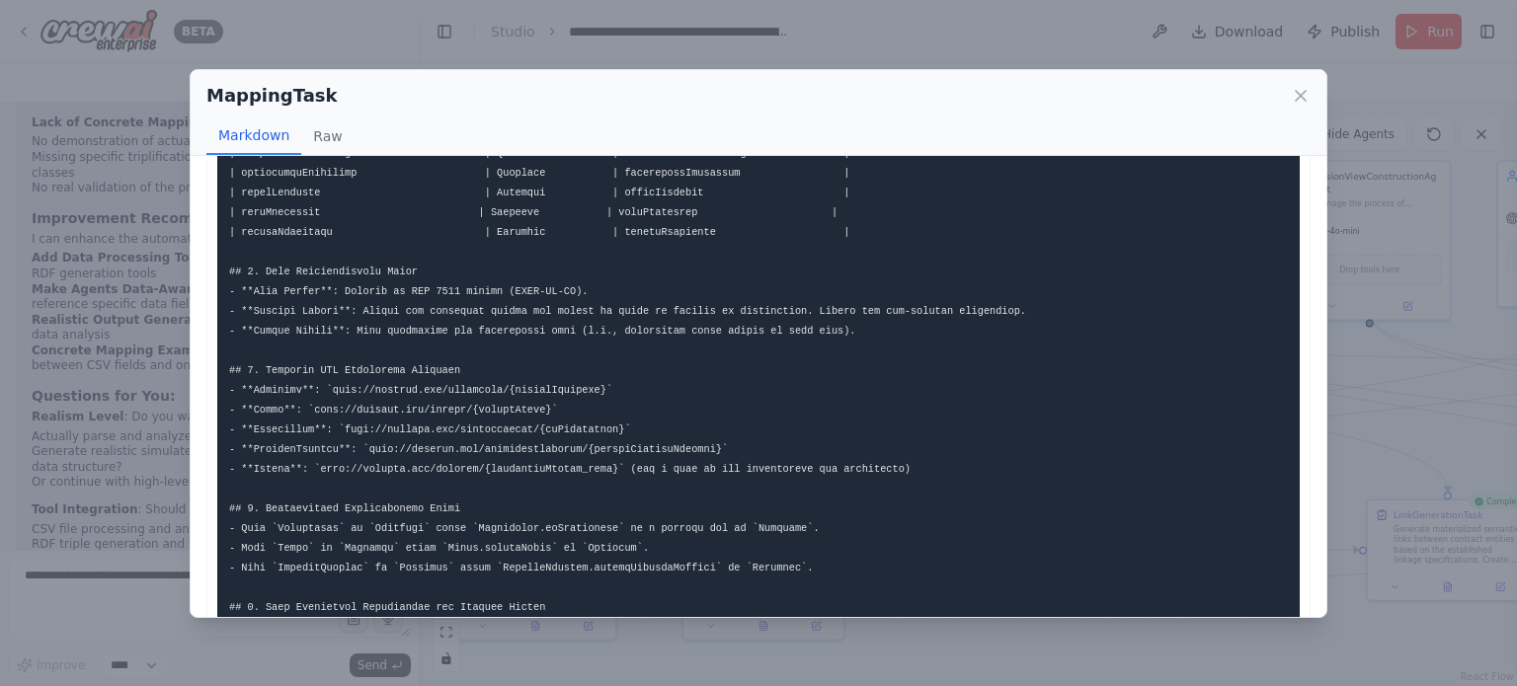
scroll to position [909, 0]
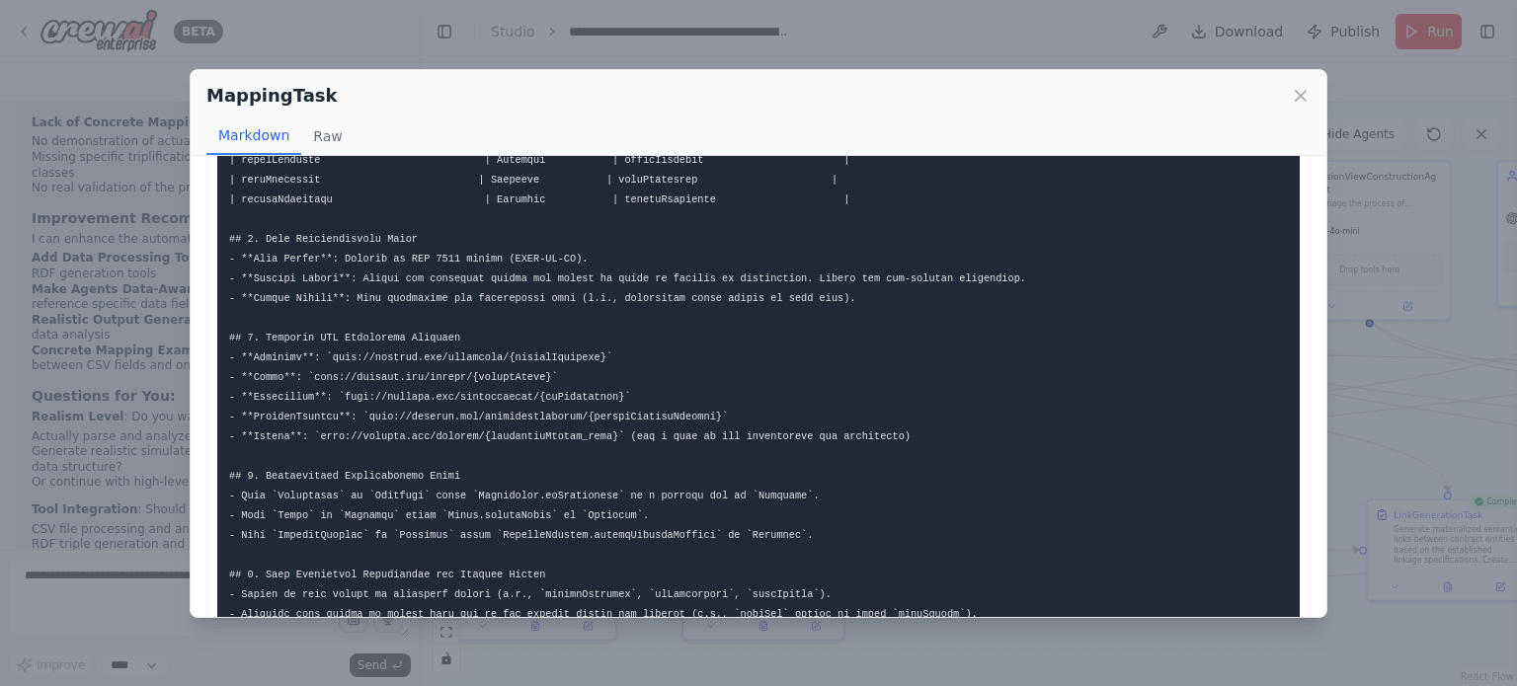
click at [1446, 351] on div "MappingTask Markdown Raw ... Show more Not valid JSON" at bounding box center [758, 343] width 1517 height 686
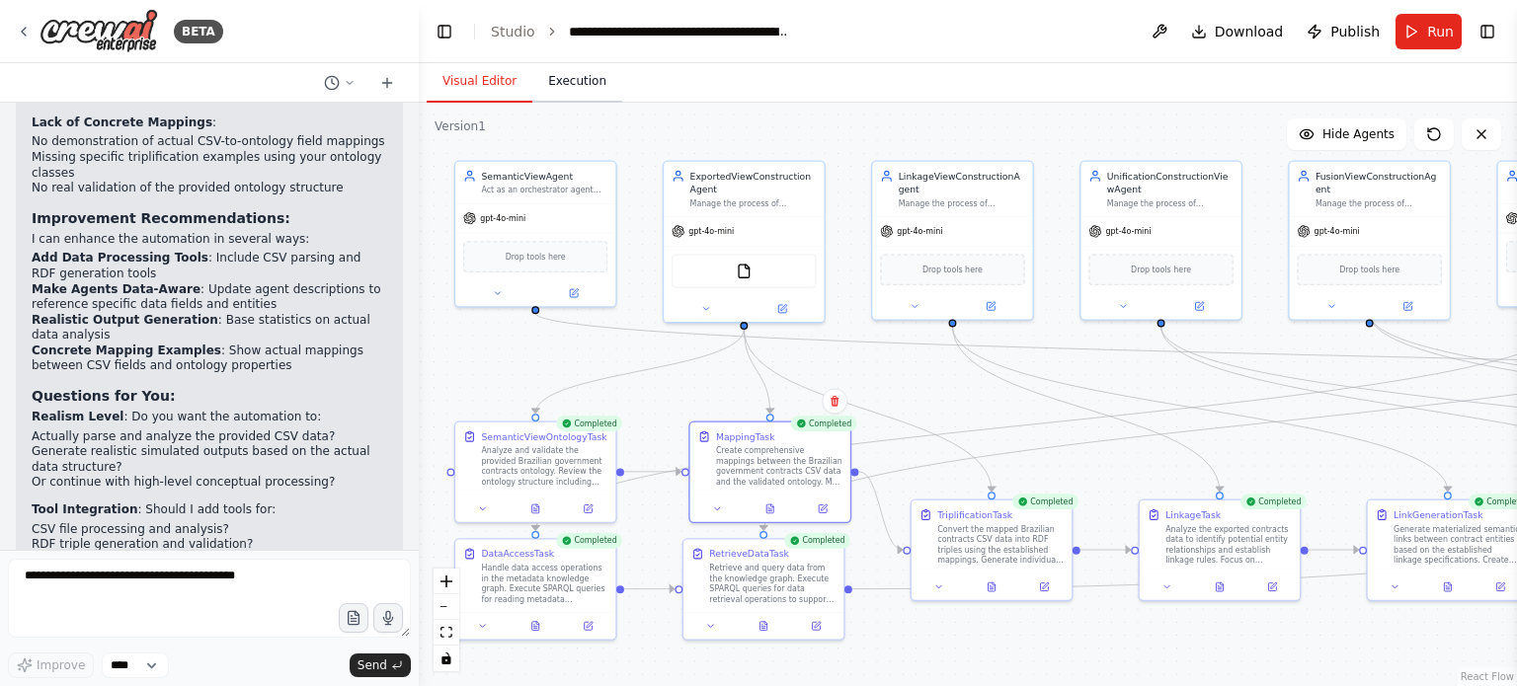
click at [574, 86] on button "Execution" at bounding box center [577, 81] width 90 height 41
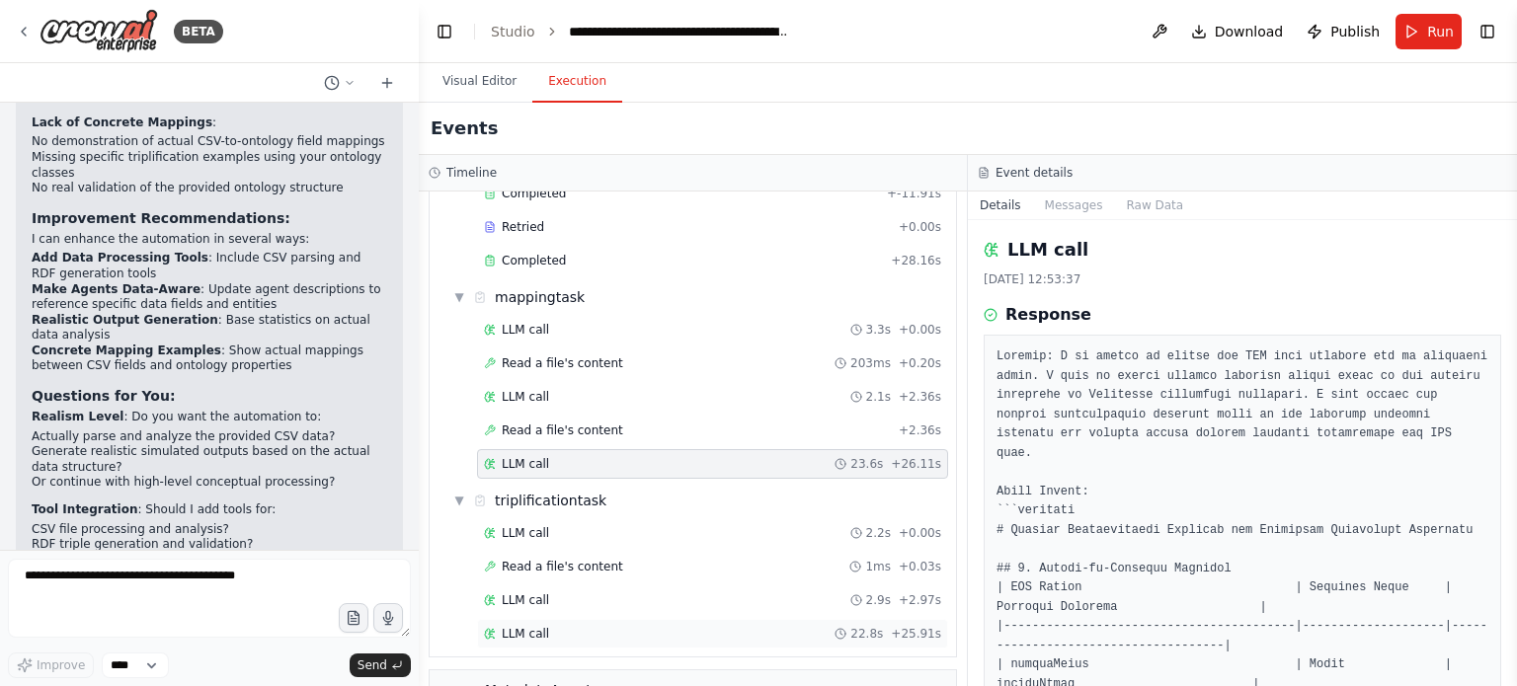
click at [546, 626] on div "LLM call 22.8s + 25.91s" at bounding box center [712, 634] width 457 height 16
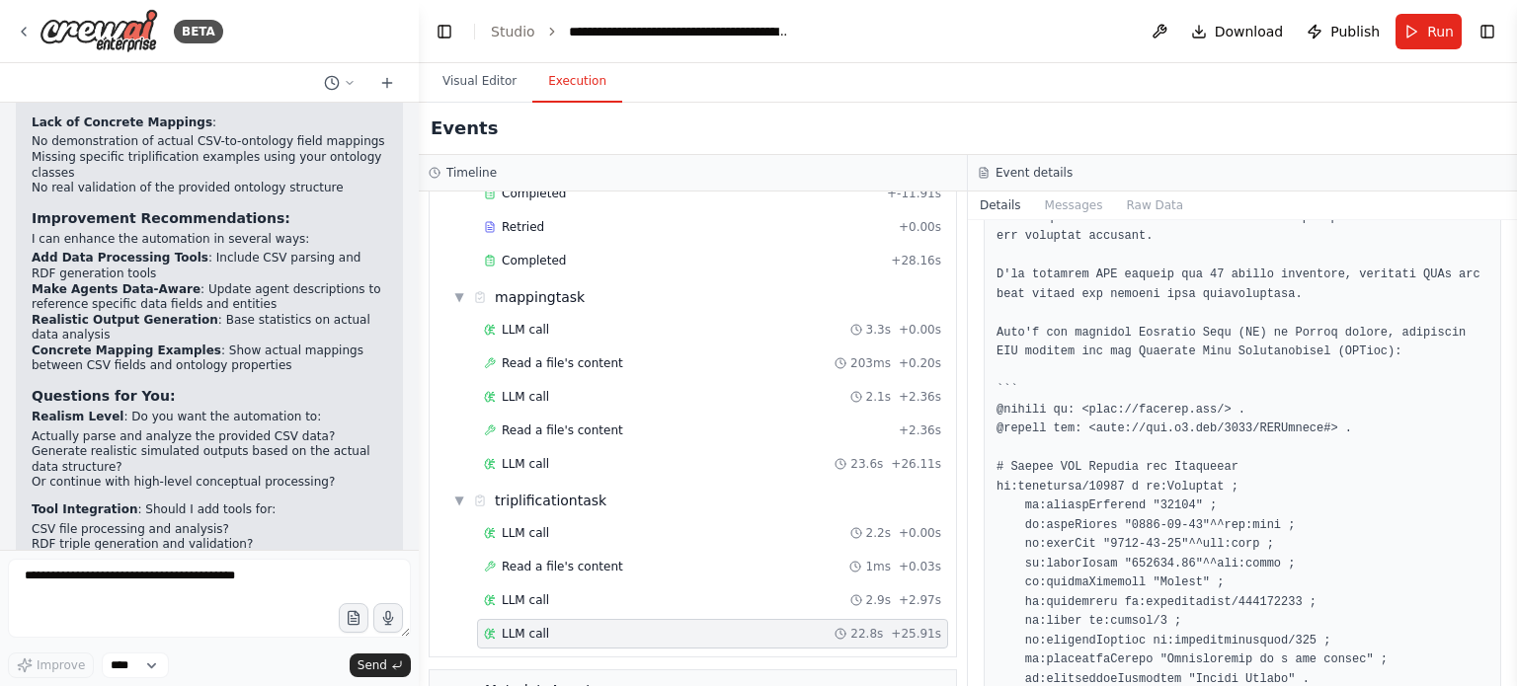
scroll to position [296, 0]
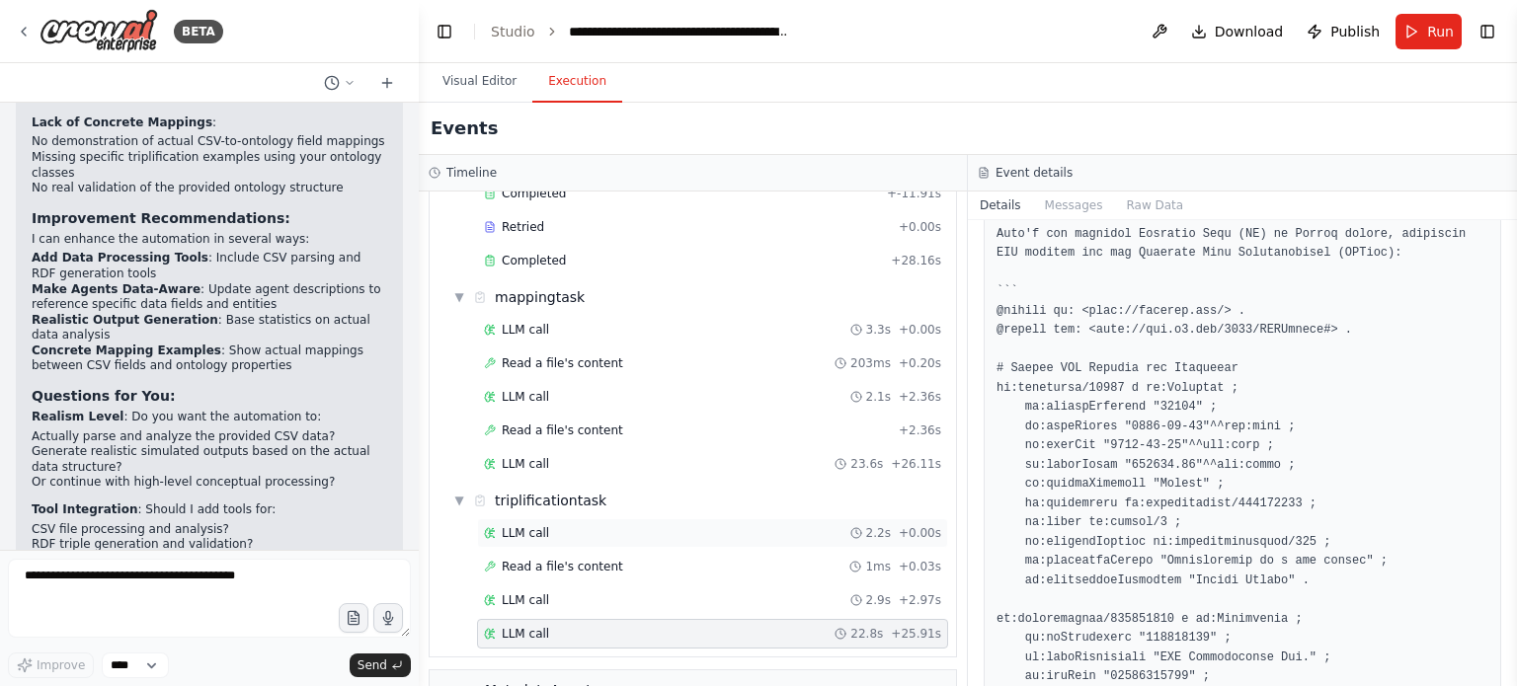
click at [533, 518] on div "LLM call 2.2s + 0.00s" at bounding box center [712, 533] width 471 height 30
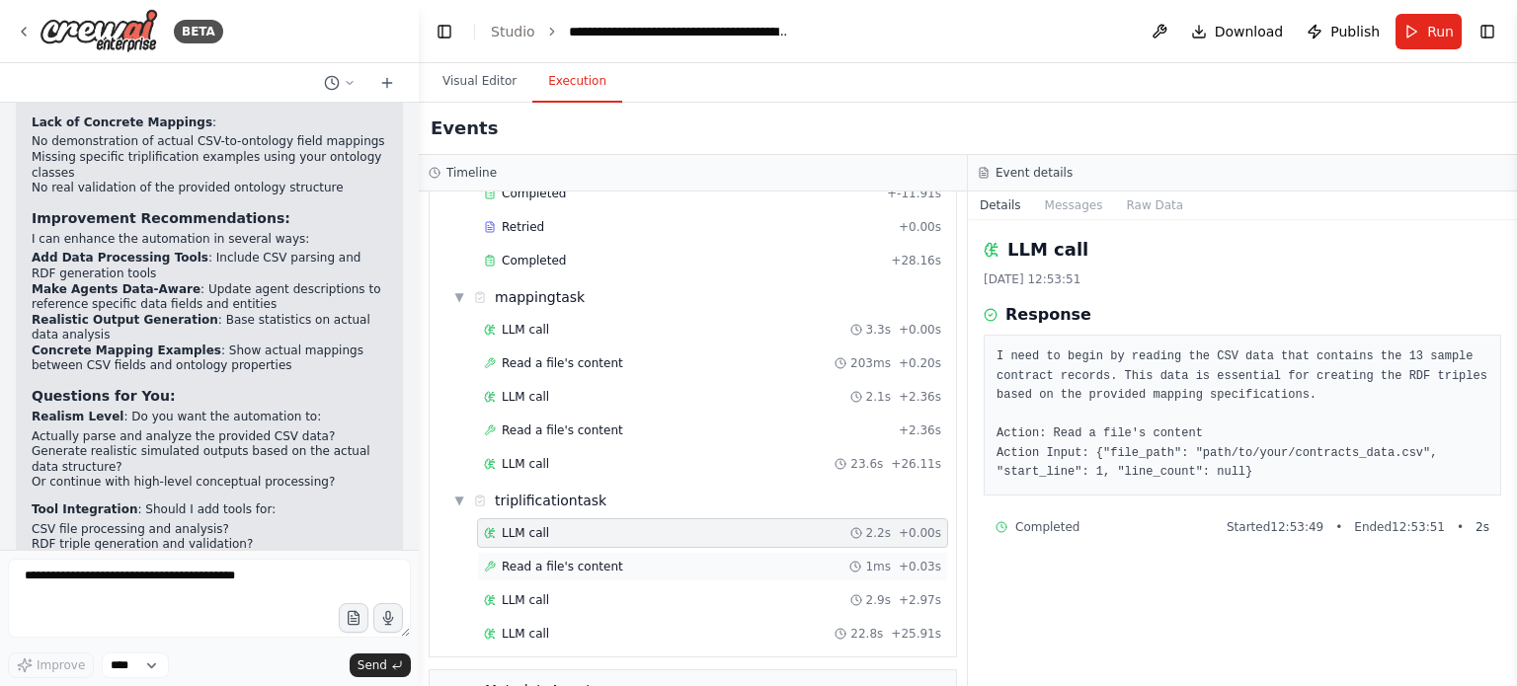
click at [550, 559] on span "Read a file's content" at bounding box center [562, 567] width 121 height 16
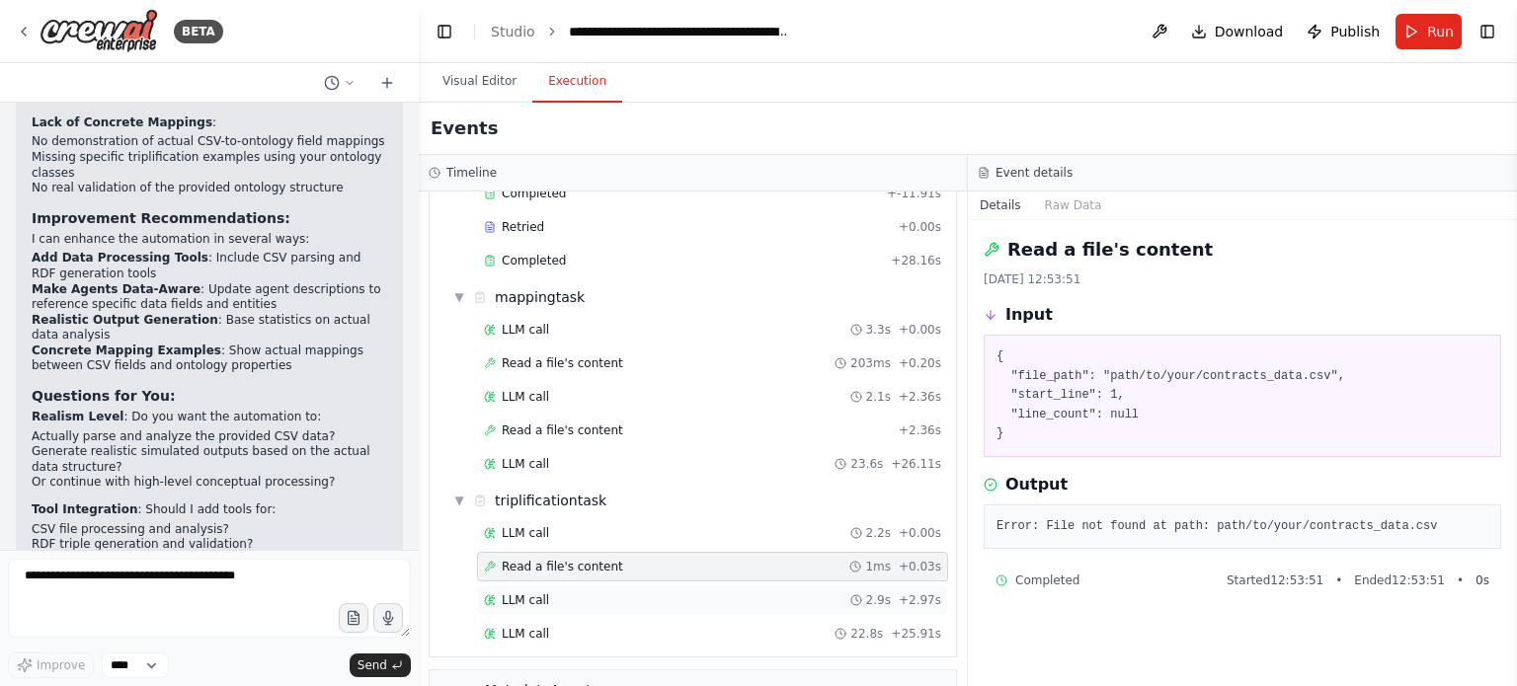
click at [541, 592] on span "LLM call" at bounding box center [525, 600] width 47 height 16
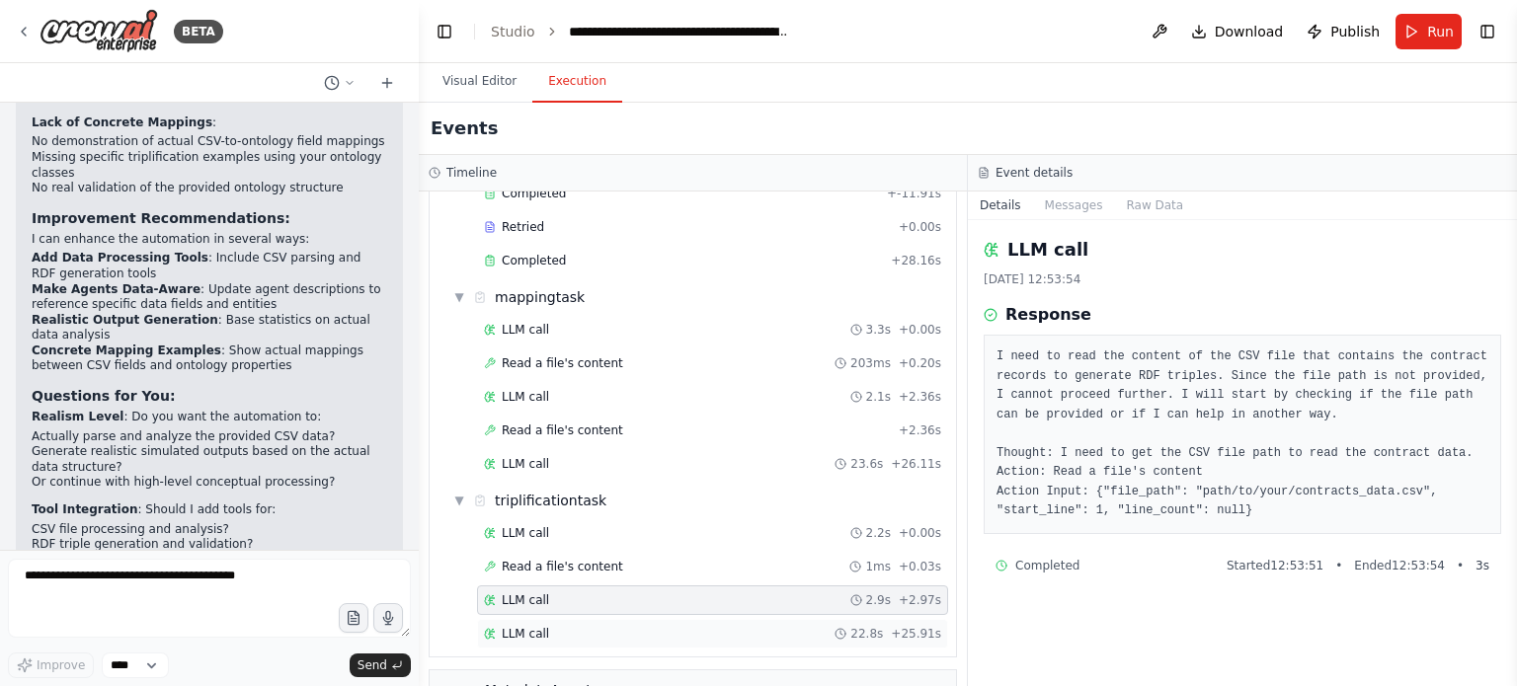
click at [525, 626] on span "LLM call" at bounding box center [525, 634] width 47 height 16
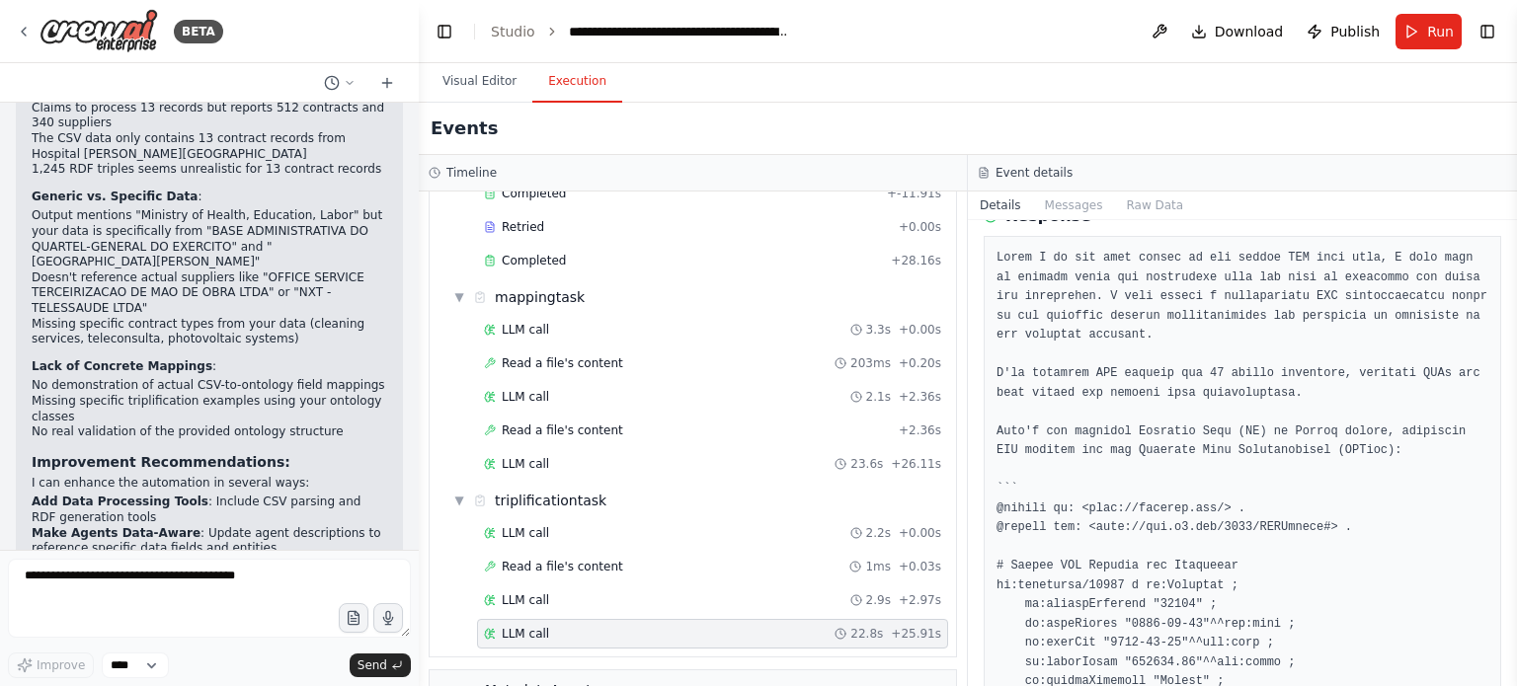
scroll to position [6744, 0]
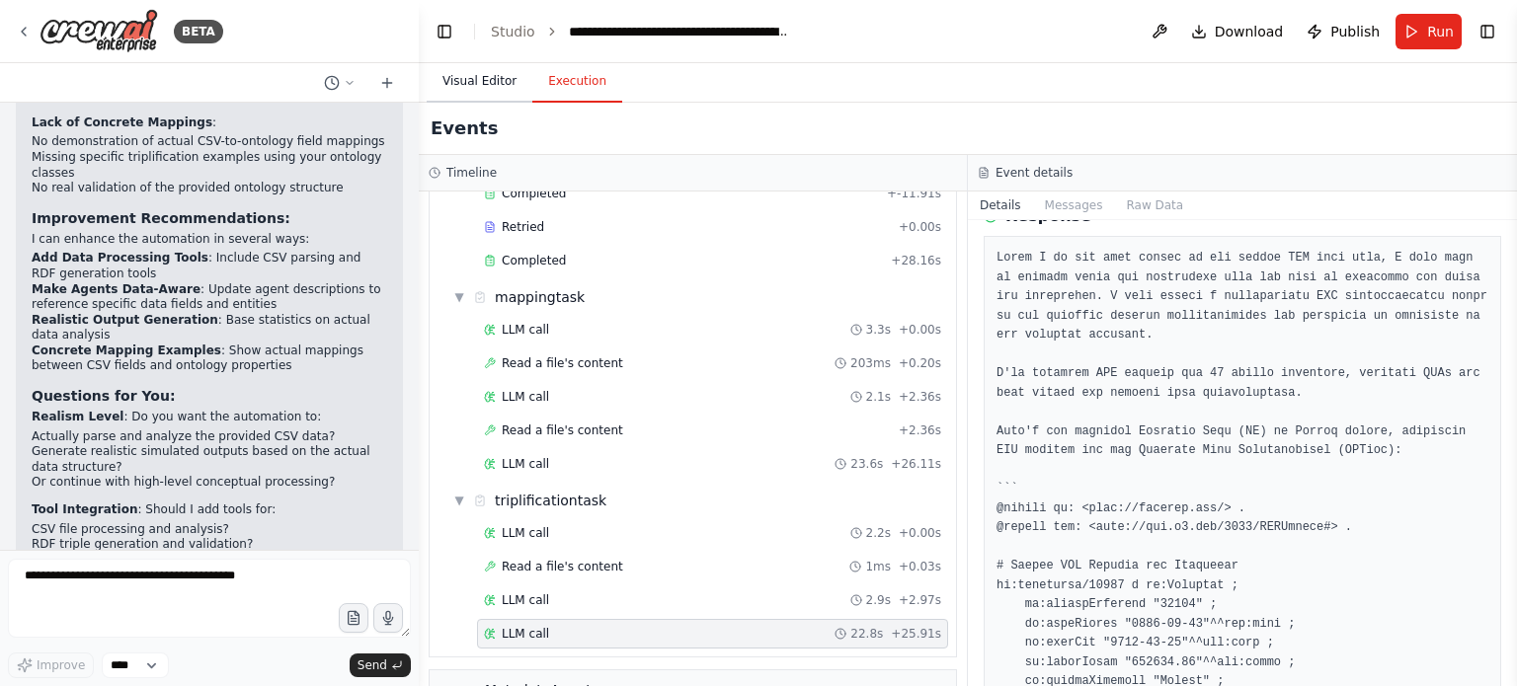
click at [486, 83] on button "Visual Editor" at bounding box center [480, 81] width 106 height 41
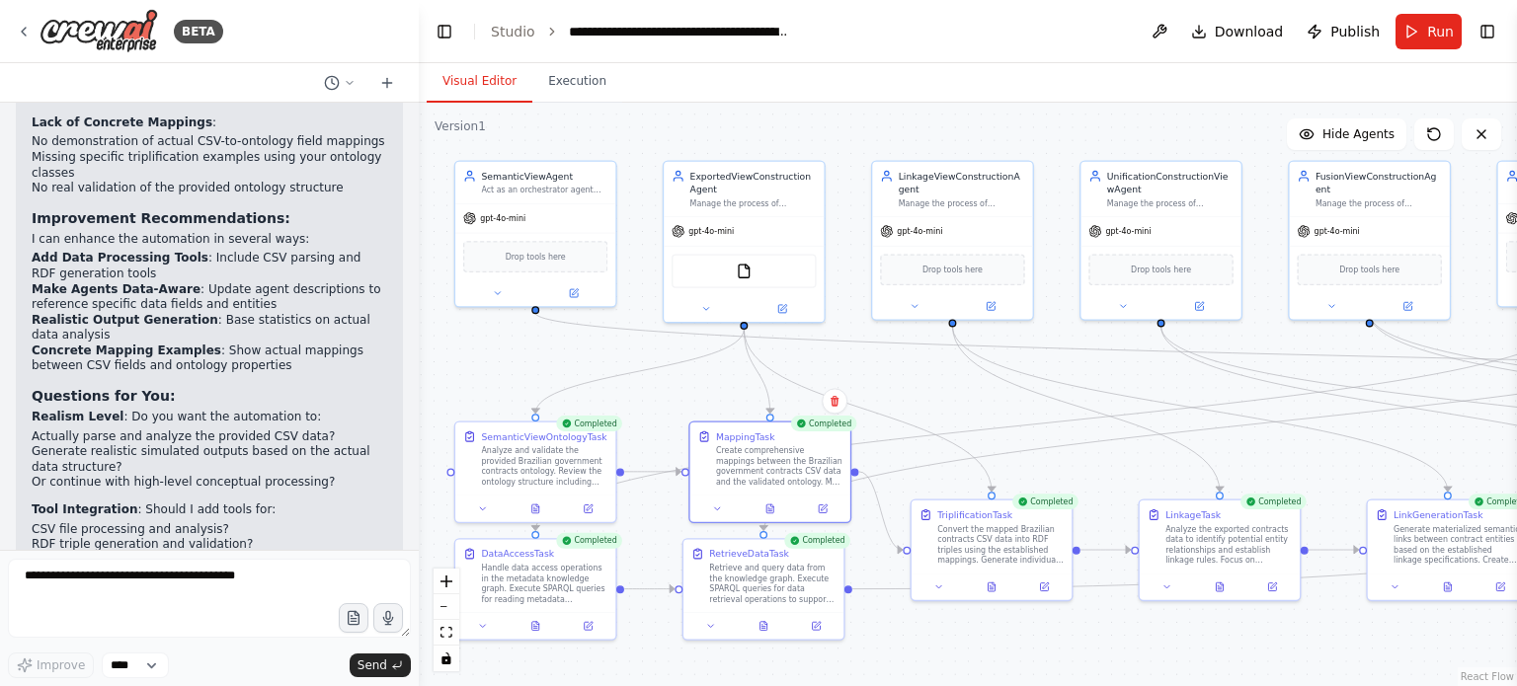
click at [169, 630] on li "Real RDF triple examples generated from your contract data?" at bounding box center [209, 645] width 355 height 31
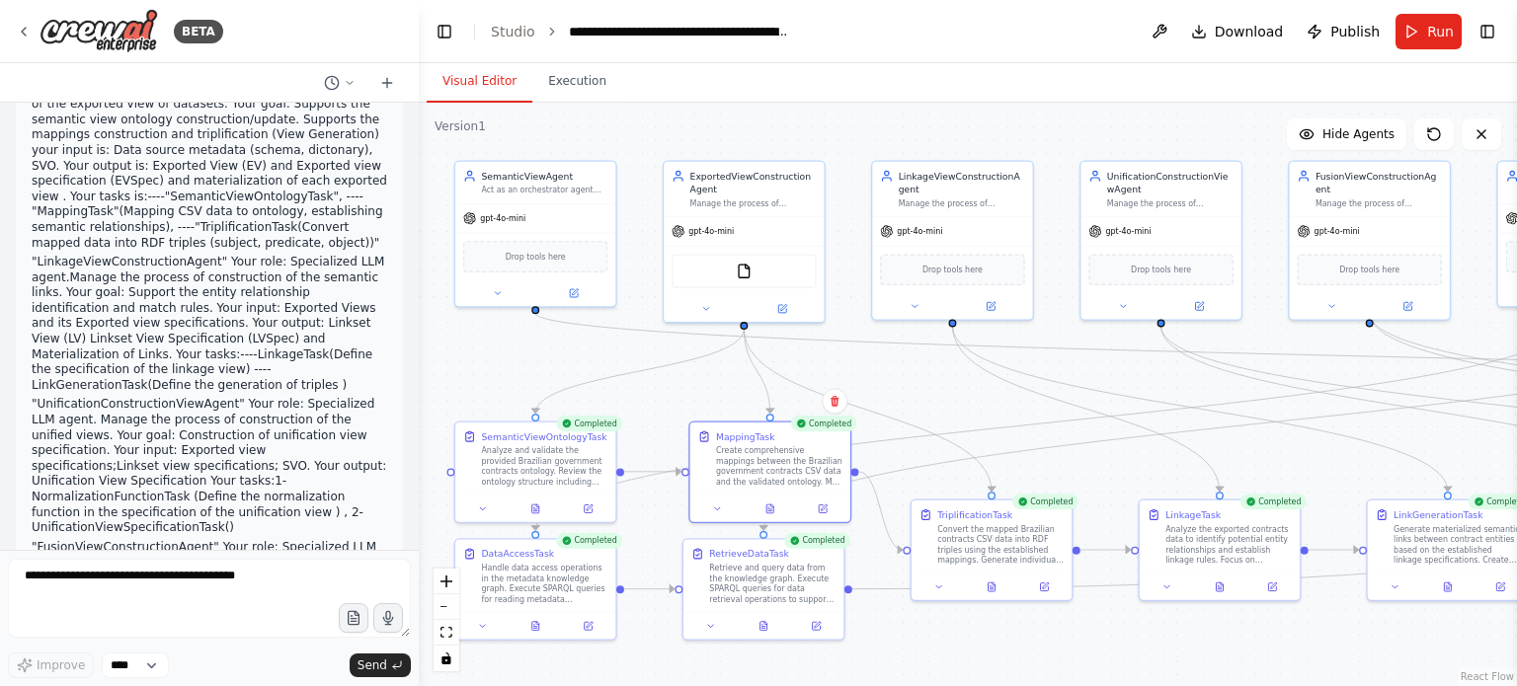
scroll to position [0, 0]
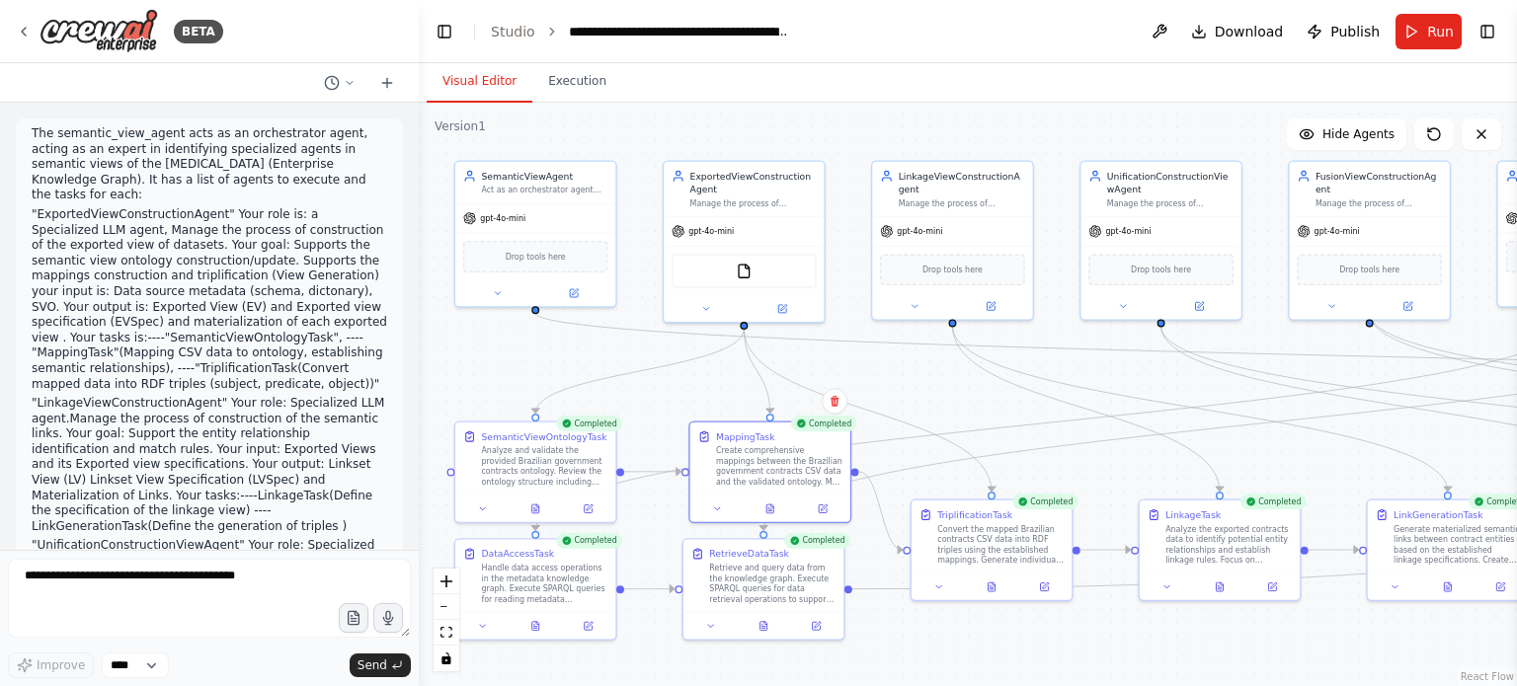
click at [201, 279] on p ""ExportedViewConstructionAgent" Your role is: a Specialized LLM agent, Manage t…" at bounding box center [209, 299] width 355 height 185
click at [570, 86] on button "Execution" at bounding box center [577, 81] width 90 height 41
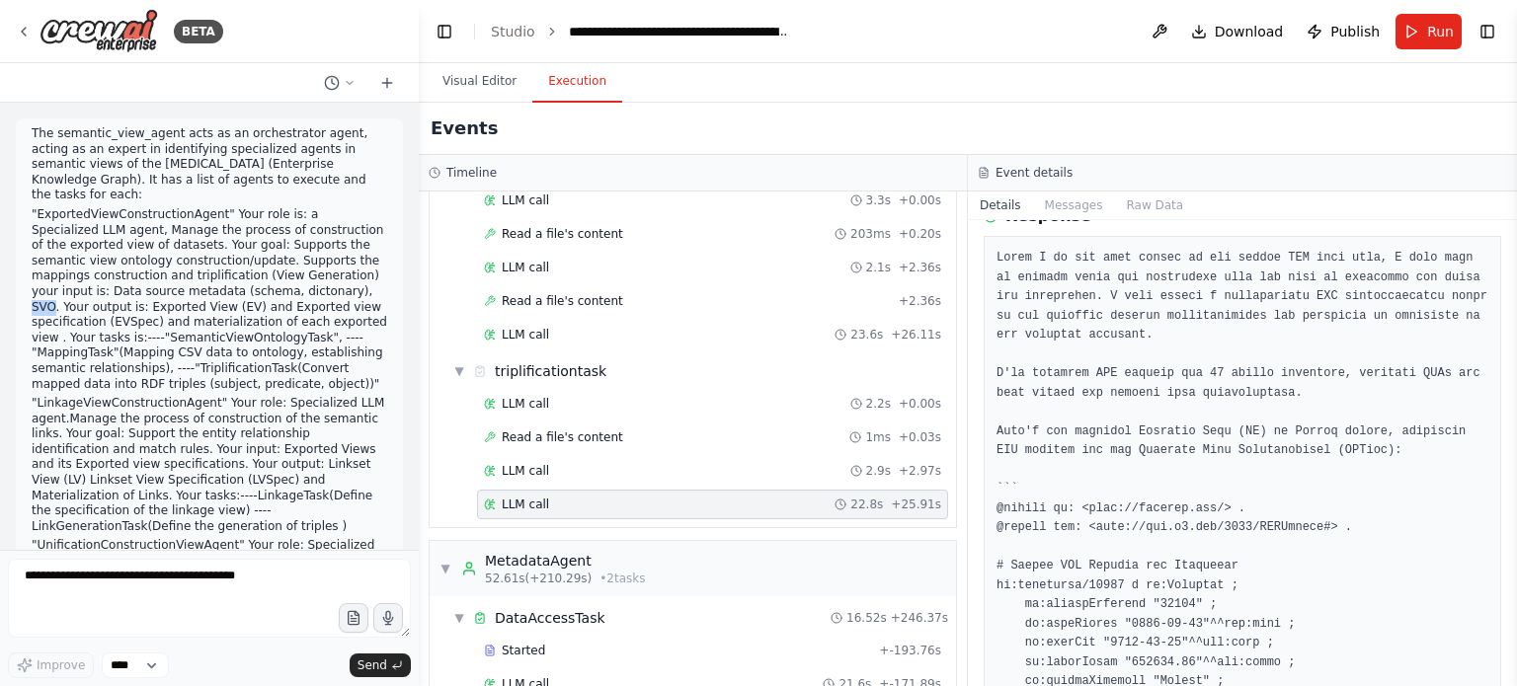
scroll to position [889, 0]
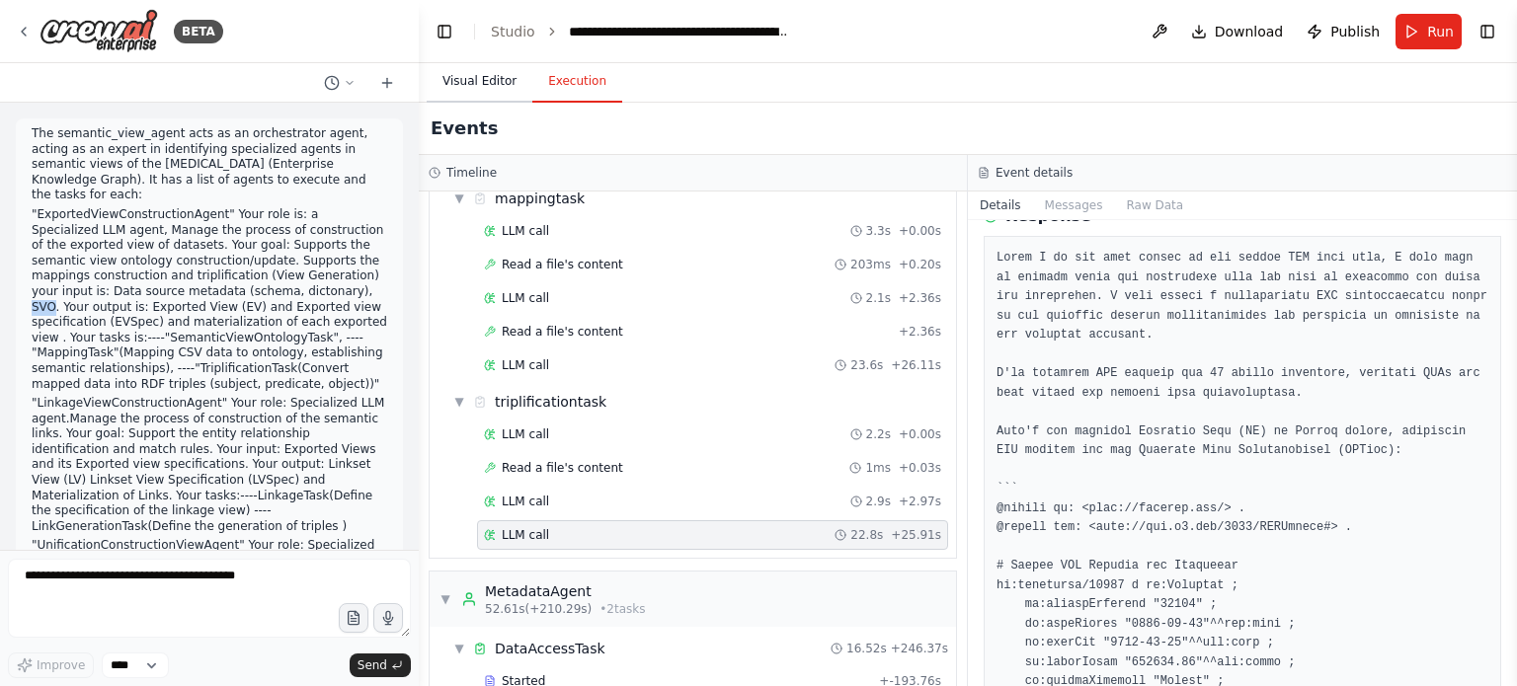
click at [484, 82] on button "Visual Editor" at bounding box center [480, 81] width 106 height 41
